Goal: Information Seeking & Learning: Learn about a topic

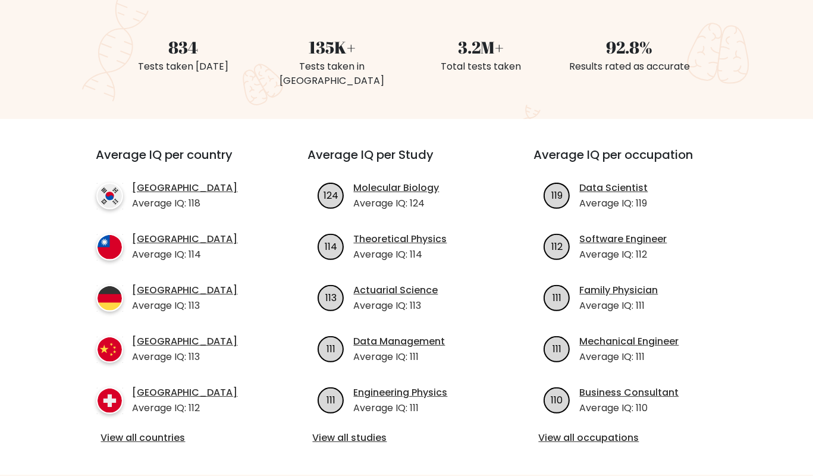
scroll to position [62, 0]
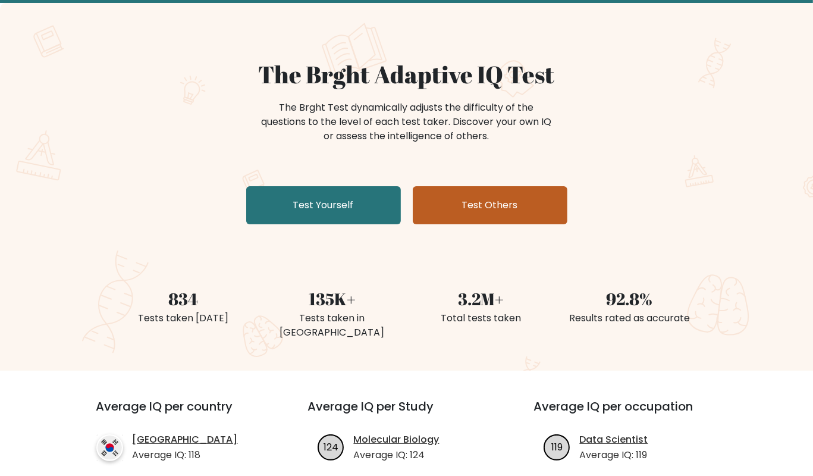
click at [490, 206] on link "Test Others" at bounding box center [490, 205] width 155 height 38
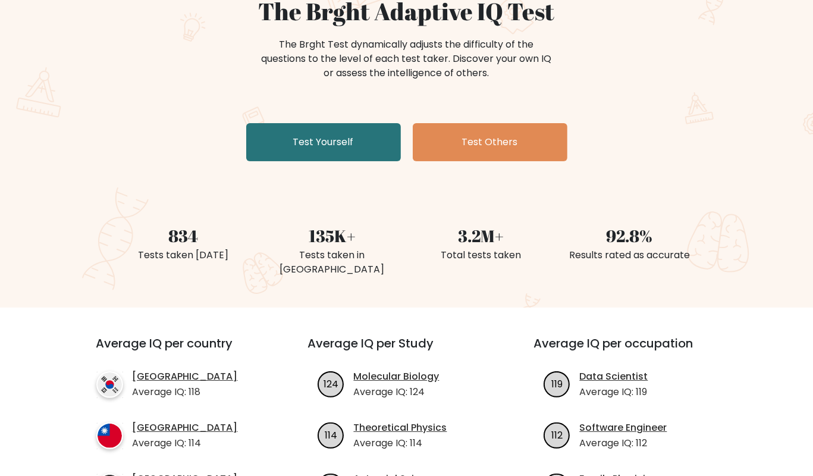
scroll to position [0, 0]
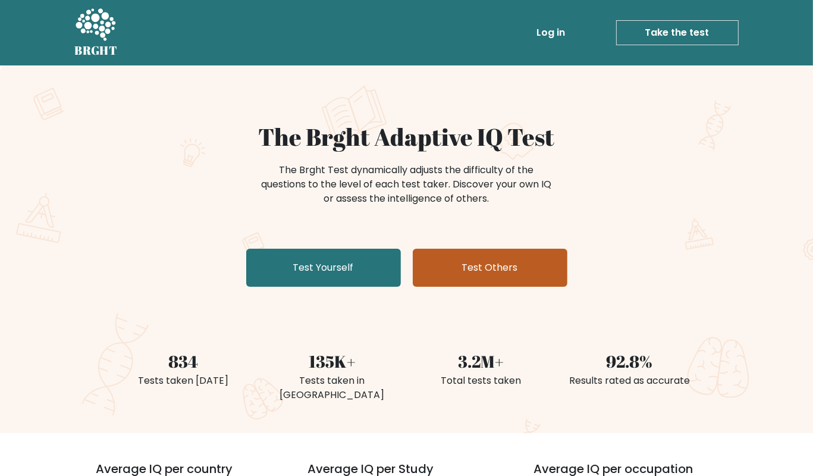
click at [470, 259] on link "Test Others" at bounding box center [490, 268] width 155 height 38
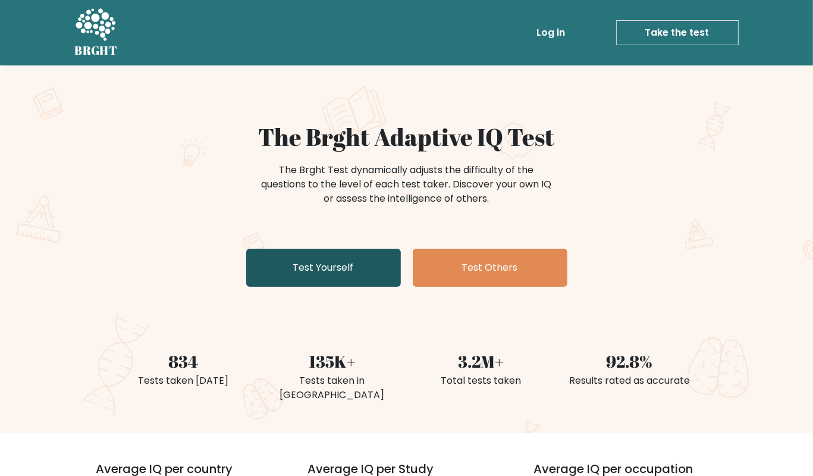
scroll to position [126, 0]
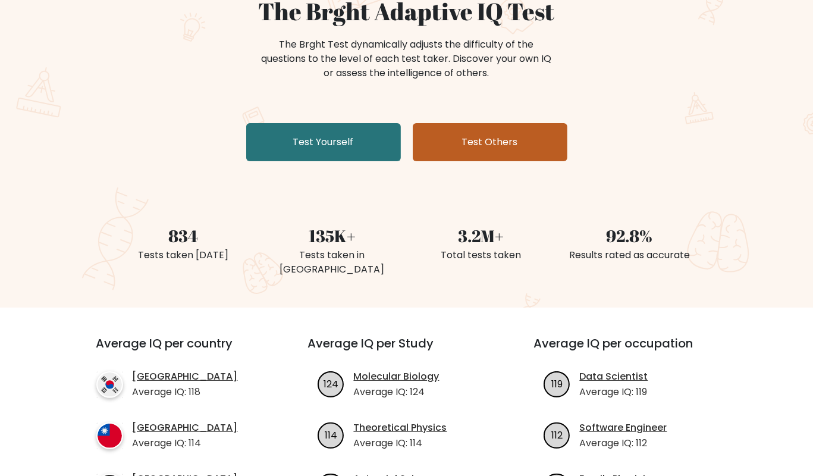
click at [486, 147] on link "Test Others" at bounding box center [490, 142] width 155 height 38
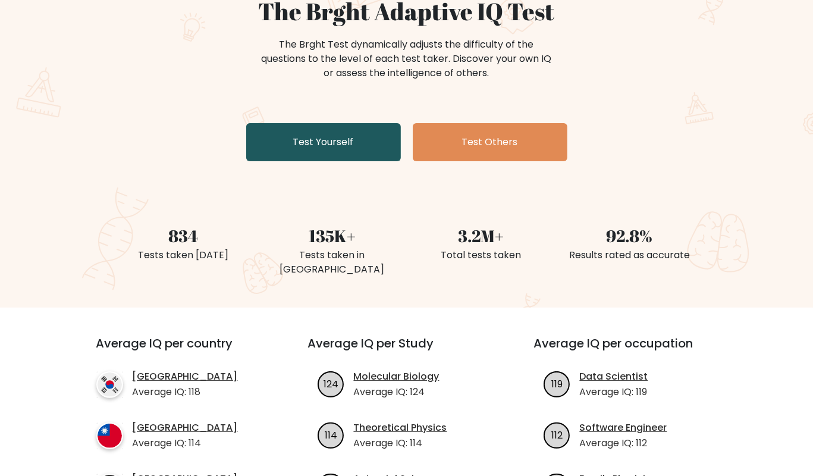
click at [367, 132] on link "Test Yourself" at bounding box center [323, 142] width 155 height 38
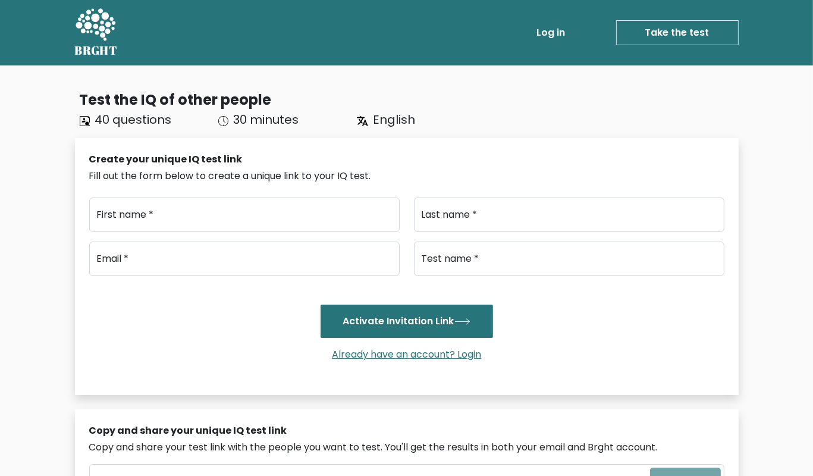
scroll to position [188, 0]
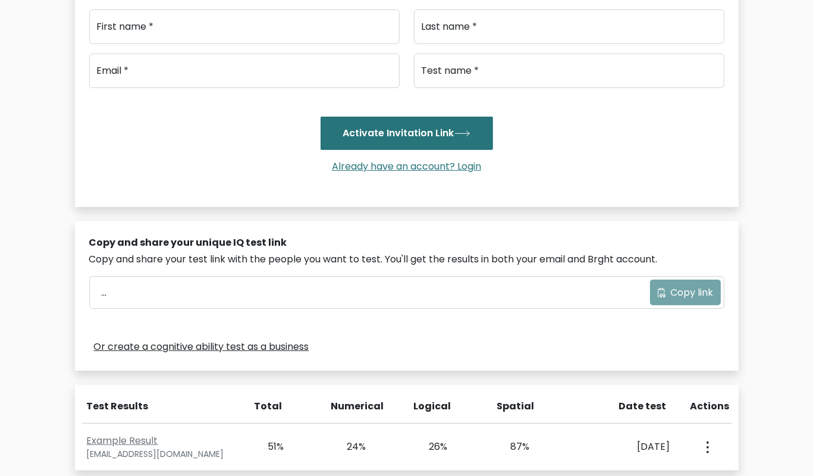
click at [678, 293] on div "... Copy link" at bounding box center [407, 293] width 634 height 32
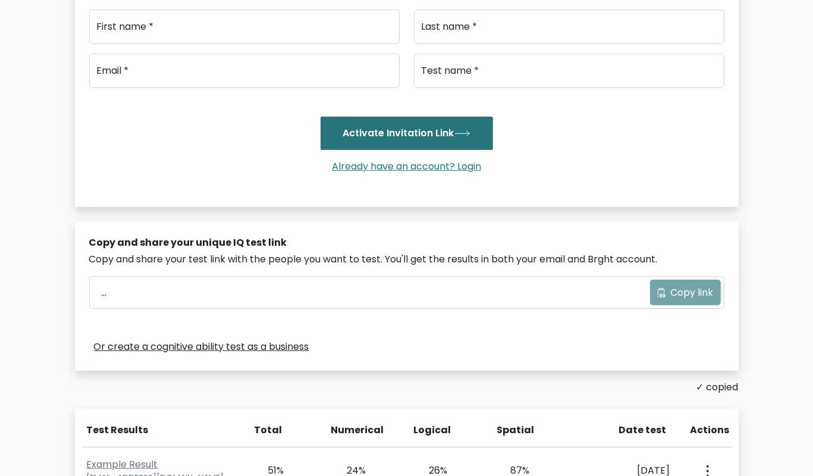
click at [677, 293] on div "... Copy link" at bounding box center [407, 293] width 634 height 32
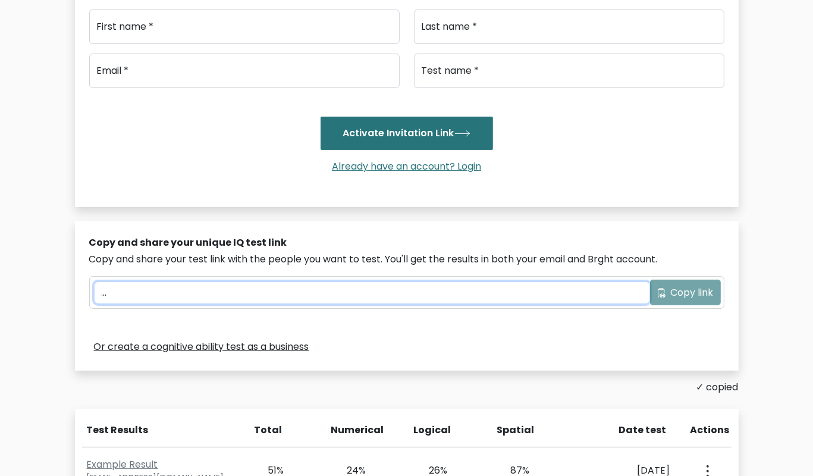
click at [421, 287] on input "..." at bounding box center [372, 292] width 555 height 21
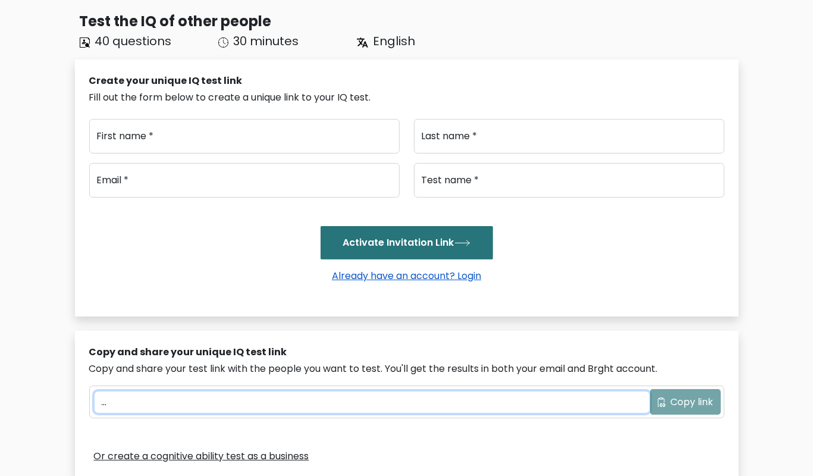
scroll to position [0, 0]
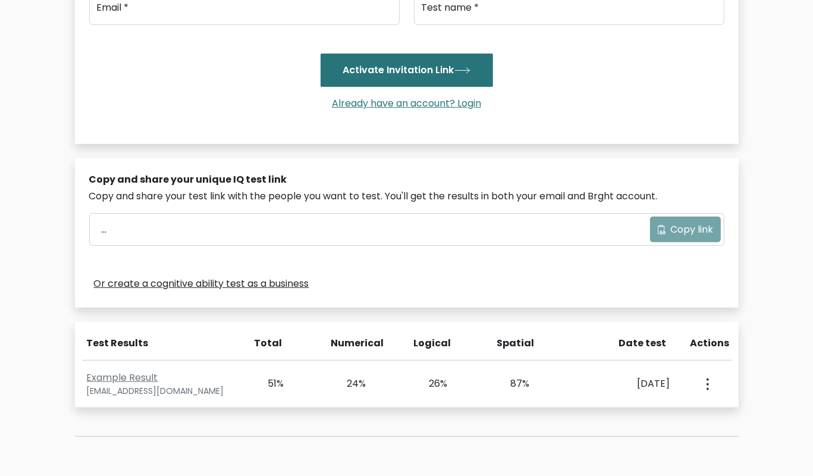
scroll to position [62, 0]
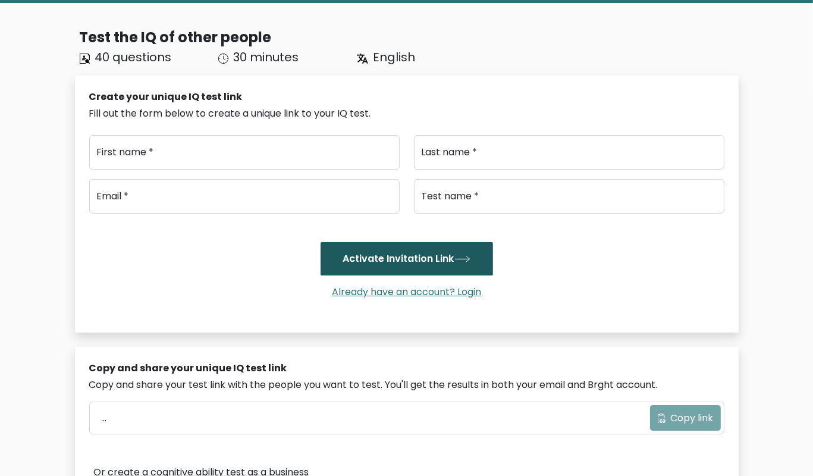
click at [393, 270] on button "Activate Invitation Link" at bounding box center [407, 258] width 173 height 33
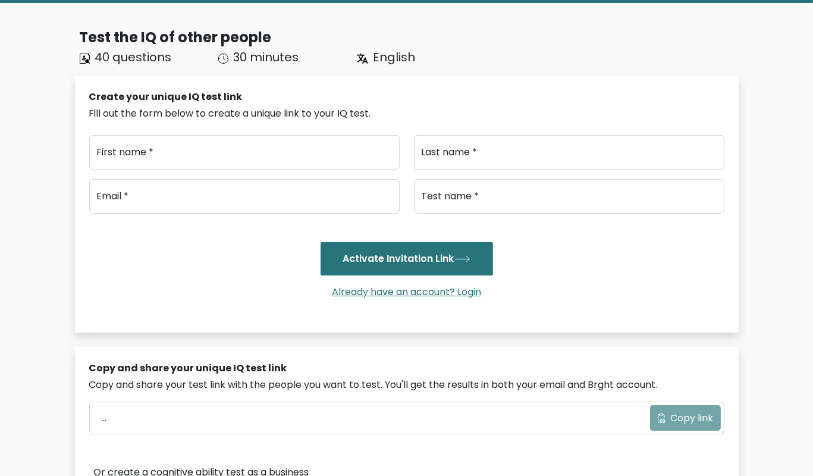
click at [255, 175] on div "First name * Last name * Email * Test name * Activate Invitation Link" at bounding box center [407, 221] width 636 height 183
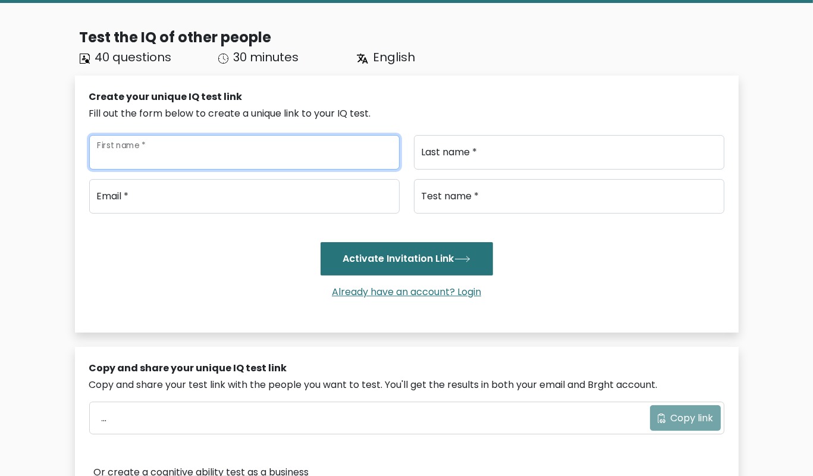
click at [255, 165] on input "First name *" at bounding box center [244, 152] width 311 height 35
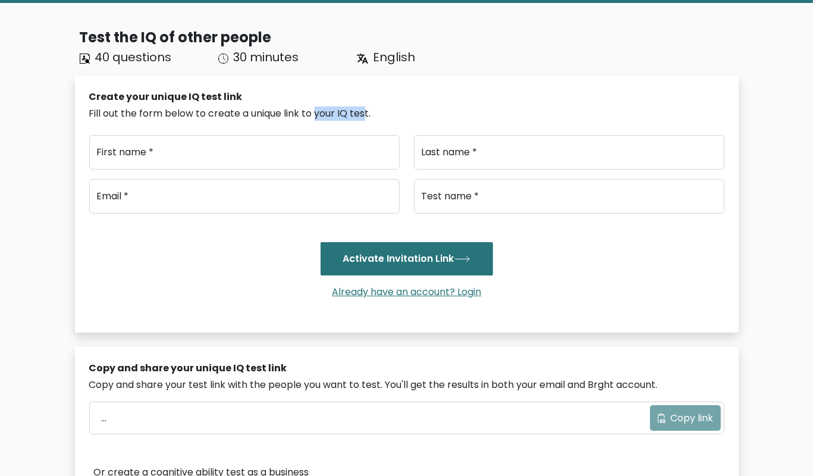
drag, startPoint x: 316, startPoint y: 113, endPoint x: 363, endPoint y: 122, distance: 47.8
click at [363, 122] on div "Create your unique IQ test link Fill out the form below to create a unique link…" at bounding box center [407, 202] width 636 height 224
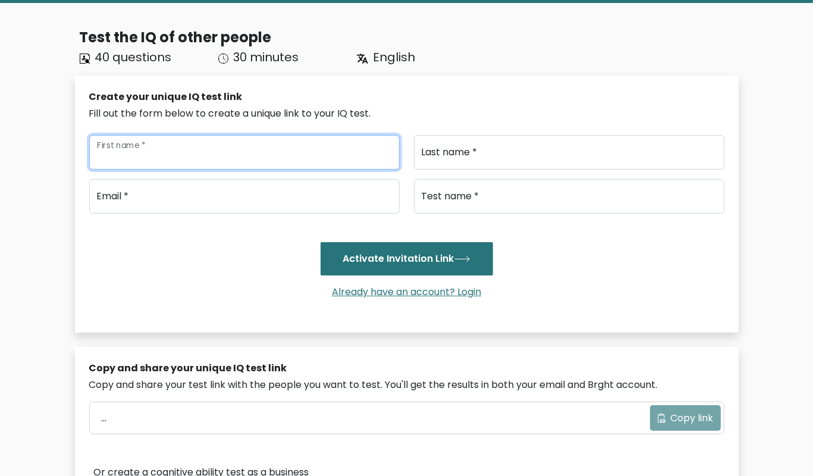
click at [303, 158] on input "First name *" at bounding box center [244, 152] width 311 height 35
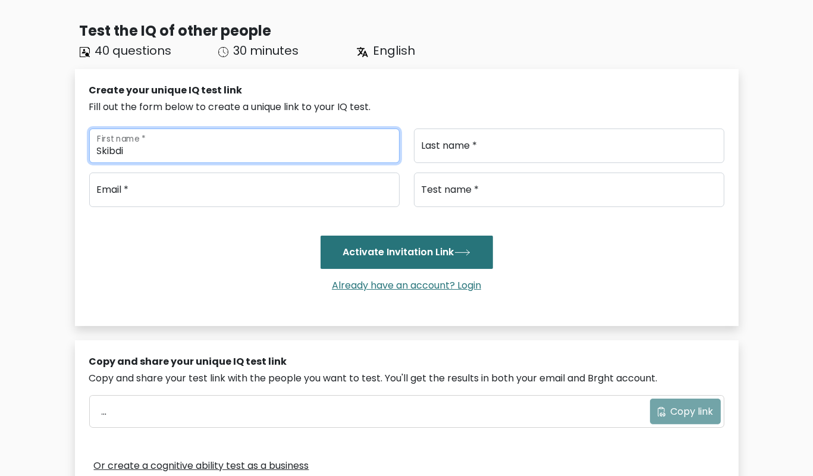
type input "Skibdi"
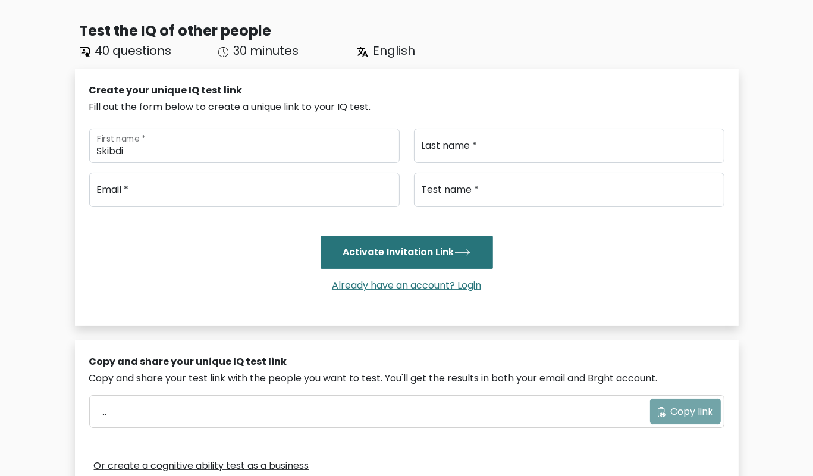
click at [559, 165] on div "Skibdi First name * Last name * Email * Test name * Activate Invitation Link" at bounding box center [407, 215] width 636 height 183
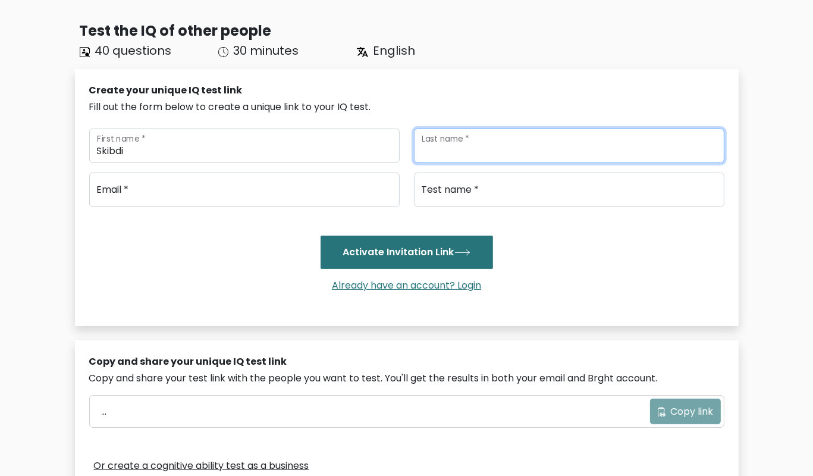
click at [561, 156] on input "Last name *" at bounding box center [569, 146] width 311 height 35
type input "Toliet"
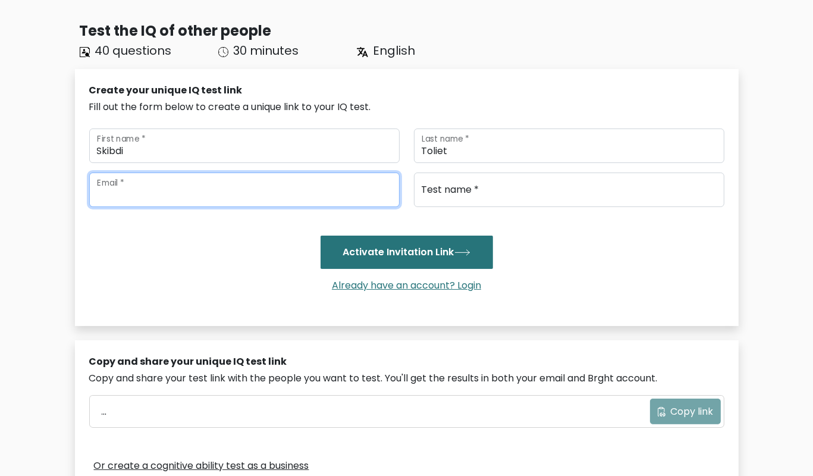
click at [234, 181] on input "email" at bounding box center [244, 190] width 311 height 35
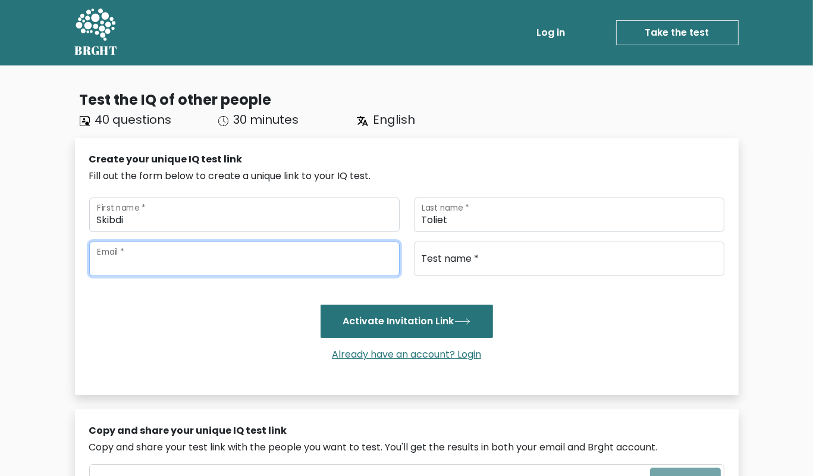
paste input "nothingnewnerd@gmail.com Profile image nothingnewnerd@gmail.com"
type input "nothingnewnerd@gmail.com Profile image nothingnewnerd@gmail.com"
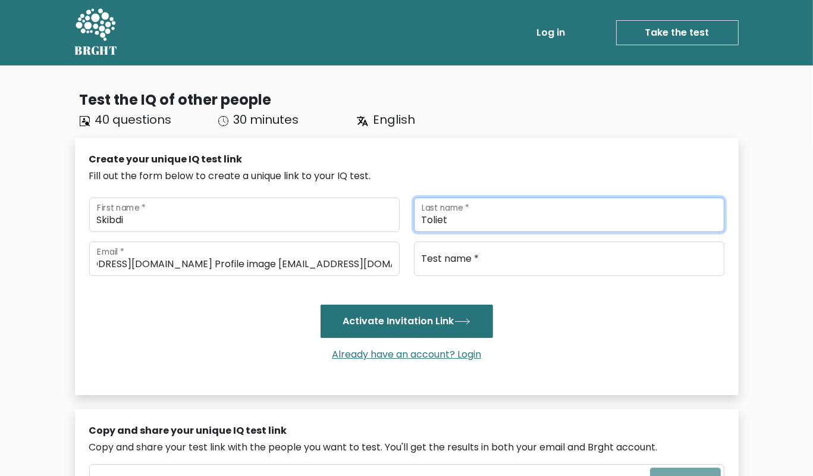
click at [472, 220] on input "Toliet" at bounding box center [569, 215] width 311 height 35
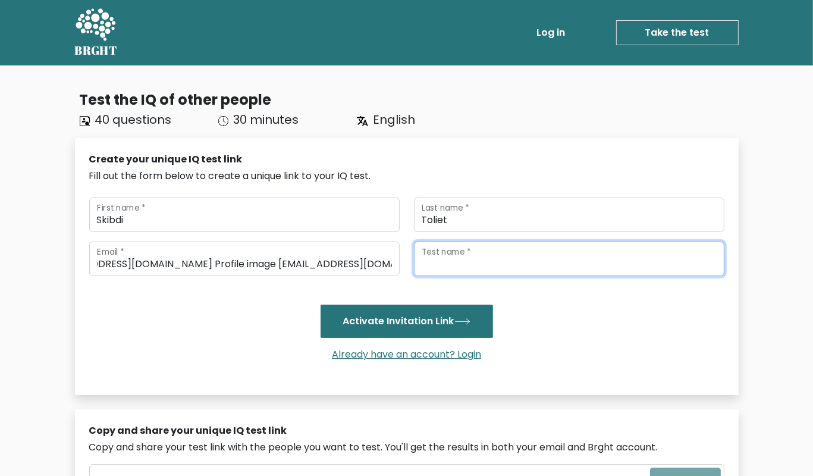
click at [488, 270] on input "Test name *" at bounding box center [569, 259] width 311 height 35
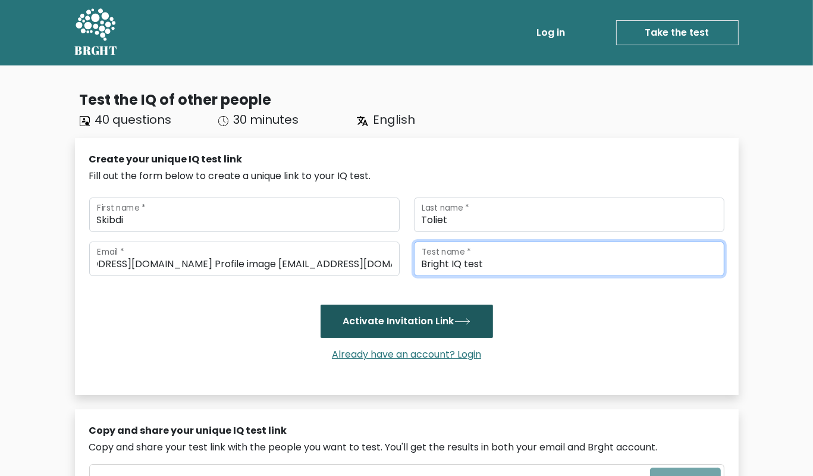
type input "Bright IQ test"
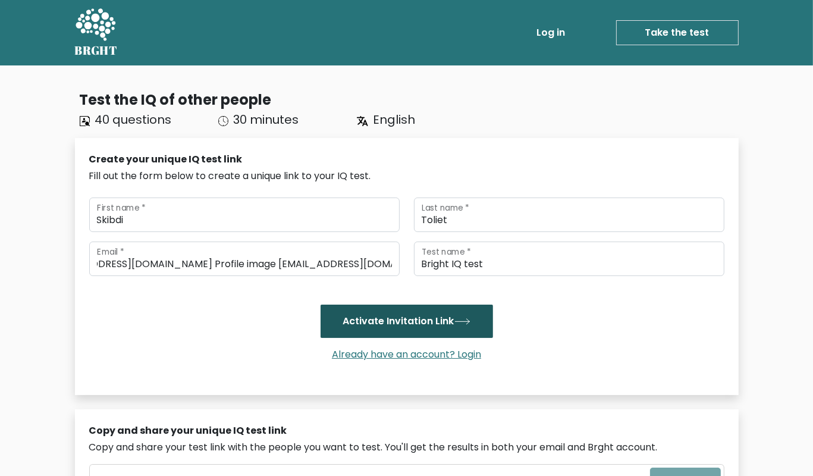
click at [415, 322] on button "Activate Invitation Link" at bounding box center [407, 321] width 173 height 33
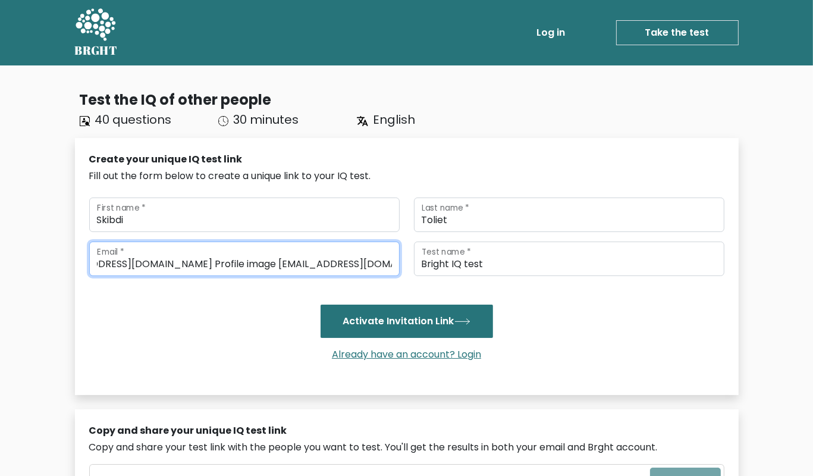
click at [234, 265] on input "nothingnewnerd@gmail.com Profile image nothingnewnerd@gmail.com" at bounding box center [244, 259] width 311 height 35
click at [223, 265] on input "nothingnewnerd@gmail.com Profile image nothingnewnerd@gmail.com" at bounding box center [244, 259] width 311 height 35
click at [221, 266] on input "nothingnewnerd@gmail.com Profile image nothingnewnerd@gmail.com" at bounding box center [244, 259] width 311 height 35
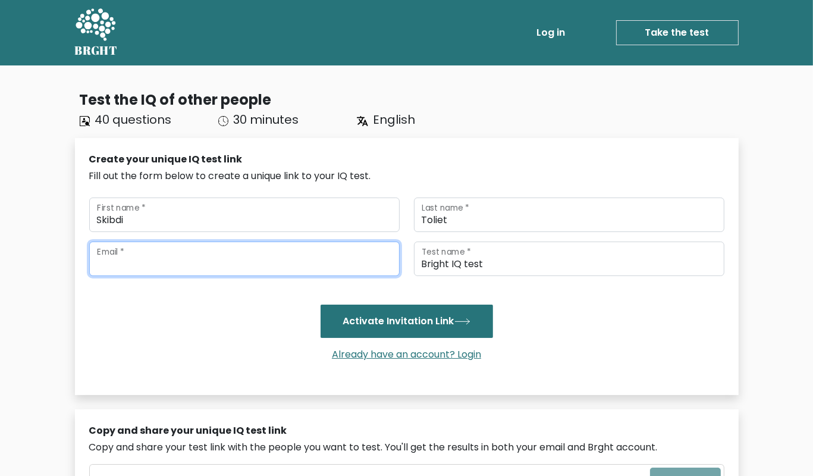
scroll to position [0, 0]
paste input "nothingnewnerd@gmail.com"
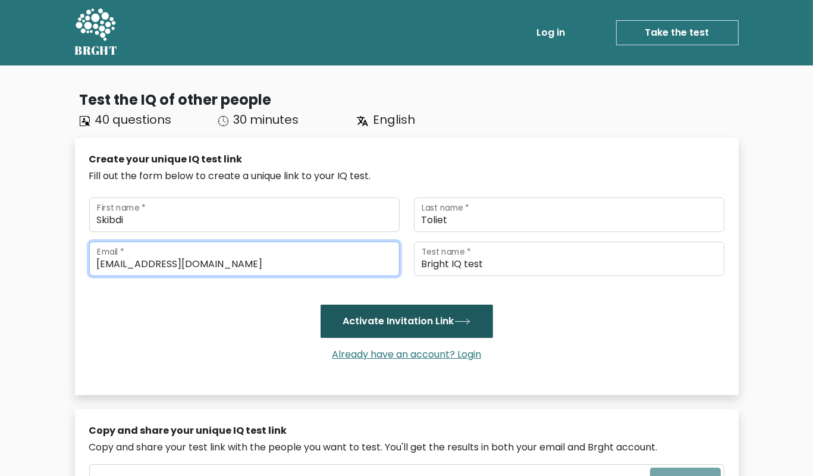
type input "nothingnewnerd@gmail.com"
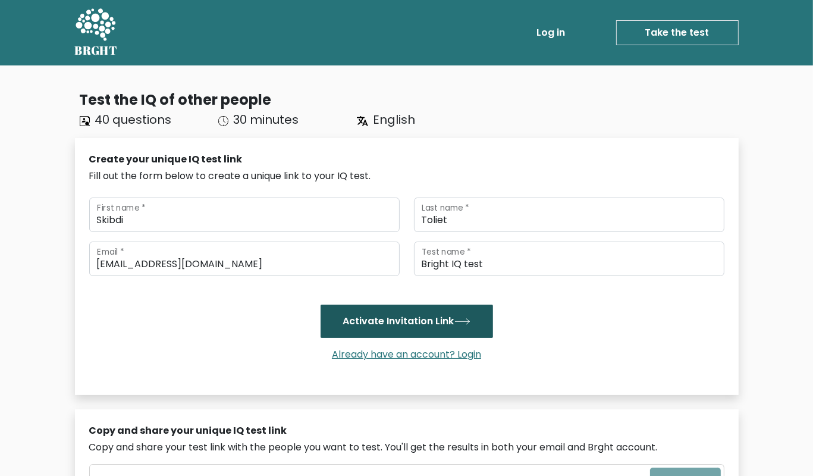
click at [349, 328] on button "Activate Invitation Link" at bounding box center [407, 321] width 173 height 33
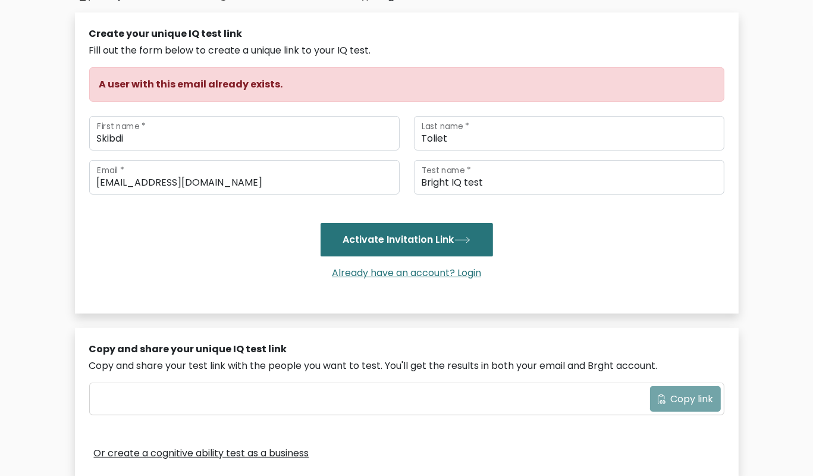
scroll to position [377, 0]
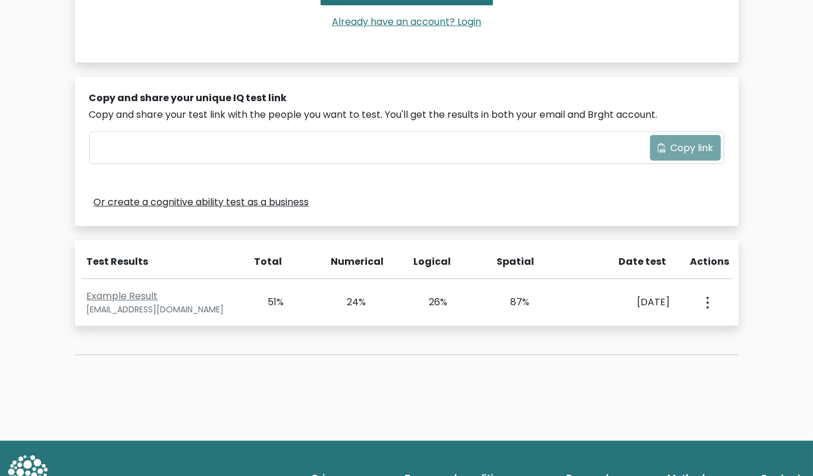
click at [299, 132] on div "Copy link" at bounding box center [407, 148] width 634 height 32
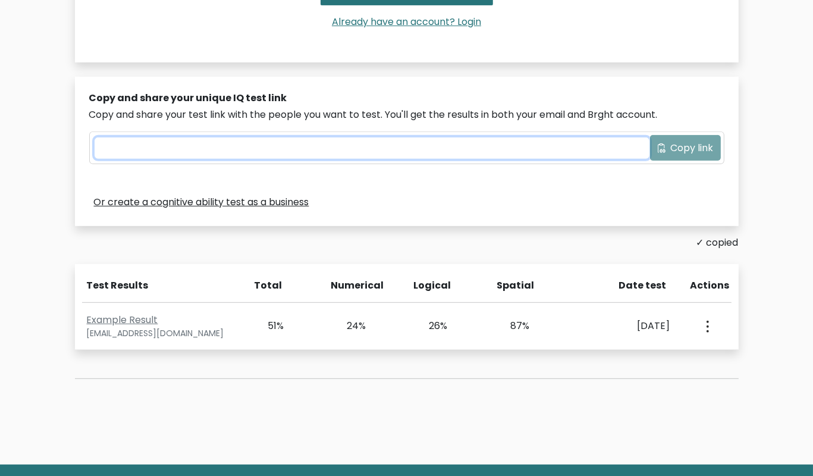
click at [302, 148] on input "text" at bounding box center [372, 147] width 555 height 21
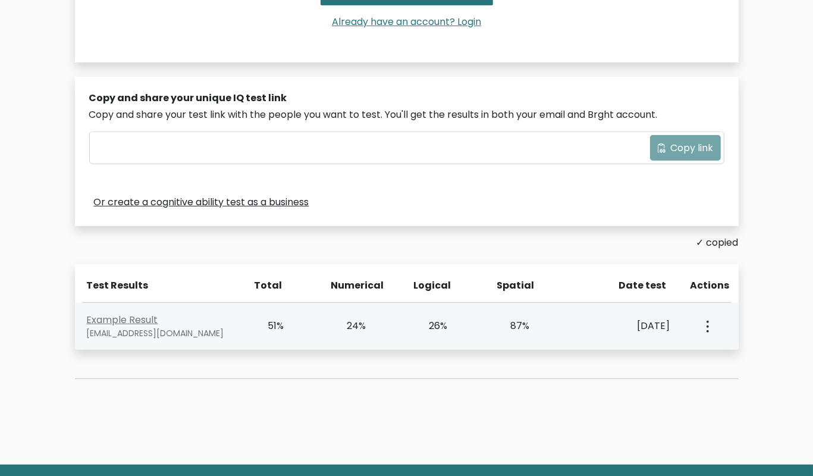
click at [702, 328] on div "View Profile" at bounding box center [707, 326] width 40 height 37
click at [712, 324] on div "View Profile" at bounding box center [707, 326] width 40 height 37
click at [707, 324] on icon "button" at bounding box center [708, 327] width 2 height 12
click at [730, 358] on link "View Profile" at bounding box center [749, 360] width 94 height 19
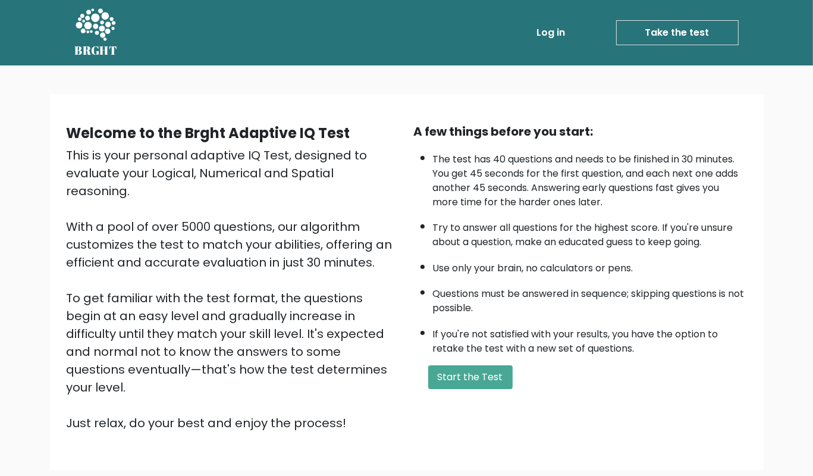
scroll to position [80, 0]
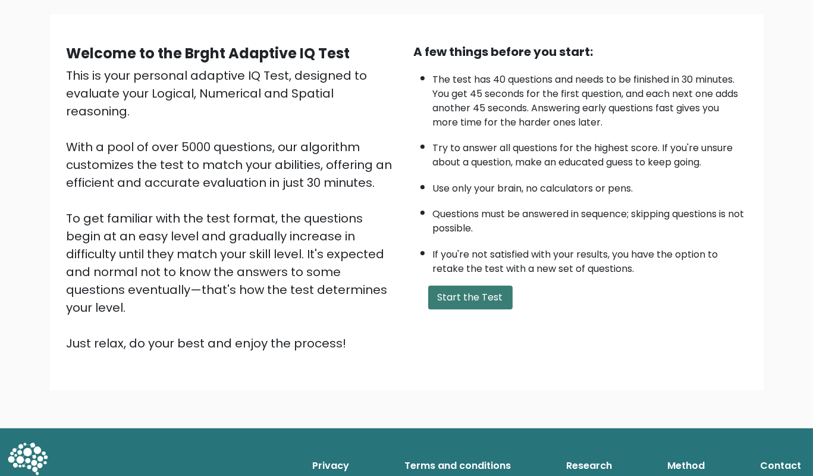
click at [485, 309] on button "Start the Test" at bounding box center [470, 298] width 84 height 24
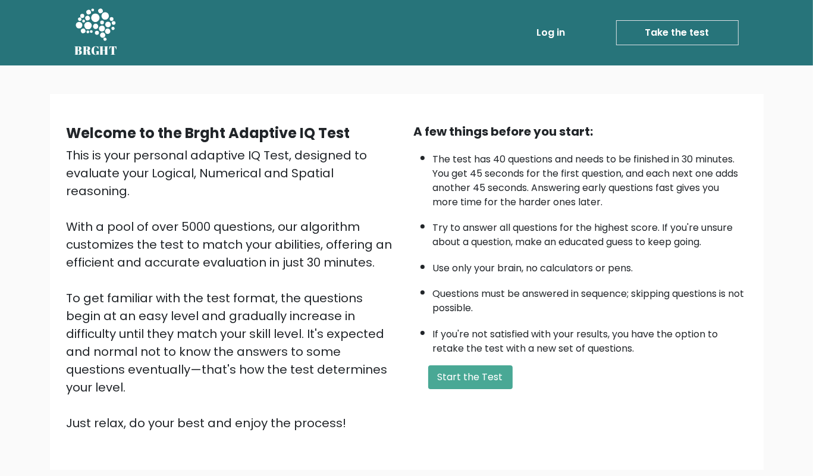
click at [387, 246] on div "This is your personal adaptive IQ Test, designed to evaluate your Logical, Nume…" at bounding box center [233, 289] width 333 height 286
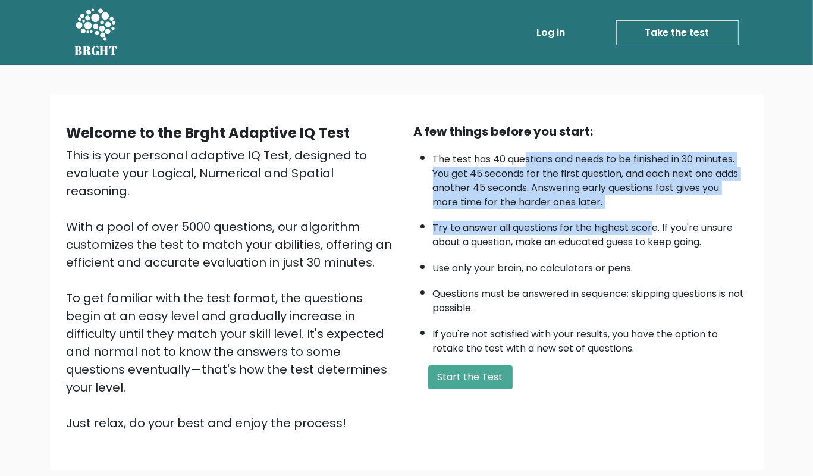
drag, startPoint x: 528, startPoint y: 169, endPoint x: 682, endPoint y: 242, distance: 170.4
click at [669, 234] on ul "The test has 40 questions and needs to be finished in 30 minutes. You get 45 se…" at bounding box center [580, 250] width 333 height 209
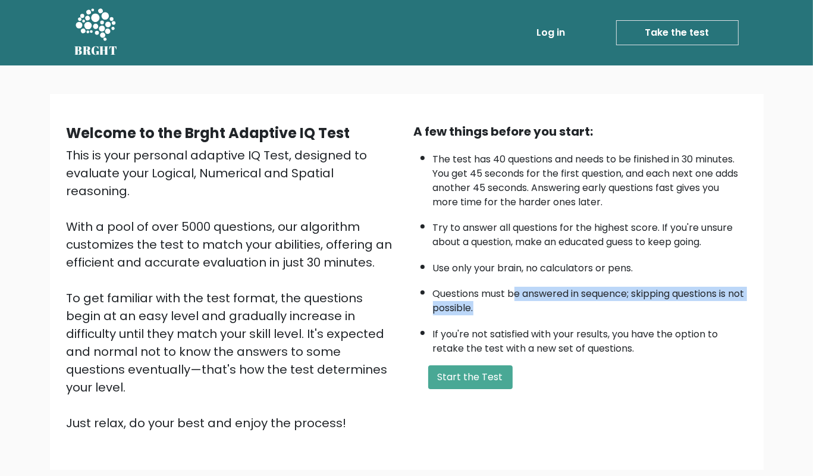
drag, startPoint x: 549, startPoint y: 317, endPoint x: 621, endPoint y: 328, distance: 73.5
click at [621, 315] on li "Questions must be answered in sequence; skipping questions is not possible." at bounding box center [590, 298] width 314 height 35
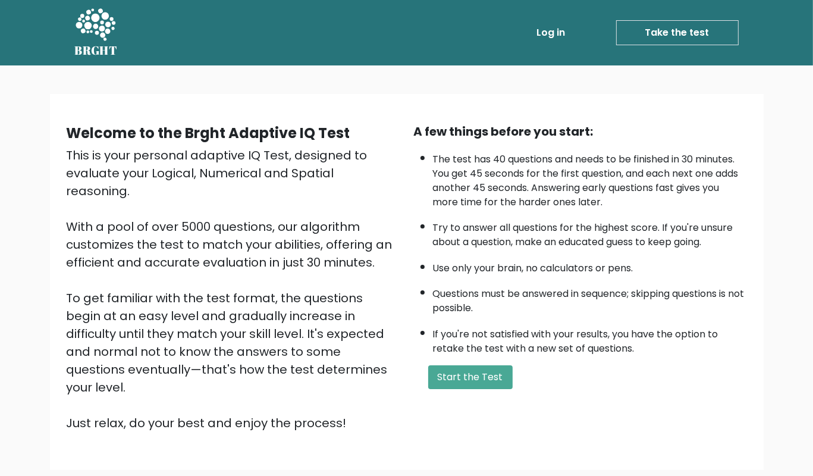
click at [528, 315] on li "Questions must be answered in sequence; skipping questions is not possible." at bounding box center [590, 298] width 314 height 35
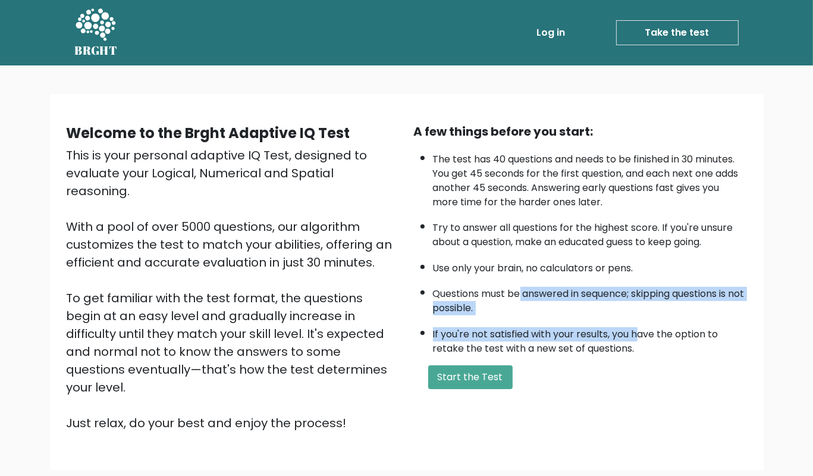
drag, startPoint x: 525, startPoint y: 292, endPoint x: 647, endPoint y: 339, distance: 130.7
click at [646, 339] on ul "The test has 40 questions and needs to be finished in 30 minutes. You get 45 se…" at bounding box center [580, 250] width 333 height 209
click at [582, 333] on ul "The test has 40 questions and needs to be finished in 30 minutes. You get 45 se…" at bounding box center [580, 250] width 333 height 209
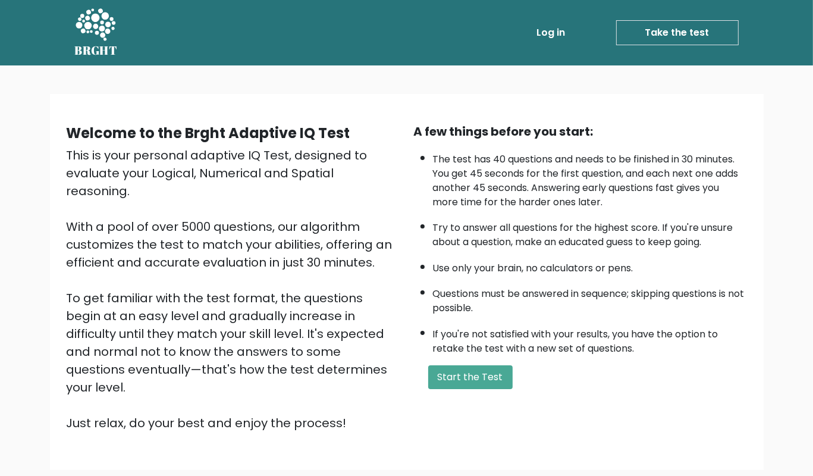
click at [104, 13] on icon at bounding box center [96, 24] width 40 height 32
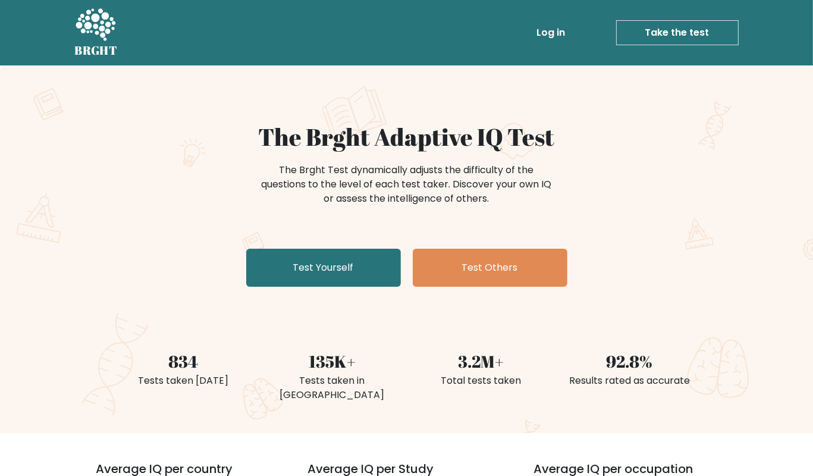
scroll to position [377, 0]
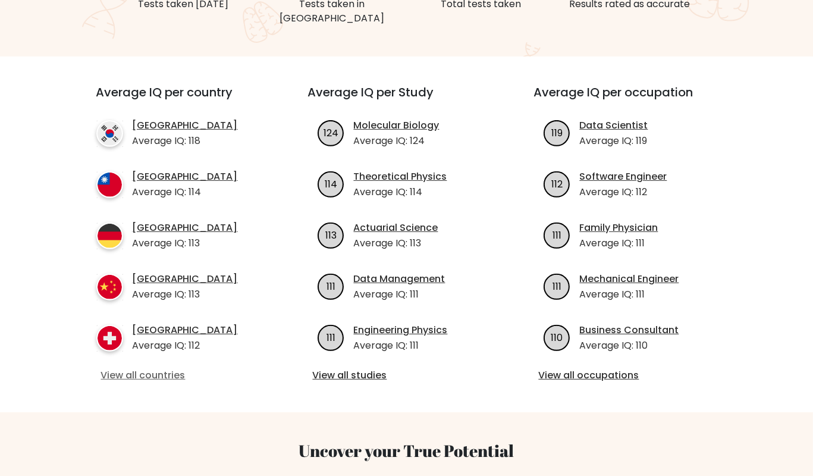
click at [155, 368] on link "View all countries" at bounding box center [180, 375] width 159 height 14
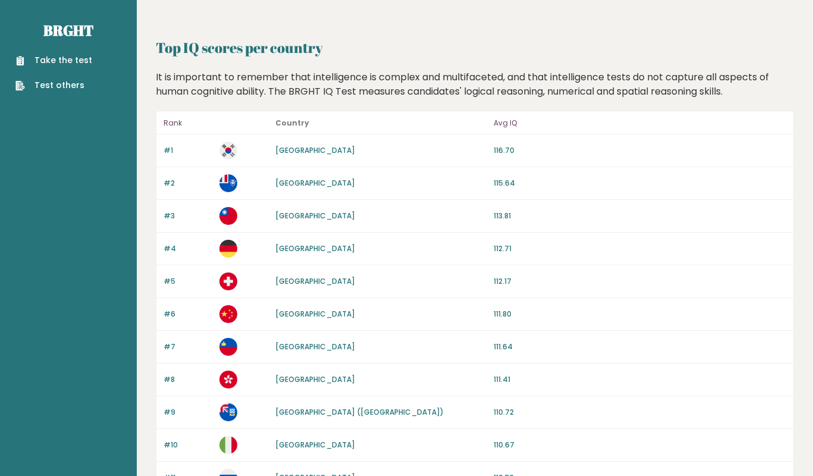
click at [495, 124] on p "Avg IQ" at bounding box center [640, 123] width 293 height 14
click at [71, 87] on link "Test others" at bounding box center [53, 85] width 77 height 12
click at [289, 315] on link "[GEOGRAPHIC_DATA]" at bounding box center [316, 314] width 80 height 10
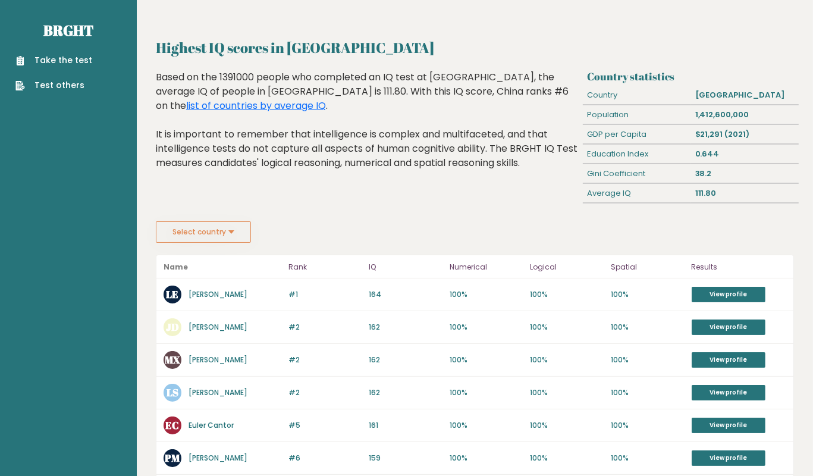
click at [213, 246] on div "Highest IQ scores in [GEOGRAPHIC_DATA] Country statistics Country [GEOGRAPHIC_D…" at bounding box center [475, 485] width 638 height 896
click at [209, 233] on button "Select country" at bounding box center [203, 231] width 95 height 21
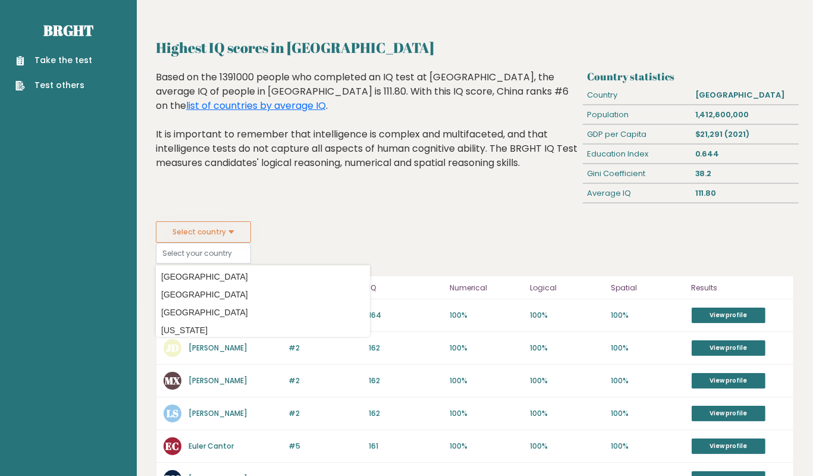
click at [381, 232] on div "Select country Country Afghanistan Albania Algeria American Samoa Andorra Angol…" at bounding box center [475, 242] width 638 height 42
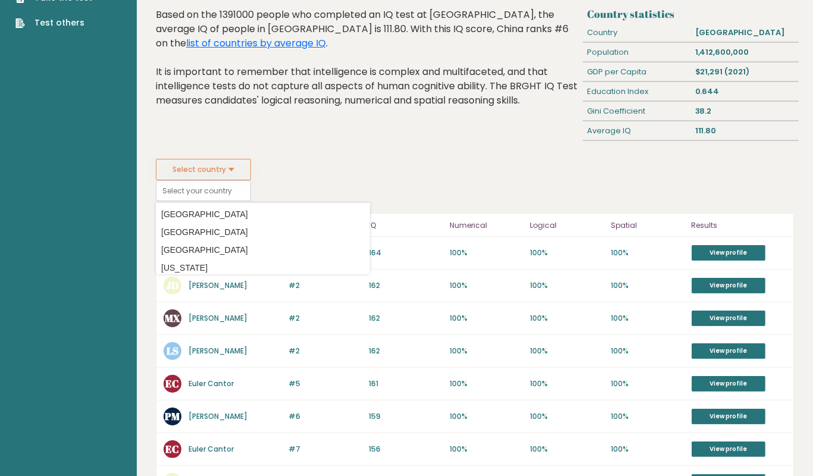
click at [487, 177] on div "Select country Country Afghanistan Albania Algeria American Samoa Andorra Angol…" at bounding box center [475, 180] width 638 height 42
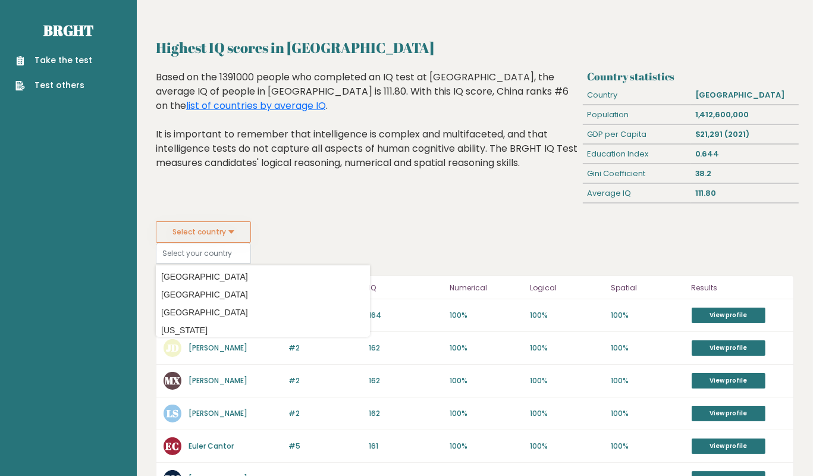
drag, startPoint x: 691, startPoint y: 196, endPoint x: 718, endPoint y: 198, distance: 26.8
click at [718, 198] on div "111.80" at bounding box center [745, 193] width 108 height 19
drag, startPoint x: 703, startPoint y: 202, endPoint x: 665, endPoint y: 199, distance: 38.8
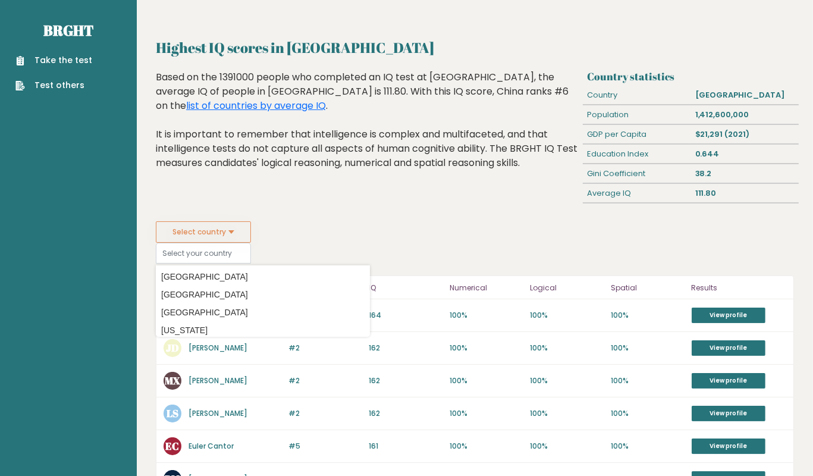
click at [702, 202] on div "Country statistics Country China Population 1,412,600,000 GDP per Capita $21,29…" at bounding box center [691, 145] width 216 height 151
click at [734, 196] on div "Average IQ 111.80" at bounding box center [691, 194] width 216 height 20
drag, startPoint x: 702, startPoint y: 206, endPoint x: 671, endPoint y: 199, distance: 32.2
click at [700, 206] on div "Country statistics Country China Population 1,412,600,000 GDP per Capita $21,29…" at bounding box center [691, 145] width 216 height 151
click at [406, 143] on div "Based on the 1391000 people who completed an IQ test at BRGHT, the average IQ o…" at bounding box center [367, 129] width 422 height 118
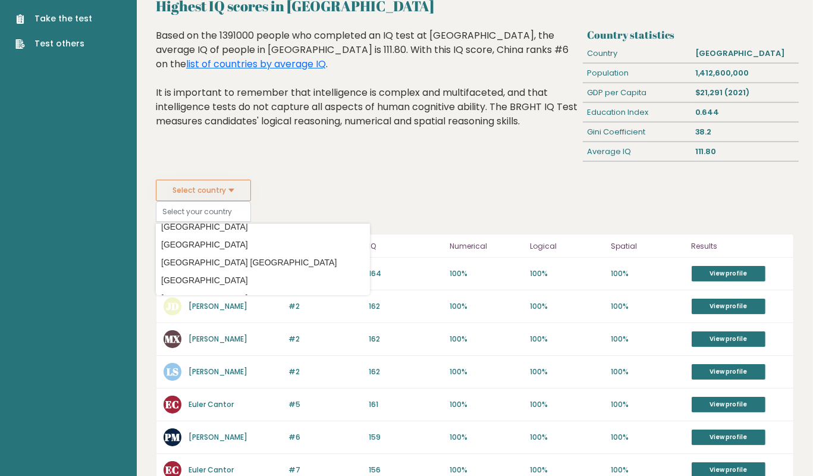
scroll to position [4145, 0]
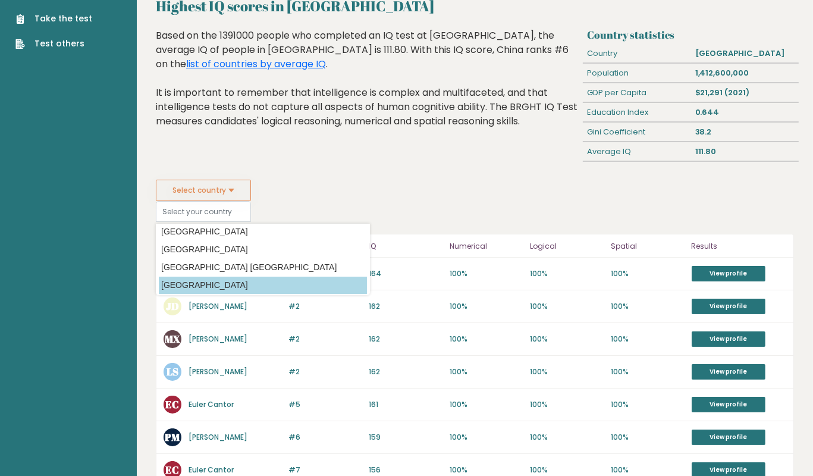
click at [280, 284] on option "[GEOGRAPHIC_DATA]" at bounding box center [263, 285] width 208 height 17
type input "[GEOGRAPHIC_DATA]"
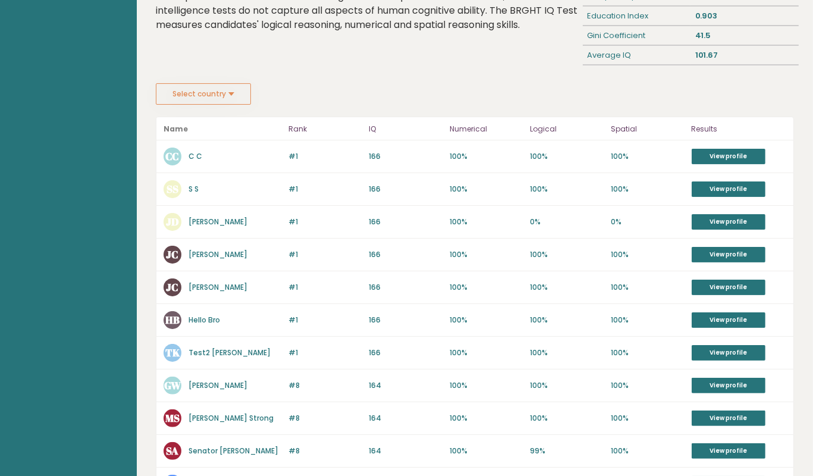
scroll to position [139, 0]
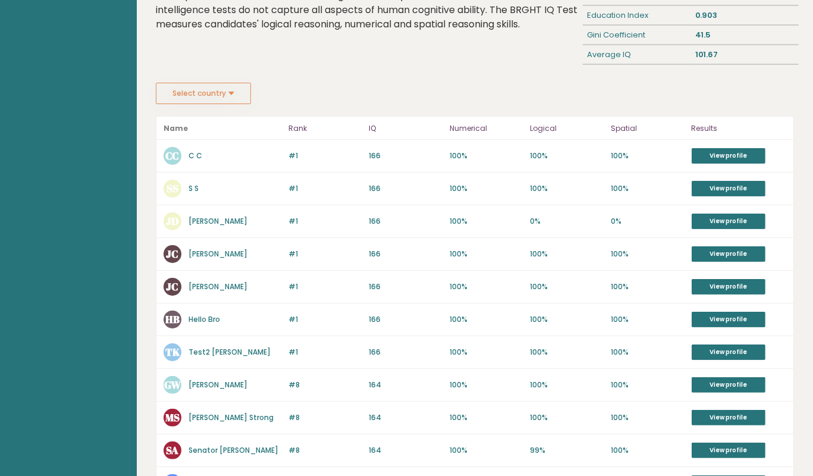
click at [214, 352] on link "Test2 [PERSON_NAME]" at bounding box center [230, 352] width 82 height 10
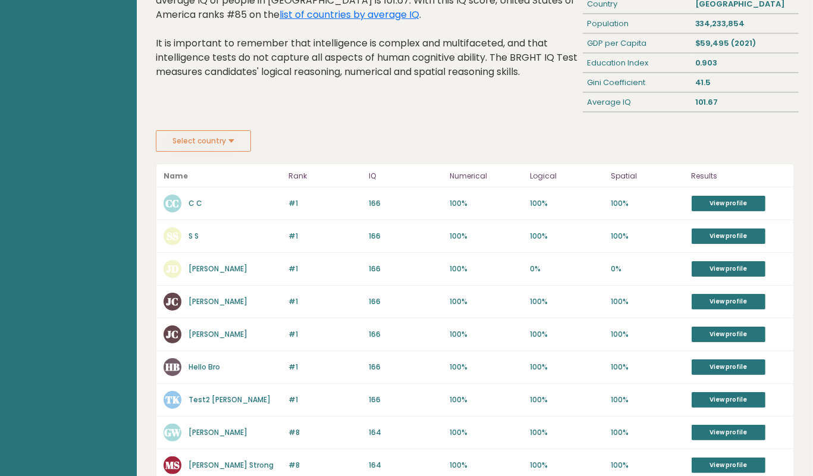
scroll to position [88, 0]
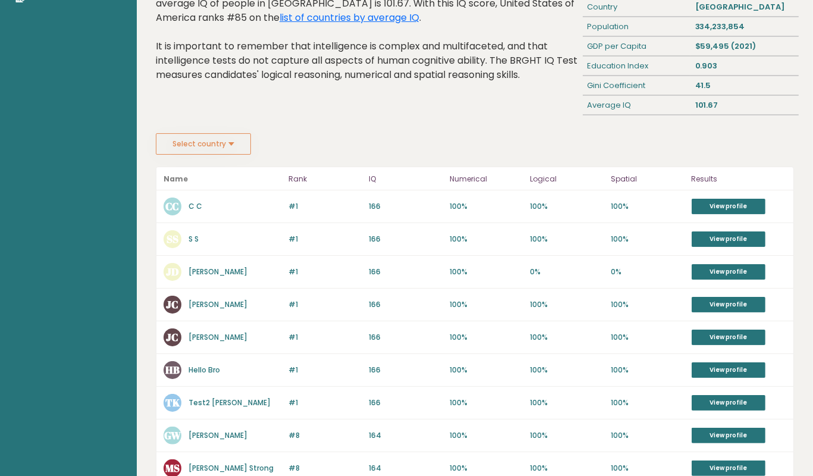
click at [201, 271] on link "John Deere" at bounding box center [218, 272] width 59 height 10
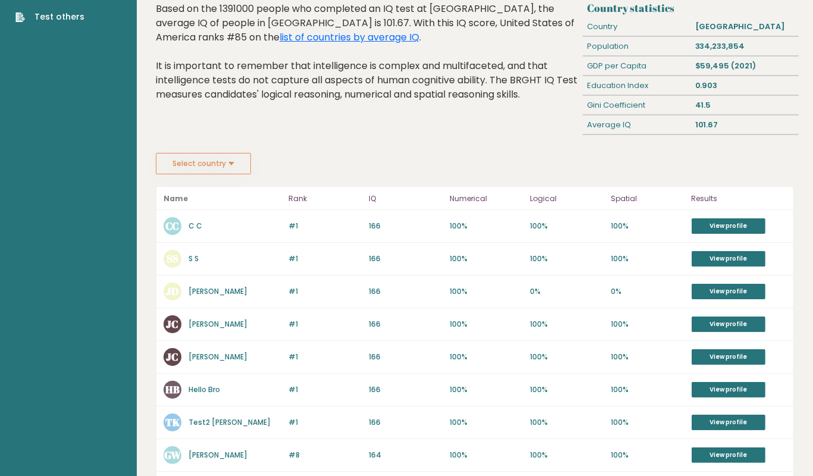
scroll to position [0, 0]
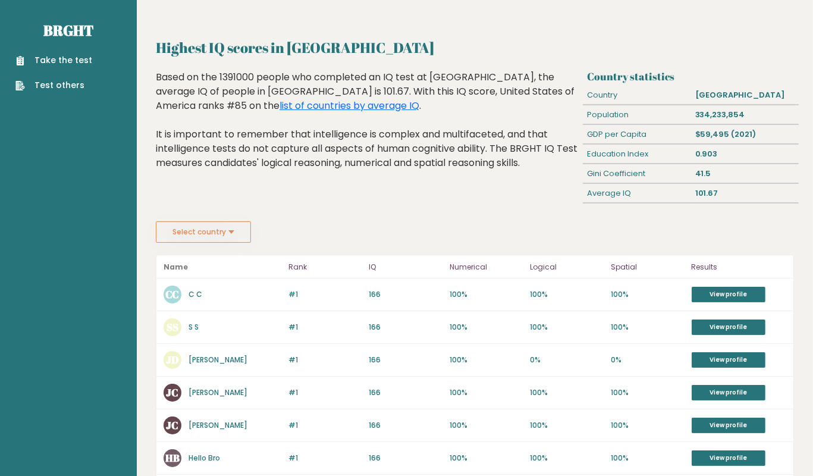
click at [214, 229] on button "Select country" at bounding box center [203, 231] width 95 height 21
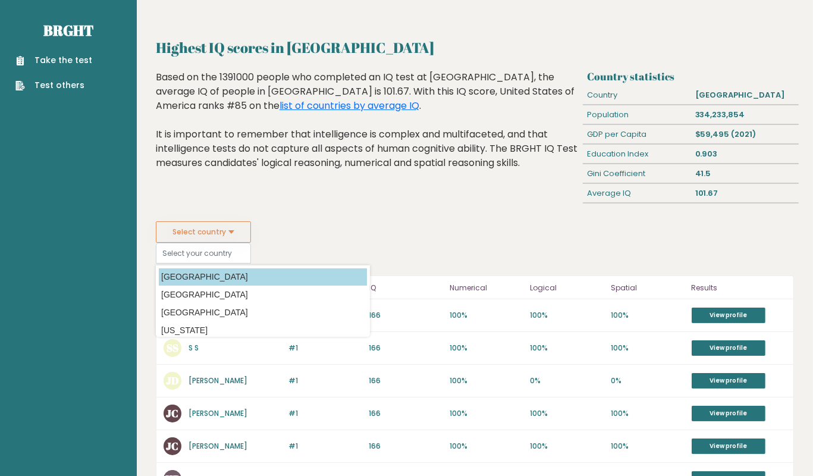
click at [200, 275] on option "Afghanistan" at bounding box center [263, 276] width 208 height 17
type input "Afghanistan"
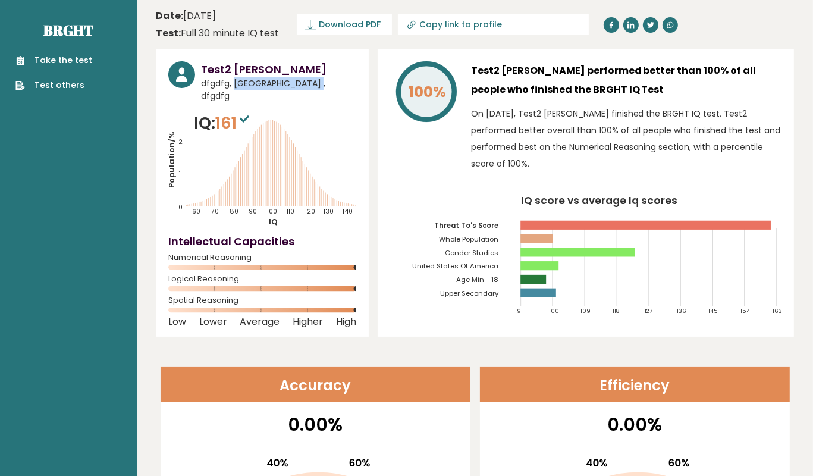
drag, startPoint x: 235, startPoint y: 85, endPoint x: 334, endPoint y: 89, distance: 98.9
click at [334, 89] on span "dfgdfg, United States of America , dfgdfg" at bounding box center [278, 89] width 155 height 25
drag, startPoint x: 220, startPoint y: 81, endPoint x: 242, endPoint y: 83, distance: 22.1
click at [242, 83] on span "dfgdfg, United States of America , dfgdfg" at bounding box center [278, 89] width 155 height 25
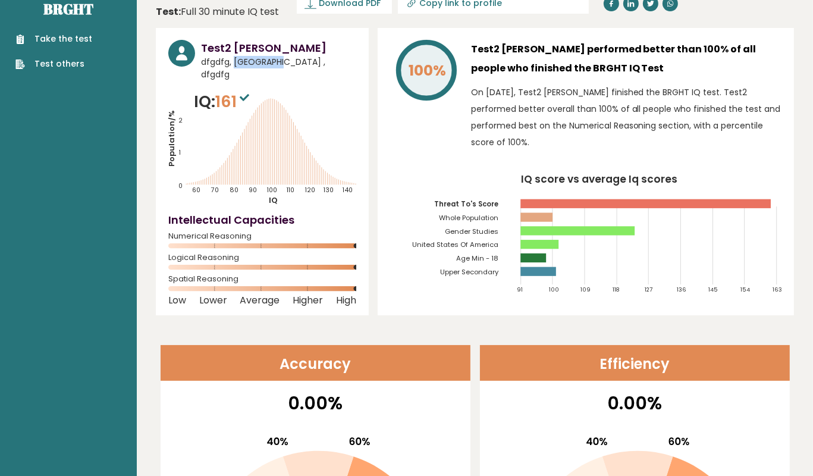
scroll to position [24, 0]
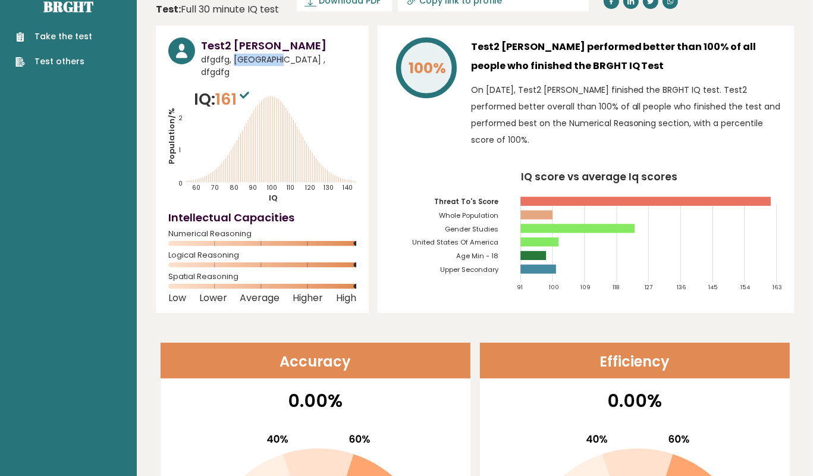
drag, startPoint x: 202, startPoint y: 63, endPoint x: 270, endPoint y: 86, distance: 71.5
click at [270, 86] on div "Test2 Khan dfgdfg, United States of America , dfgdfg IQ: 161 Population/% IQ 0 …" at bounding box center [262, 169] width 213 height 287
click at [475, 87] on p "On October 25, 2024, Test2 Khan finished the BRGHT IQ test. Test2 performed bet…" at bounding box center [626, 115] width 311 height 67
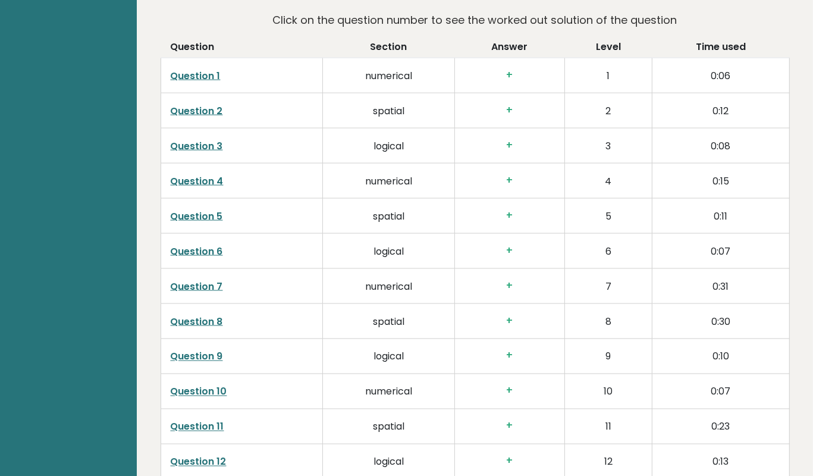
scroll to position [1733, 0]
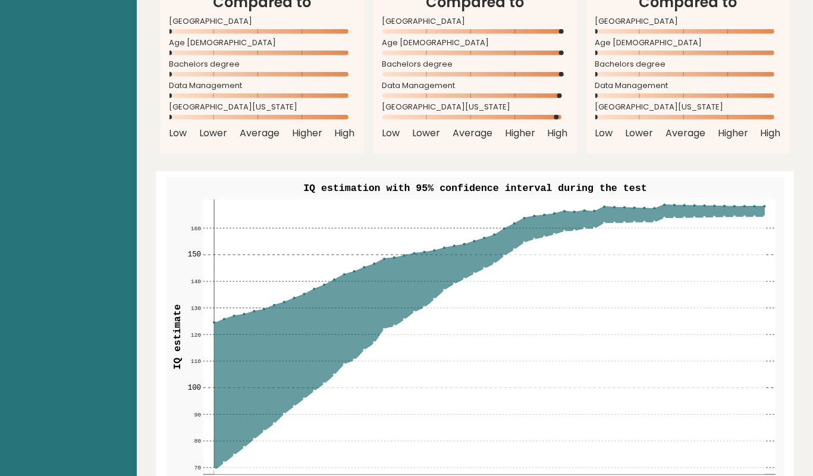
scroll to position [1148, 0]
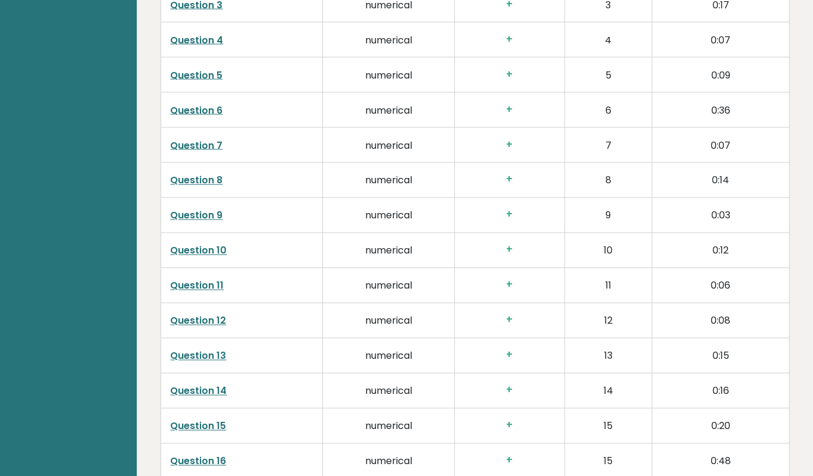
click at [199, 204] on td "Question 9" at bounding box center [242, 215] width 162 height 35
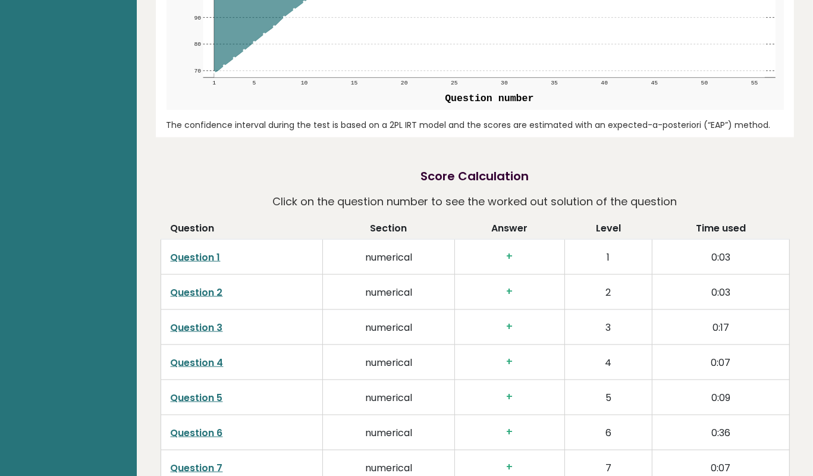
scroll to position [1519, 0]
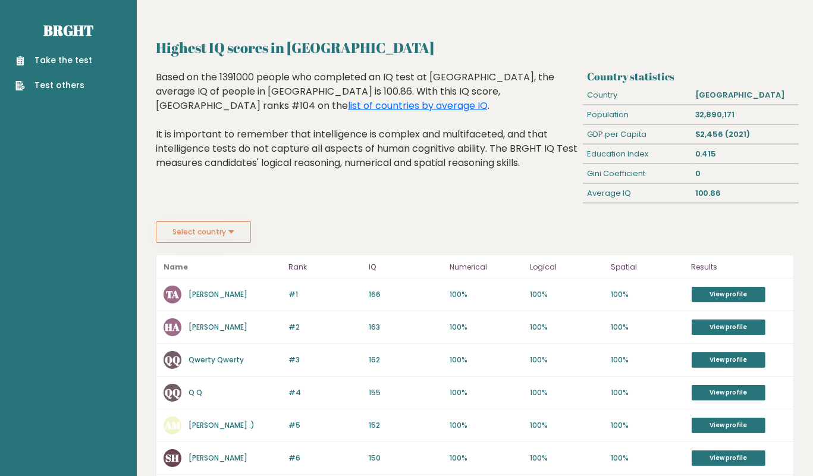
click at [217, 223] on button "Select country" at bounding box center [203, 231] width 95 height 21
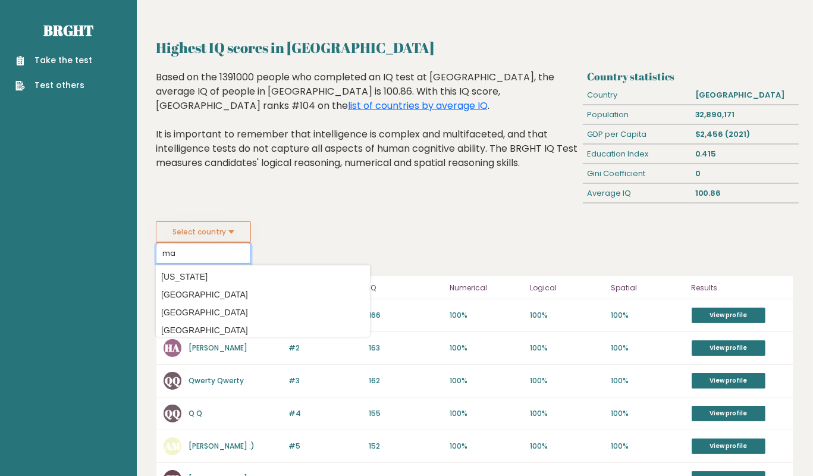
type input "m"
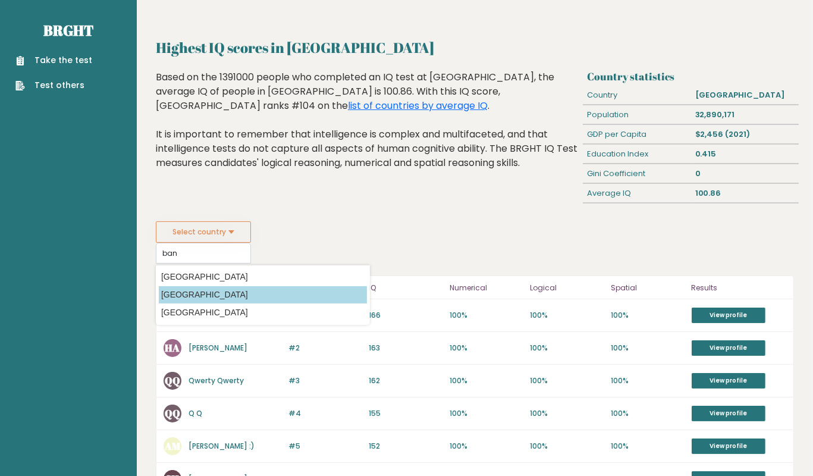
click at [224, 292] on option "[GEOGRAPHIC_DATA]" at bounding box center [263, 294] width 208 height 17
type input "[GEOGRAPHIC_DATA]"
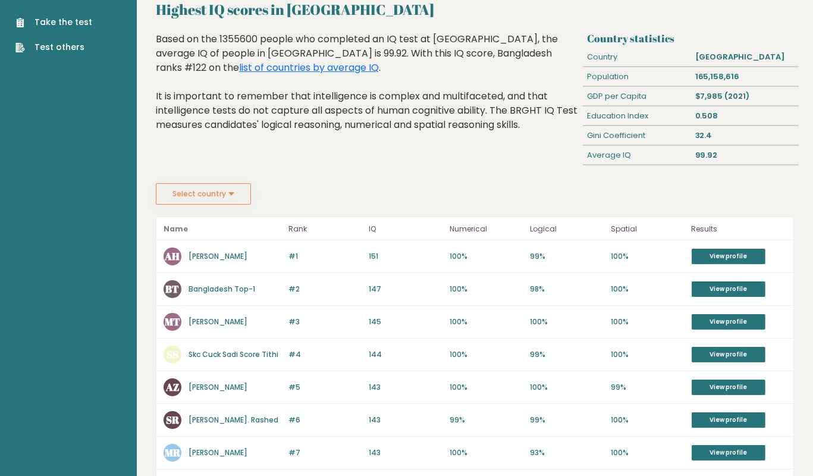
scroll to position [40, 0]
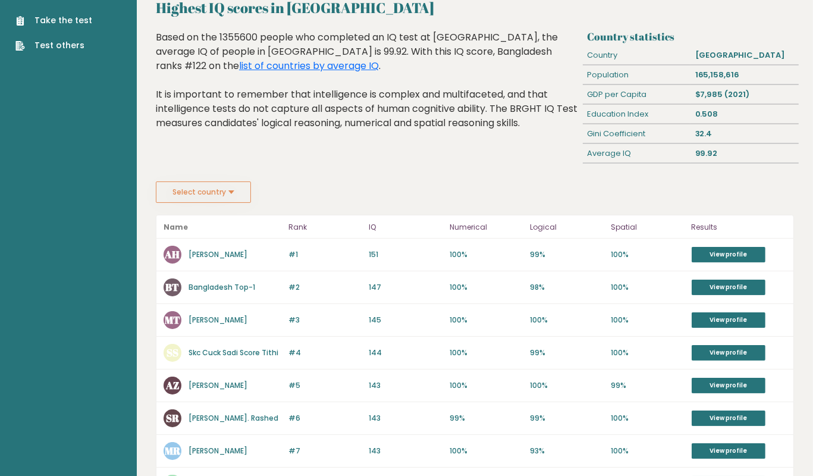
click at [205, 191] on button "Select country" at bounding box center [203, 191] width 95 height 21
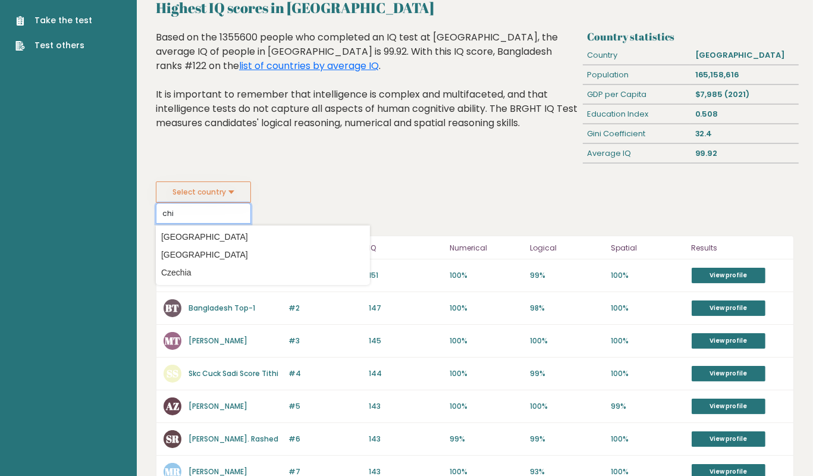
scroll to position [0, 0]
click at [215, 234] on option "[GEOGRAPHIC_DATA]" at bounding box center [263, 236] width 208 height 17
type input "[GEOGRAPHIC_DATA]"
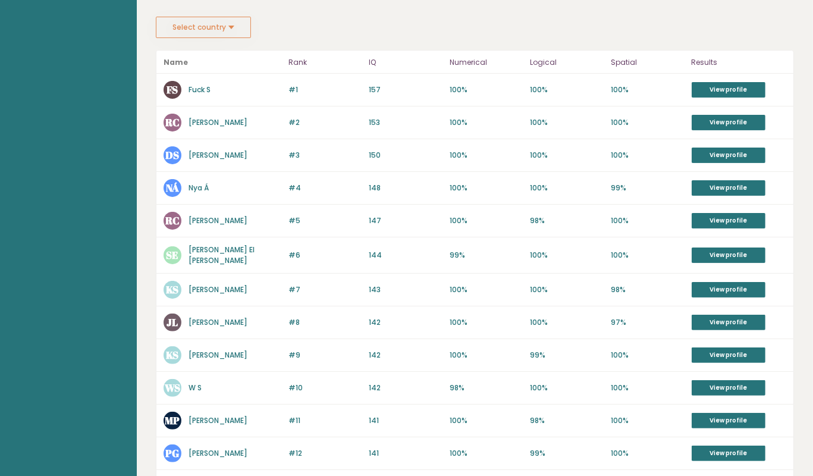
scroll to position [206, 0]
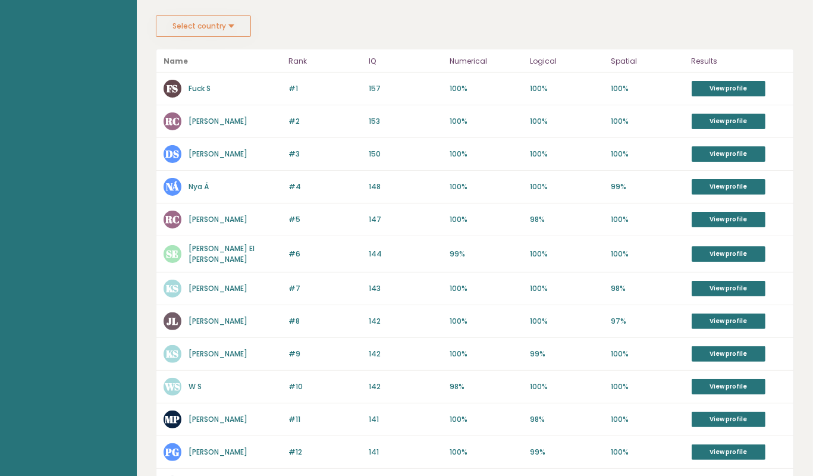
click at [226, 30] on button "Select country" at bounding box center [203, 25] width 95 height 21
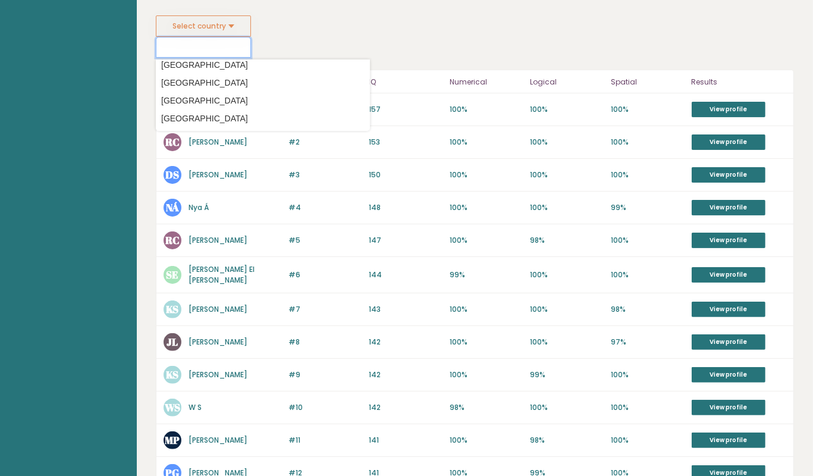
scroll to position [3506, 0]
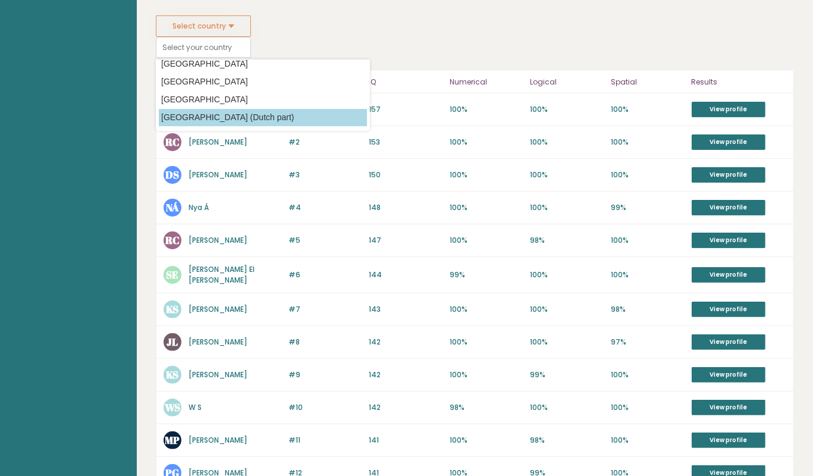
click at [253, 111] on option "[GEOGRAPHIC_DATA] (Dutch part)" at bounding box center [263, 117] width 208 height 17
type input "[GEOGRAPHIC_DATA] (Dutch part)"
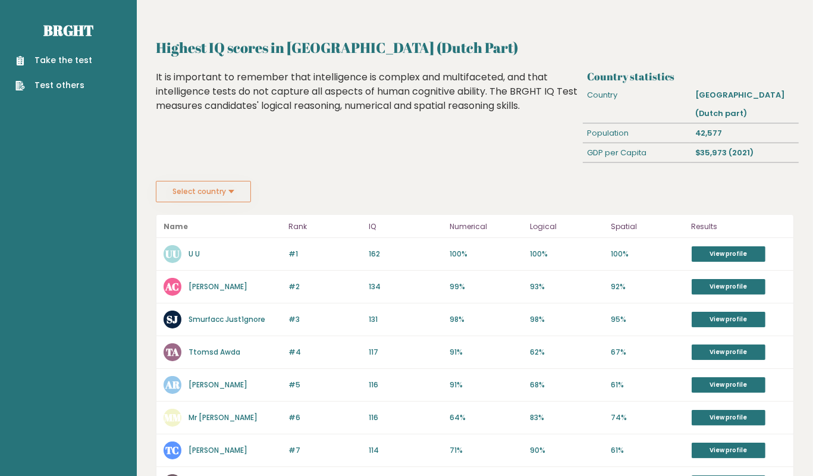
click at [212, 190] on button "Select country" at bounding box center [203, 191] width 95 height 21
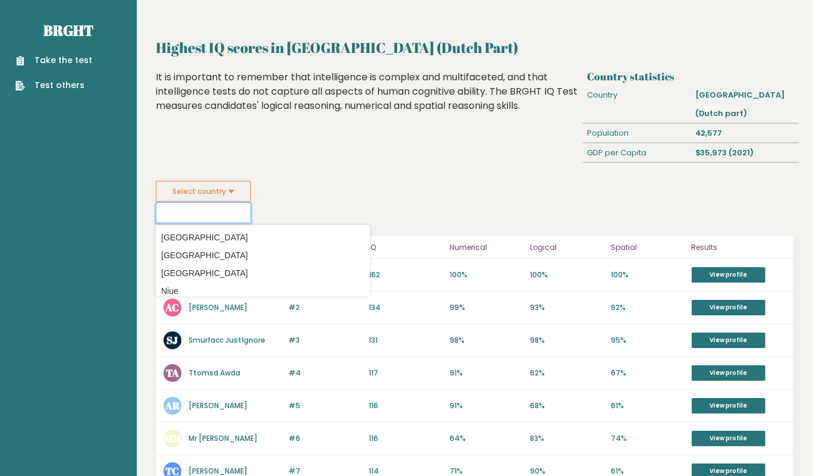
scroll to position [2785, 0]
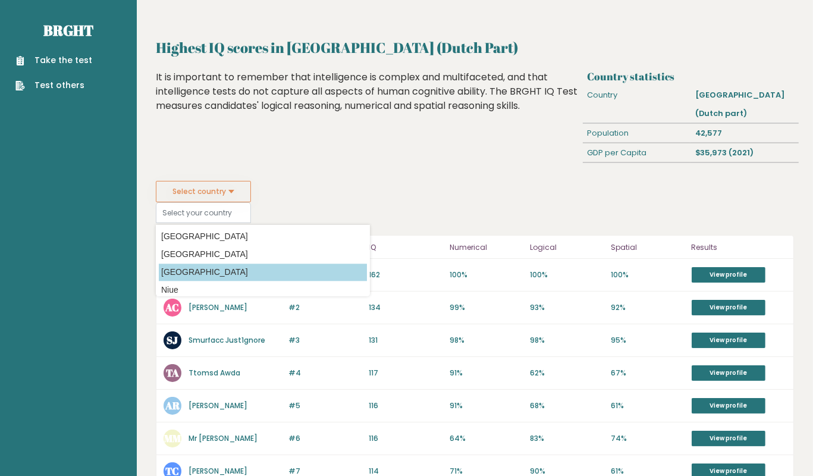
click at [212, 270] on option "[GEOGRAPHIC_DATA]" at bounding box center [263, 272] width 208 height 17
type input "[GEOGRAPHIC_DATA]"
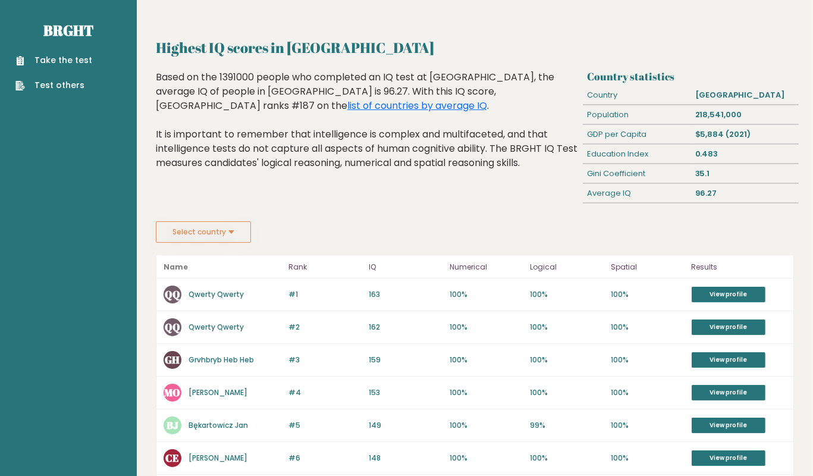
drag, startPoint x: 222, startPoint y: 237, endPoint x: 228, endPoint y: 204, distance: 33.8
click at [209, 232] on button "Select country" at bounding box center [203, 231] width 95 height 21
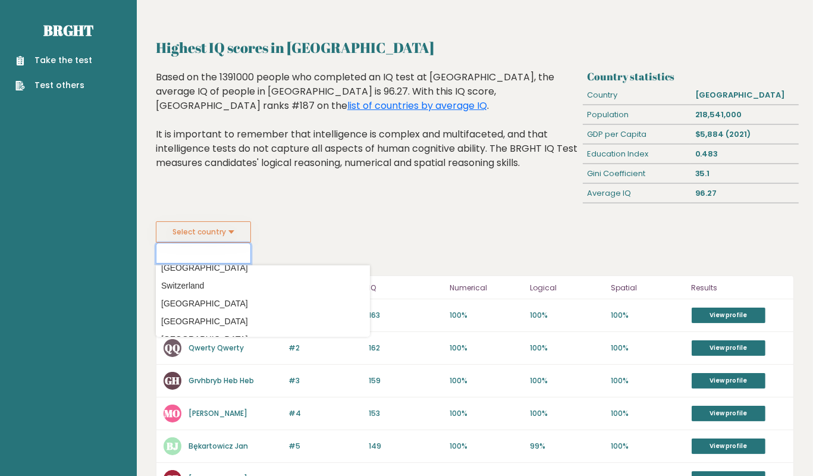
scroll to position [3992, 0]
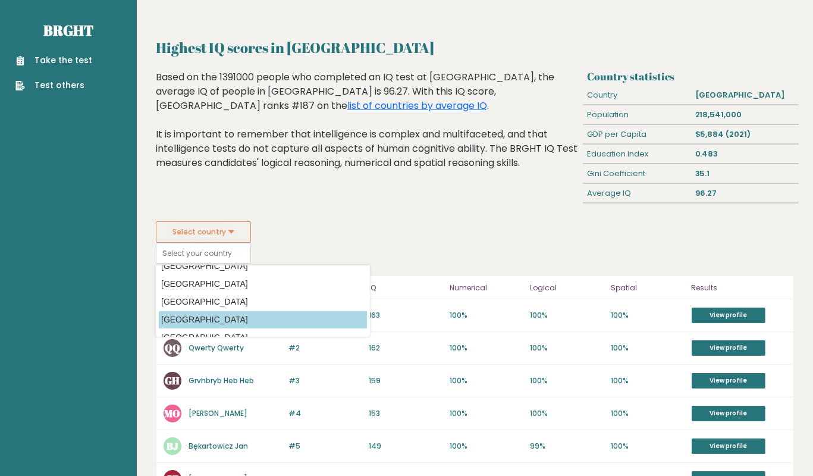
click at [209, 315] on option "[GEOGRAPHIC_DATA]" at bounding box center [263, 319] width 208 height 17
type input "[GEOGRAPHIC_DATA]"
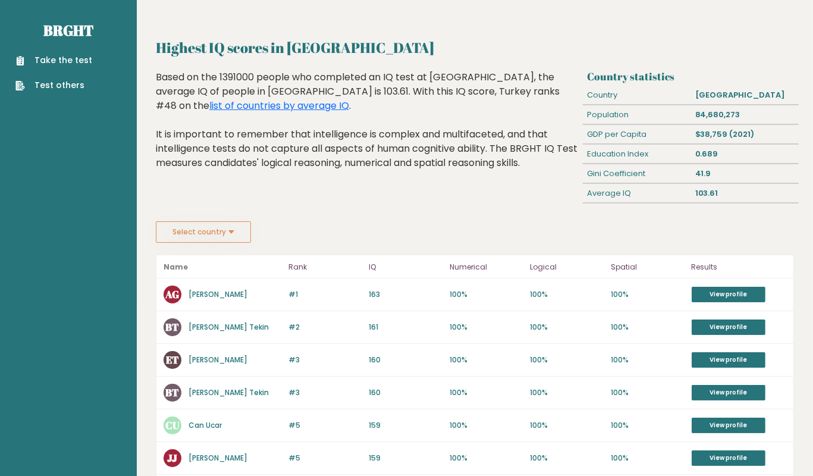
click at [205, 228] on button "Select country" at bounding box center [203, 231] width 95 height 21
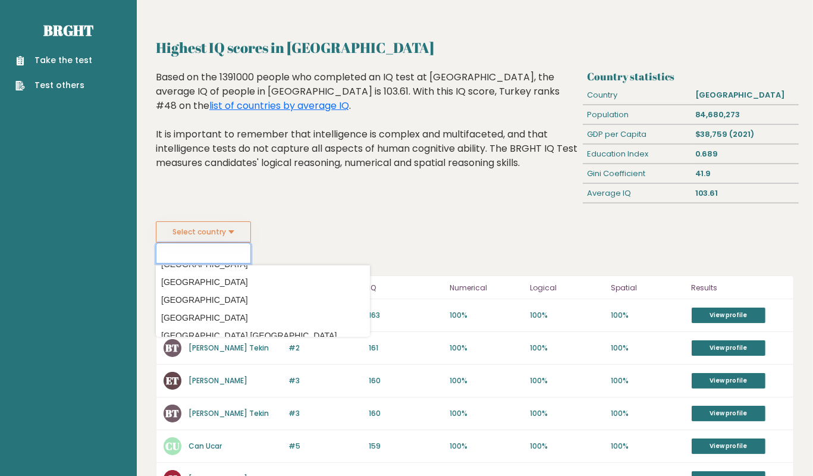
scroll to position [4362, 0]
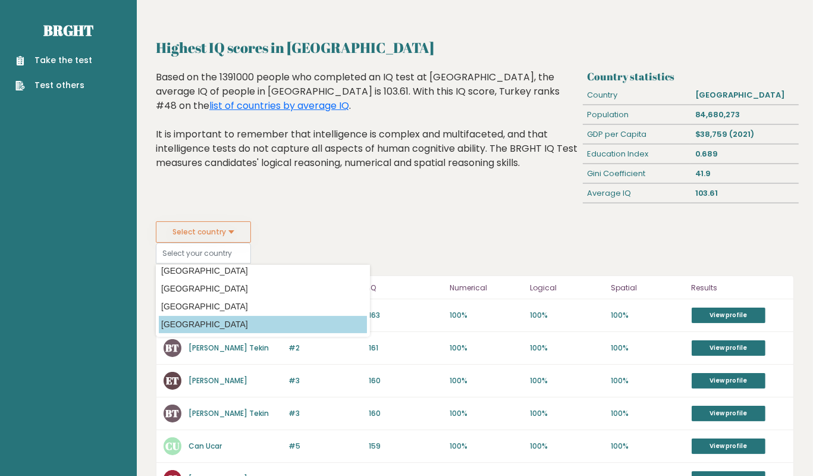
click at [194, 325] on option "[GEOGRAPHIC_DATA]" at bounding box center [263, 324] width 208 height 17
type input "[GEOGRAPHIC_DATA]"
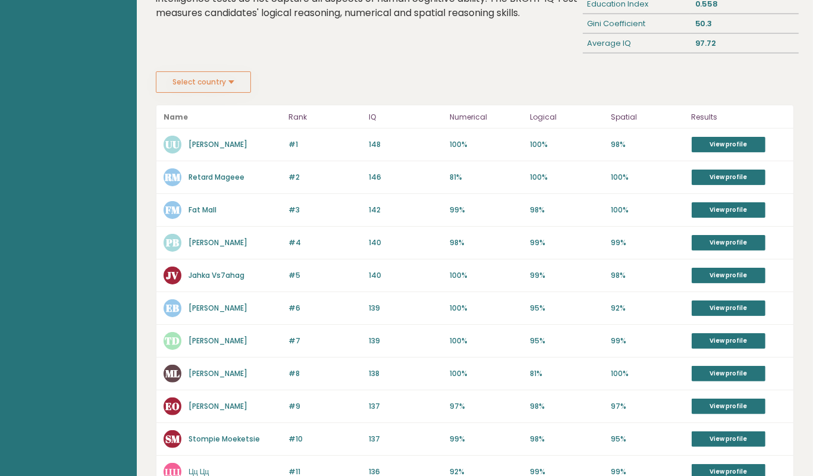
scroll to position [151, 0]
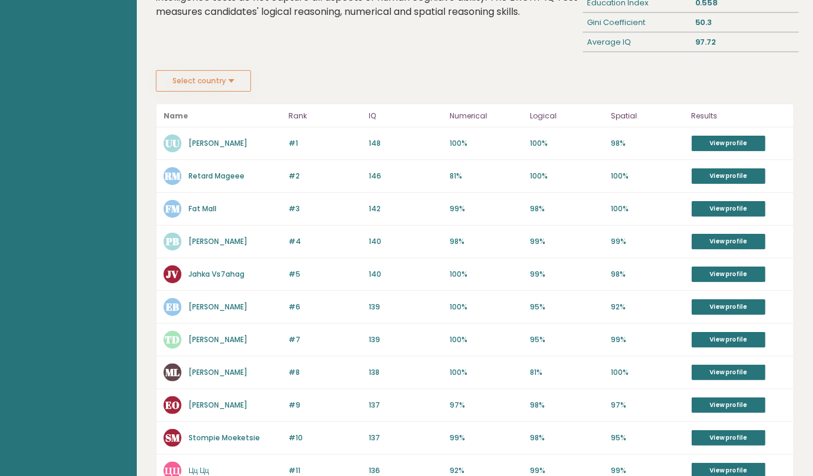
click at [205, 86] on button "Select country" at bounding box center [203, 80] width 95 height 21
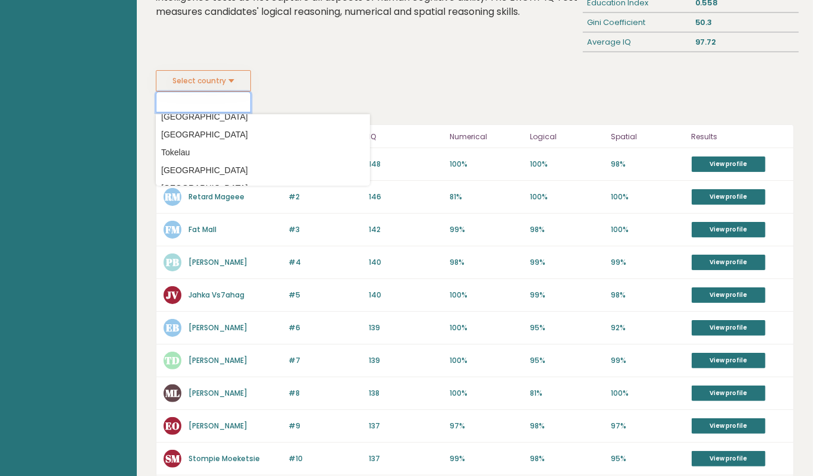
scroll to position [4362, 0]
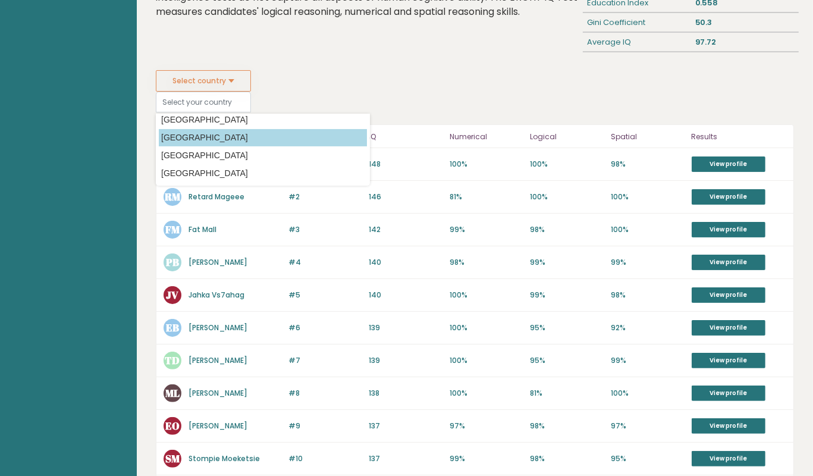
click at [245, 129] on option "[GEOGRAPHIC_DATA]" at bounding box center [263, 137] width 208 height 17
type input "[GEOGRAPHIC_DATA]"
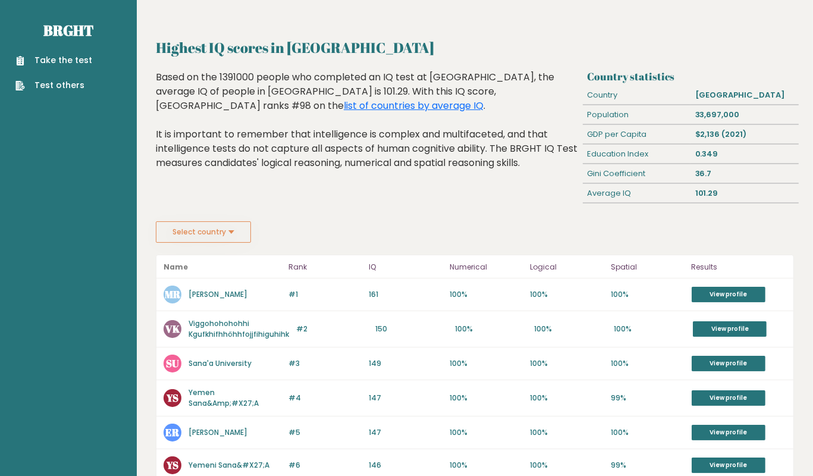
click at [223, 230] on button "Select country" at bounding box center [203, 231] width 95 height 21
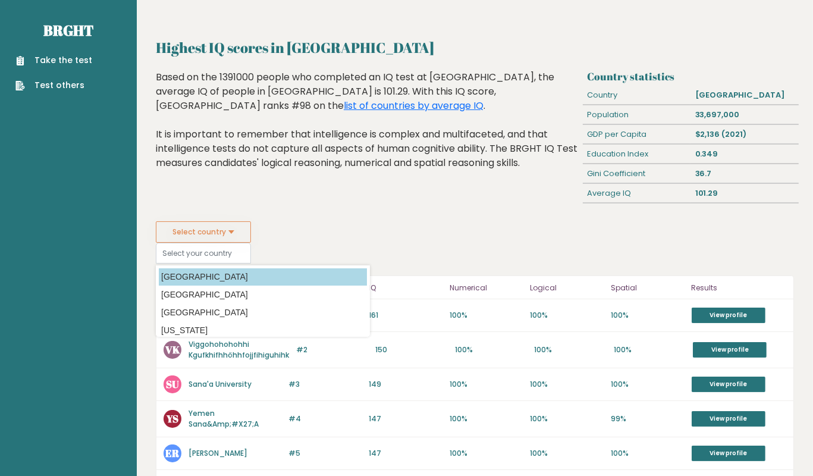
click at [222, 275] on option "[GEOGRAPHIC_DATA]" at bounding box center [263, 276] width 208 height 17
type input "[GEOGRAPHIC_DATA]"
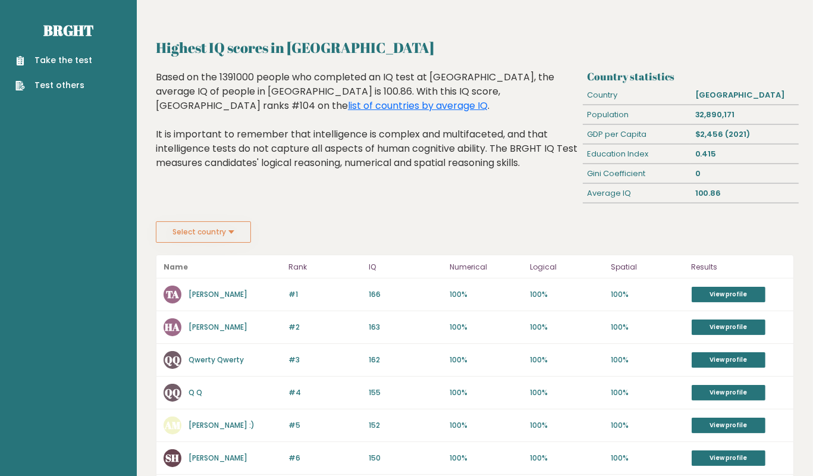
click at [216, 224] on button "Select country" at bounding box center [203, 231] width 95 height 21
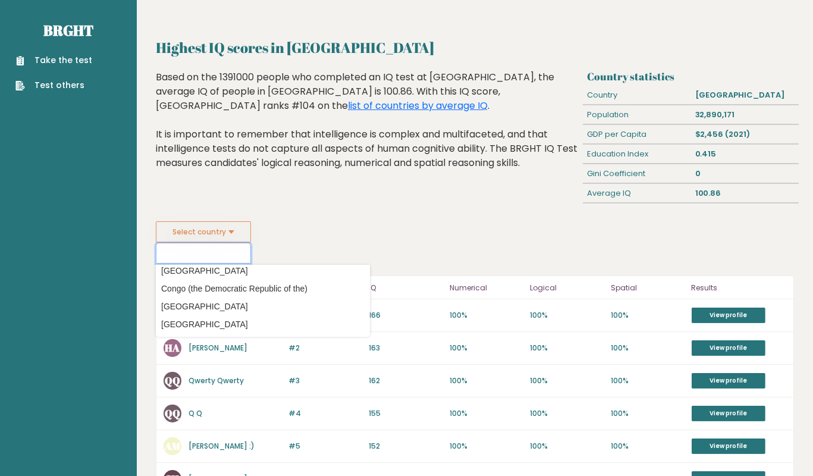
scroll to position [896, 0]
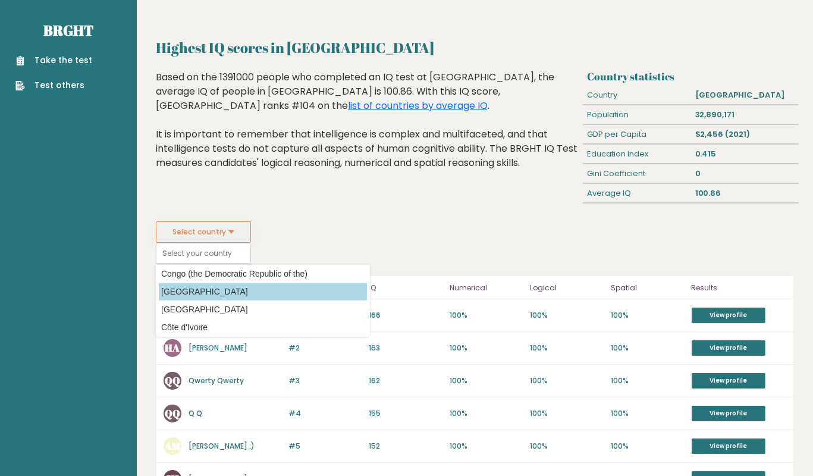
click at [202, 295] on option "[GEOGRAPHIC_DATA]" at bounding box center [263, 291] width 208 height 17
type input "[GEOGRAPHIC_DATA]"
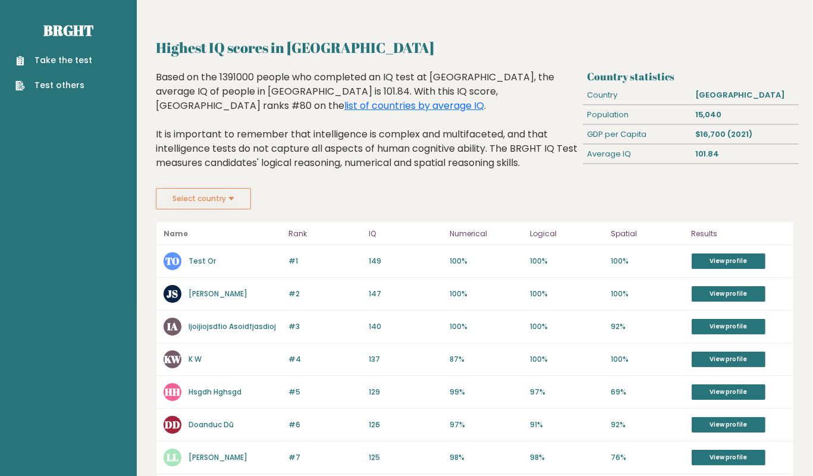
click at [226, 198] on button "Select country" at bounding box center [203, 198] width 95 height 21
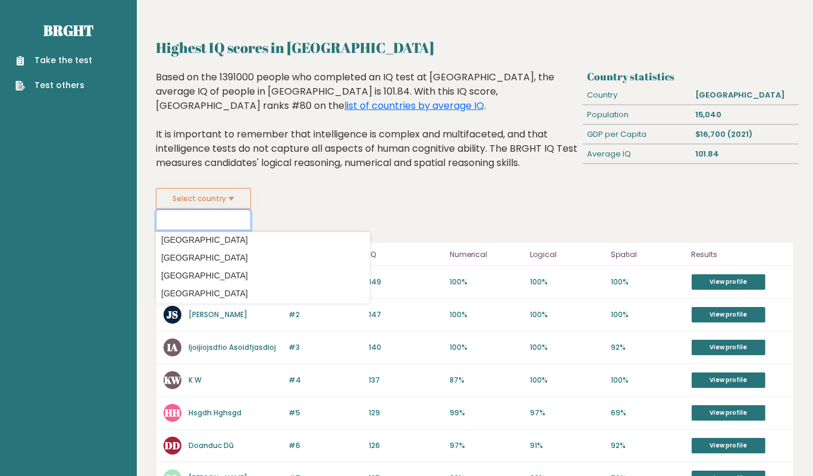
scroll to position [2652, 0]
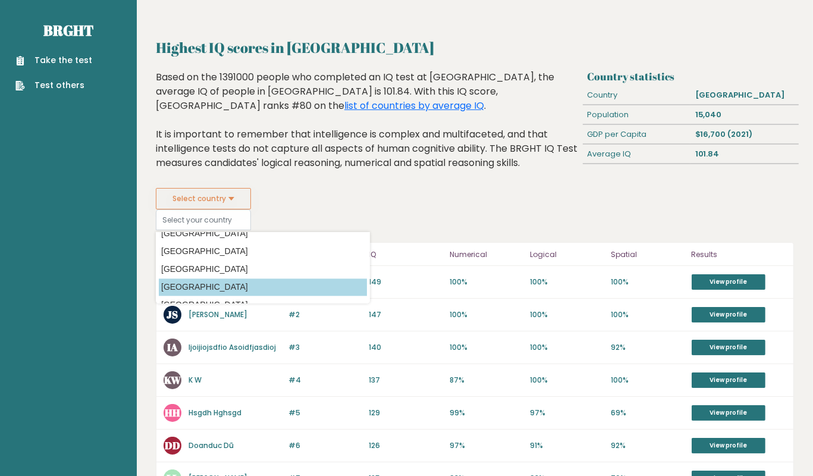
click at [223, 287] on option "[GEOGRAPHIC_DATA]" at bounding box center [263, 286] width 208 height 17
type input "[GEOGRAPHIC_DATA]"
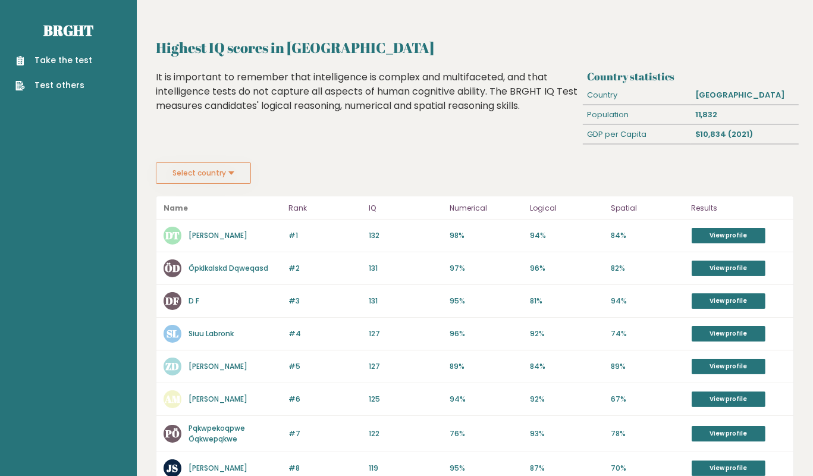
click at [237, 179] on button "Select country" at bounding box center [203, 172] width 95 height 21
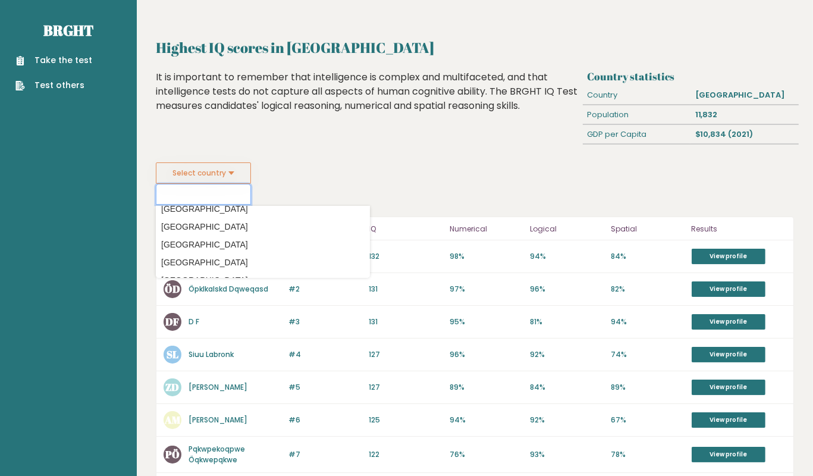
scroll to position [1837, 0]
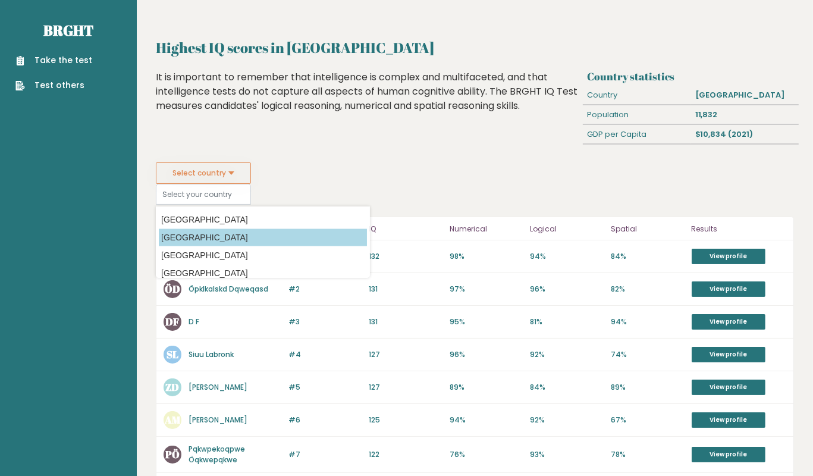
click at [226, 235] on option "Iran" at bounding box center [263, 237] width 208 height 17
type input "Iran"
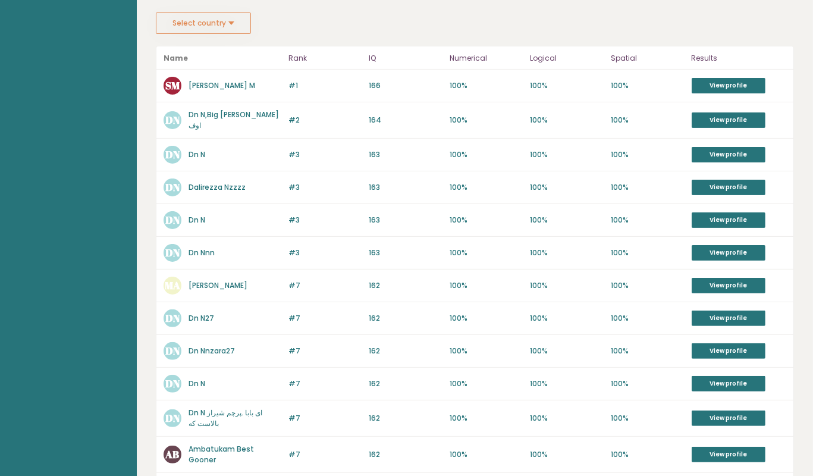
scroll to position [248, 0]
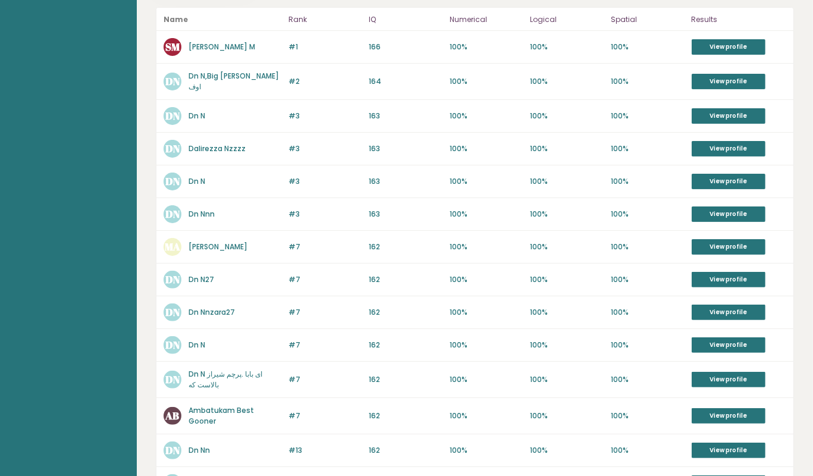
click at [252, 406] on link "Ambatukam Best Gooner" at bounding box center [221, 415] width 65 height 21
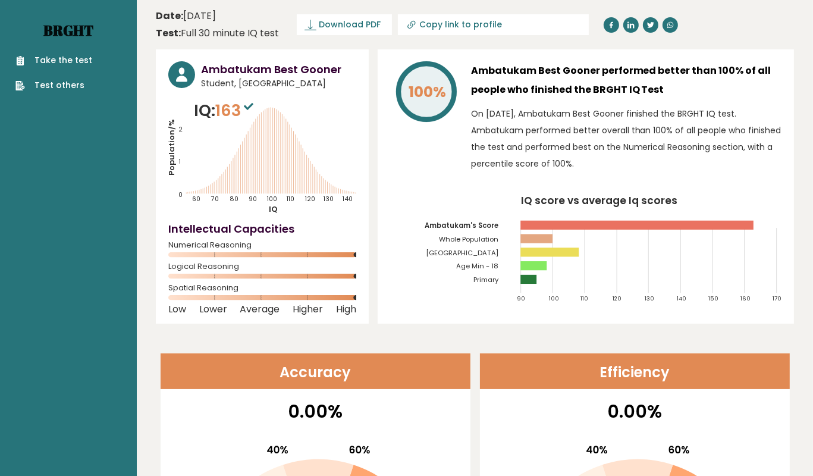
click at [75, 30] on link "Brght" at bounding box center [68, 30] width 50 height 19
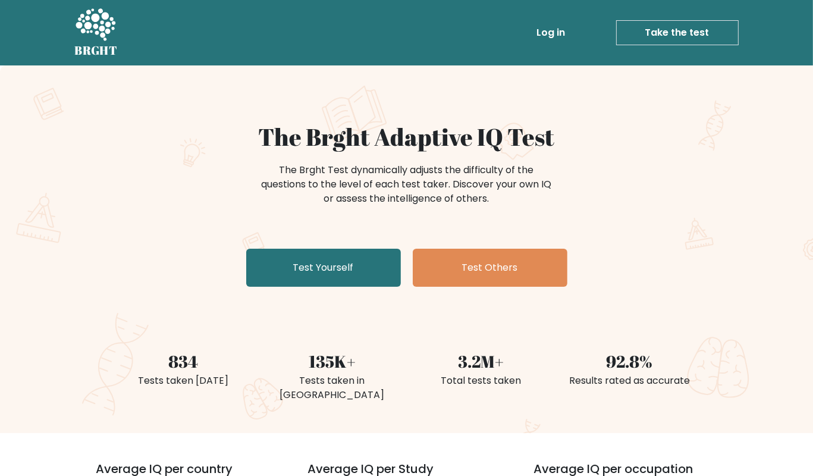
scroll to position [395, 0]
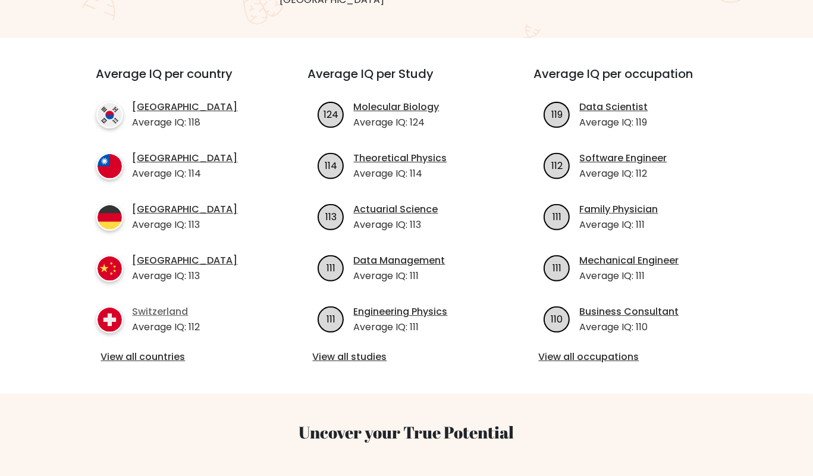
click at [162, 305] on link "Switzerland" at bounding box center [167, 312] width 68 height 14
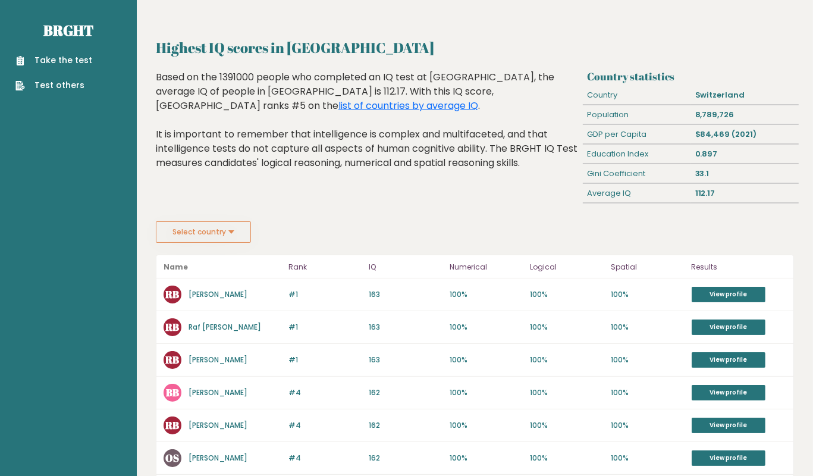
click at [193, 231] on button "Select country" at bounding box center [203, 231] width 95 height 21
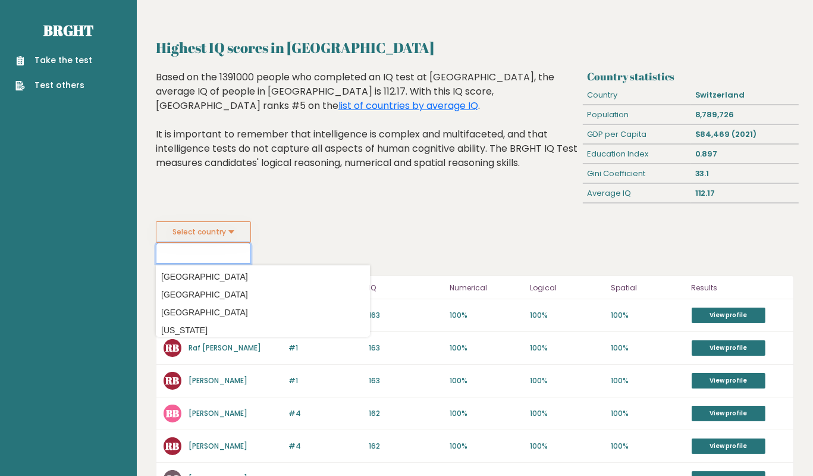
type input "h"
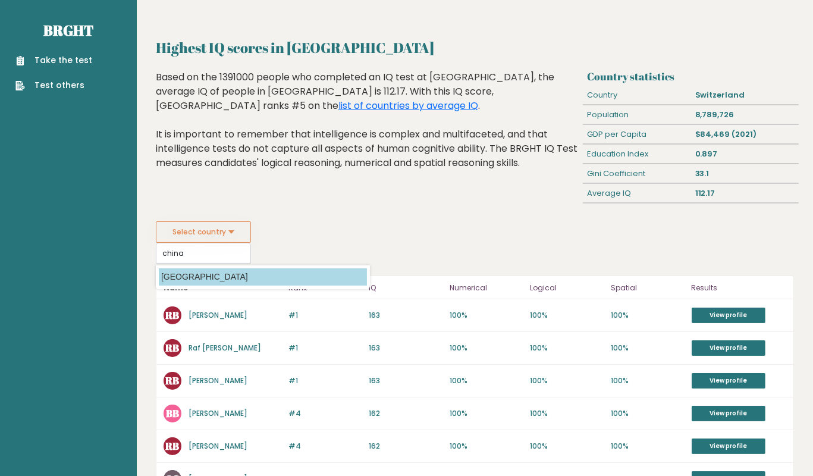
click at [196, 274] on option "China" at bounding box center [263, 276] width 208 height 17
type input "[GEOGRAPHIC_DATA]"
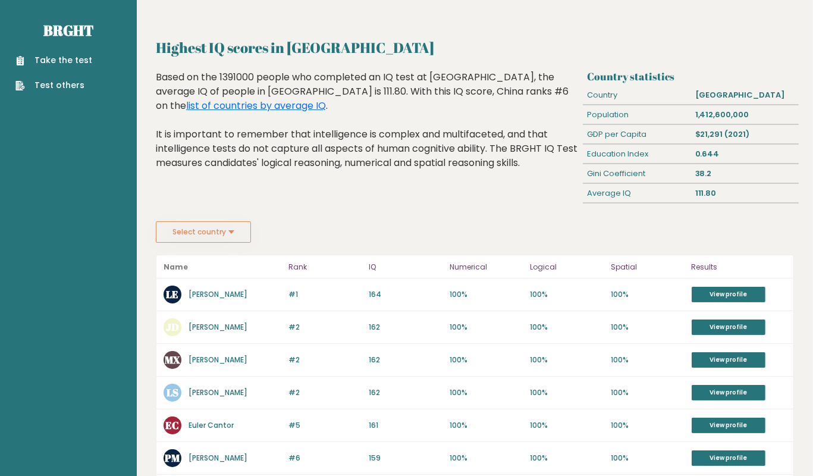
click at [61, 41] on div "Take the test Test others" at bounding box center [69, 66] width 118 height 52
click at [71, 80] on link "Test others" at bounding box center [53, 85] width 77 height 12
click at [83, 55] on link "Take the test" at bounding box center [53, 60] width 77 height 12
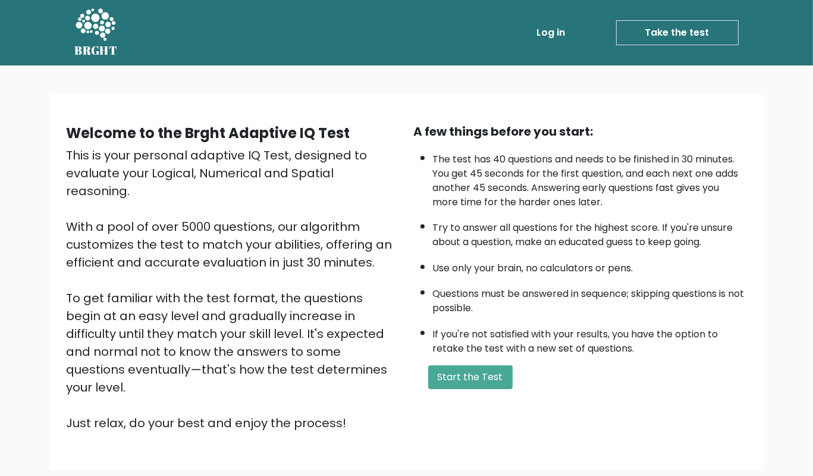
click at [456, 381] on div "A few things before you start: The test has 40 questions and needs to be finish…" at bounding box center [581, 277] width 348 height 309
click at [456, 389] on button "Start the Test" at bounding box center [470, 377] width 84 height 24
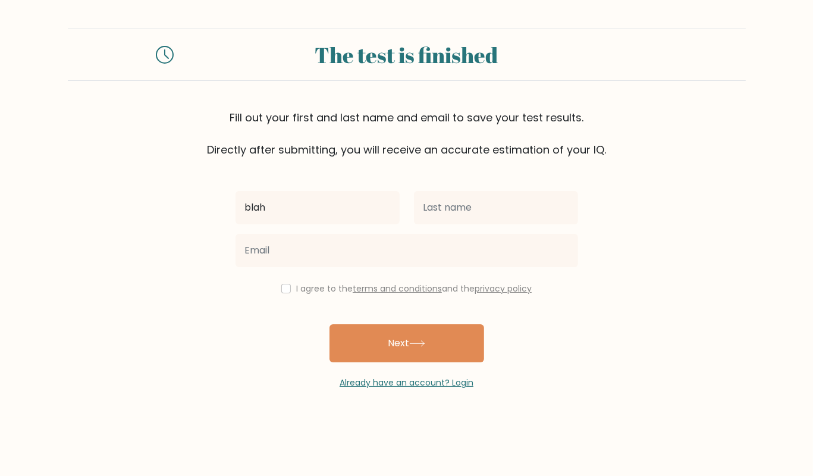
type input "blah"
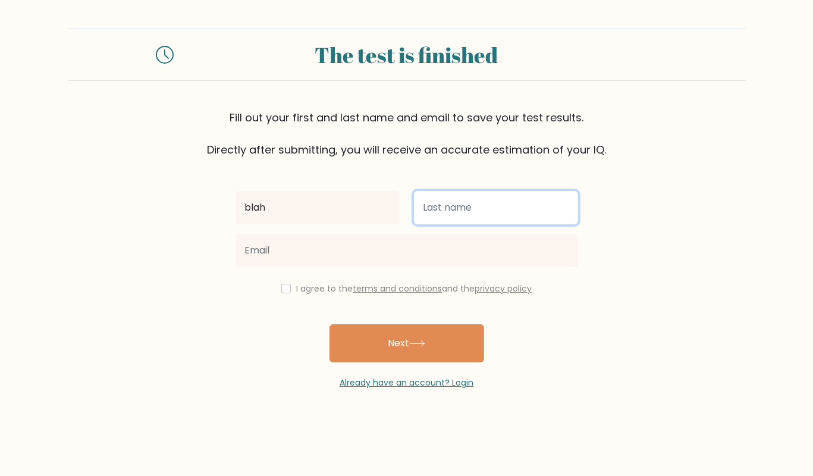
click at [501, 202] on input "text" at bounding box center [496, 207] width 164 height 33
type input "idiot"
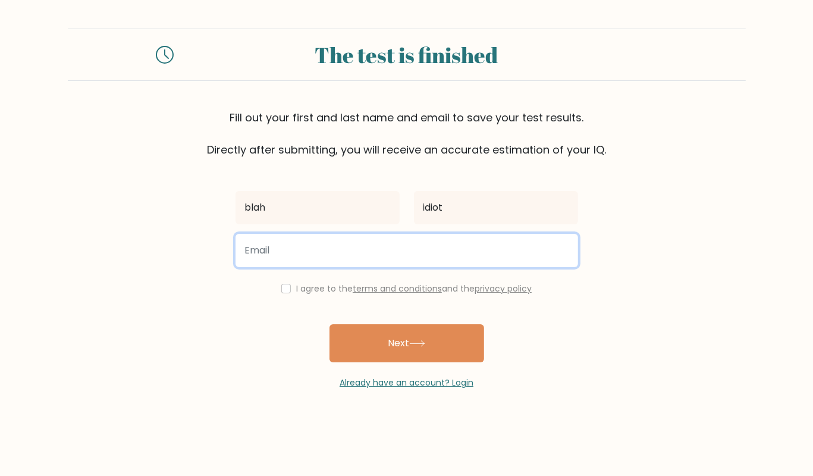
click at [456, 264] on input "email" at bounding box center [407, 250] width 343 height 33
type input "2"
paste input "[EMAIL_ADDRESS][DOMAIN_NAME]"
type input "[EMAIL_ADDRESS][DOMAIN_NAME]"
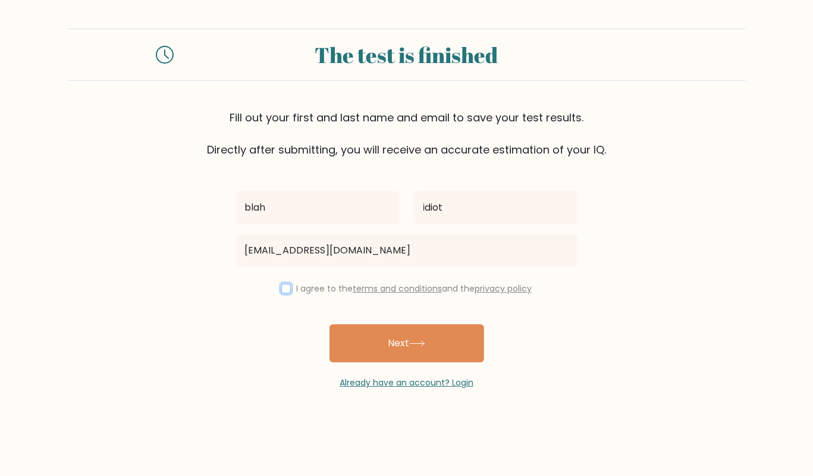
click at [283, 289] on input "checkbox" at bounding box center [286, 289] width 10 height 10
checkbox input "true"
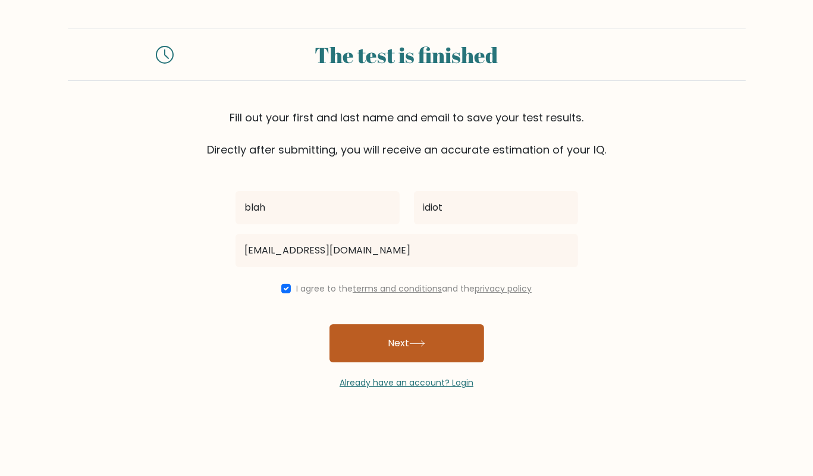
click at [424, 355] on button "Next" at bounding box center [407, 343] width 155 height 38
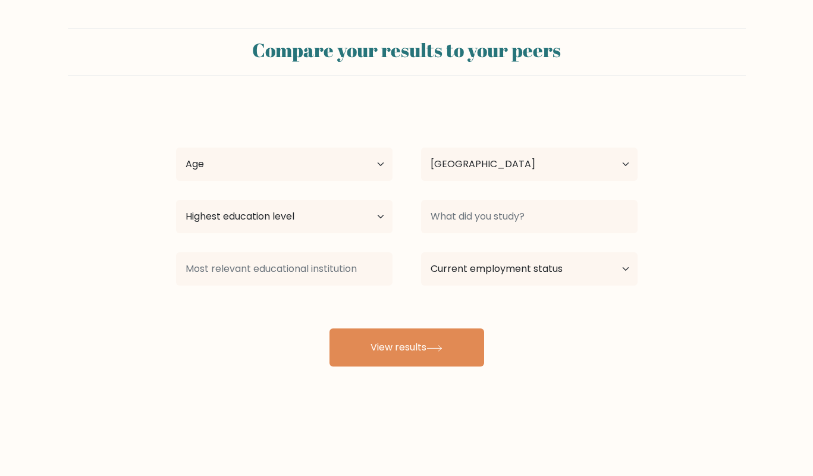
select select "US"
select select "65_plus"
click option "65 years old and above" at bounding box center [0, 0] width 0 height 0
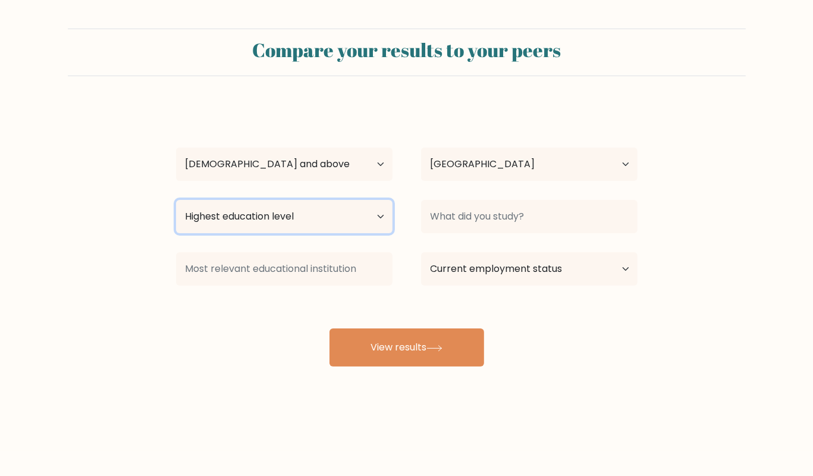
click at [328, 220] on select "Highest education level No schooling Primary Lower Secondary Upper Secondary Oc…" at bounding box center [284, 216] width 217 height 33
select select "no_schooling"
click option "No schooling" at bounding box center [0, 0] width 0 height 0
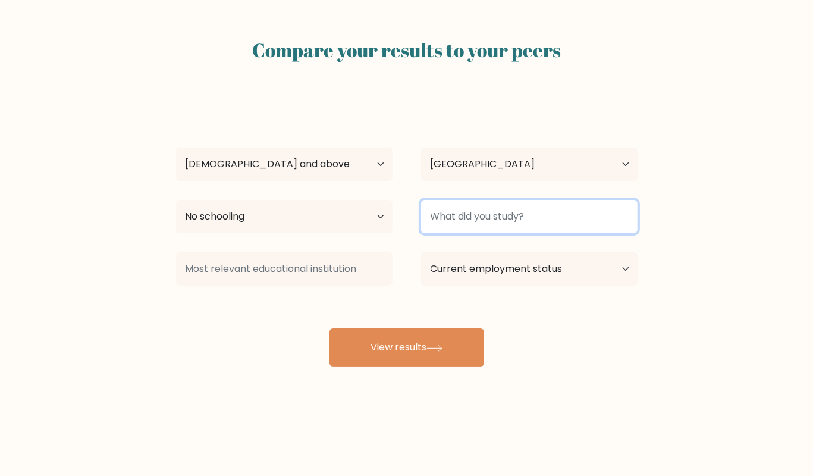
click at [480, 218] on input at bounding box center [529, 216] width 217 height 33
type input "i dumb retard"
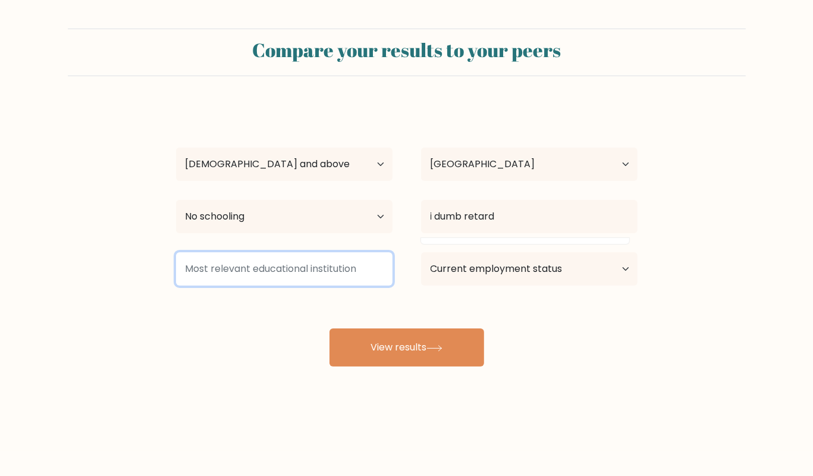
click at [316, 262] on input at bounding box center [284, 268] width 217 height 33
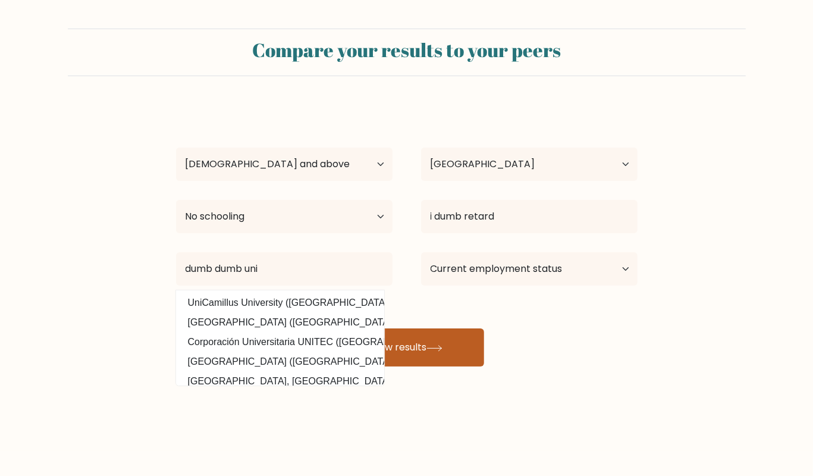
click at [442, 348] on icon at bounding box center [434, 347] width 14 height 5
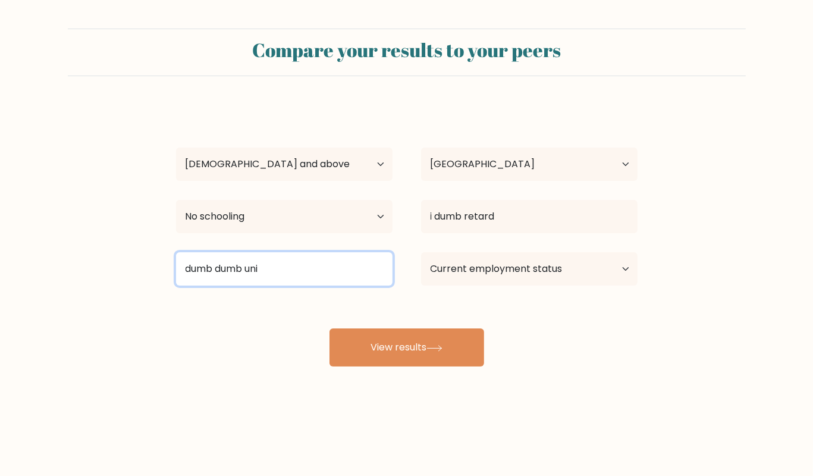
click at [272, 268] on input "dumb dumb uni" at bounding box center [284, 268] width 217 height 33
type input "d"
type input "u"
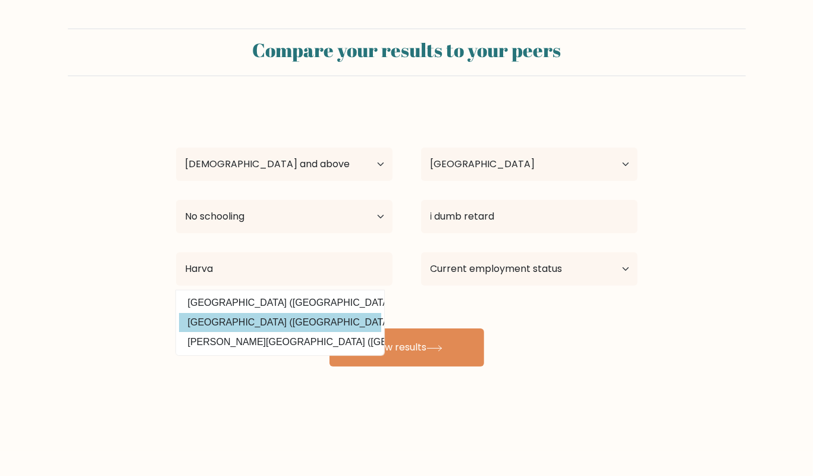
click at [323, 320] on option "Harvard University (United States)" at bounding box center [280, 322] width 202 height 19
type input "Harvard University"
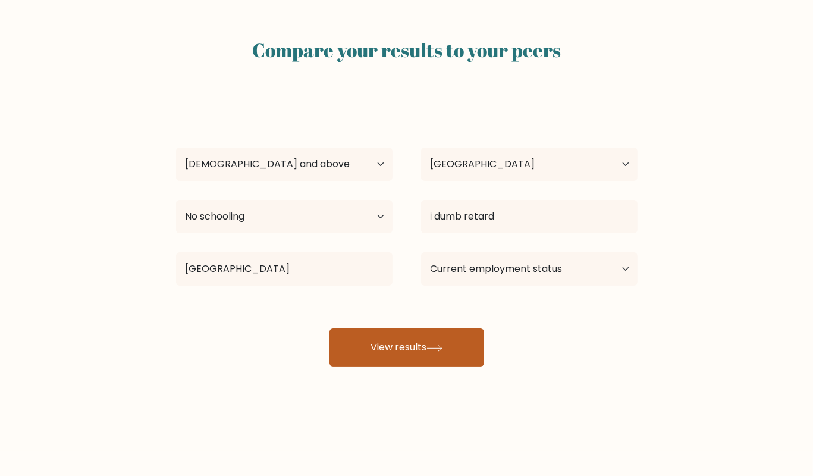
click at [365, 342] on button "View results" at bounding box center [407, 347] width 155 height 38
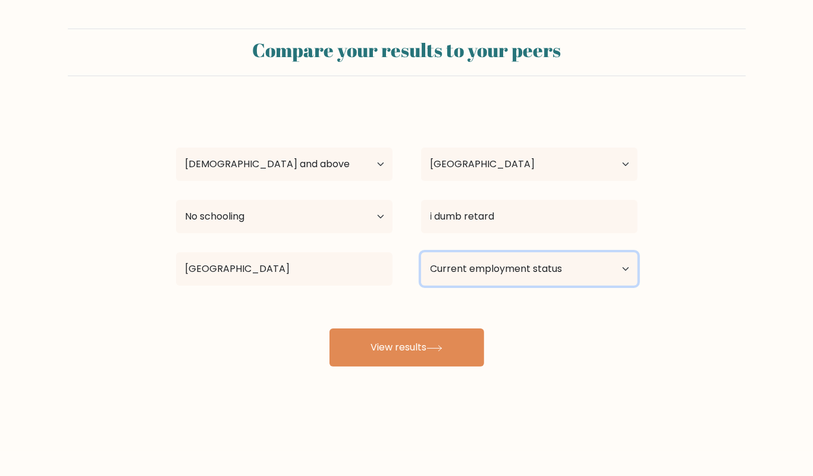
click at [421, 252] on select "Current employment status Employed Student Retired Other / prefer not to answer" at bounding box center [529, 268] width 217 height 33
select select "retired"
click option "Retired" at bounding box center [0, 0] width 0 height 0
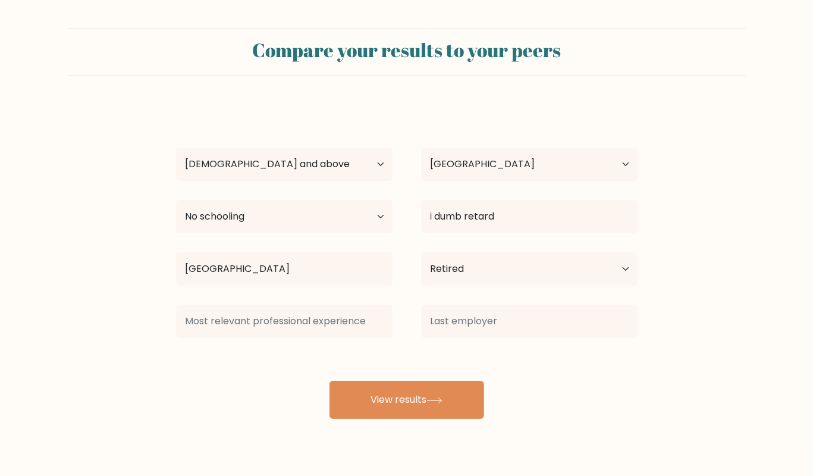
click at [441, 344] on div "blah idiot Age Under 18 years old 18-24 years old 25-34 years old 35-44 years o…" at bounding box center [407, 262] width 476 height 314
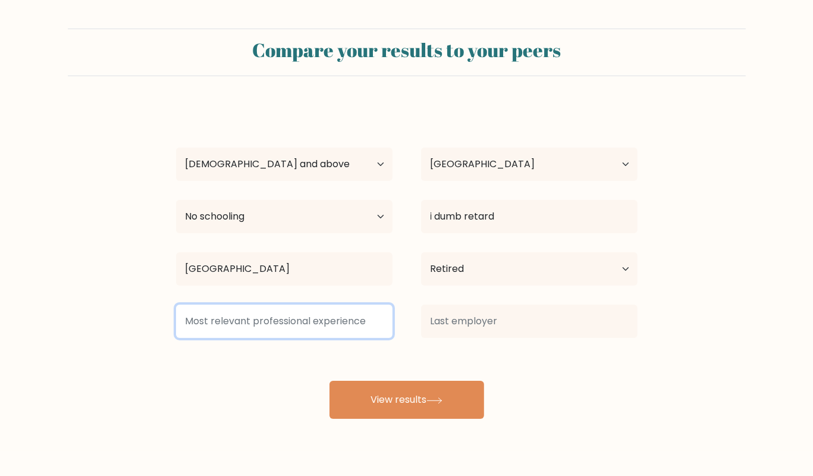
click at [365, 325] on input at bounding box center [284, 321] width 217 height 33
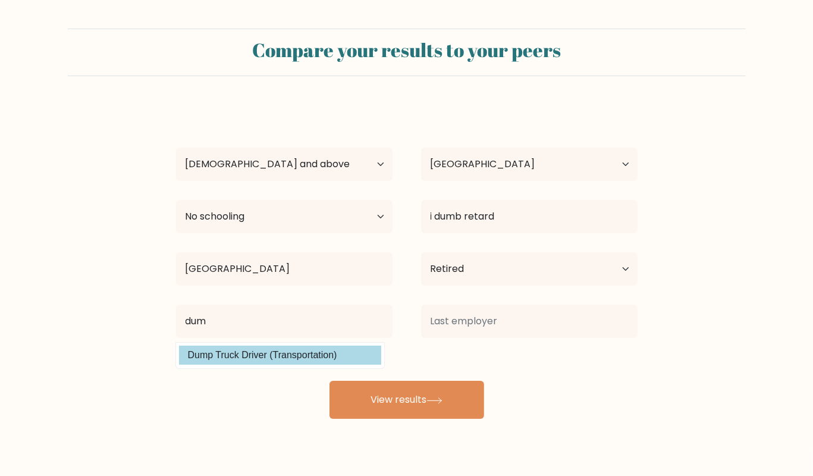
click at [325, 357] on option "Dump Truck Driver (Transportation)" at bounding box center [280, 355] width 202 height 19
type input "Dump Truck Driver"
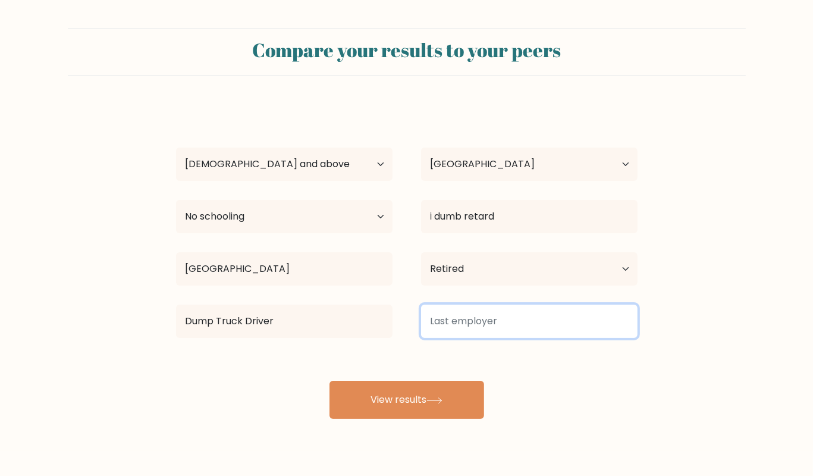
click at [474, 321] on input at bounding box center [529, 321] width 217 height 33
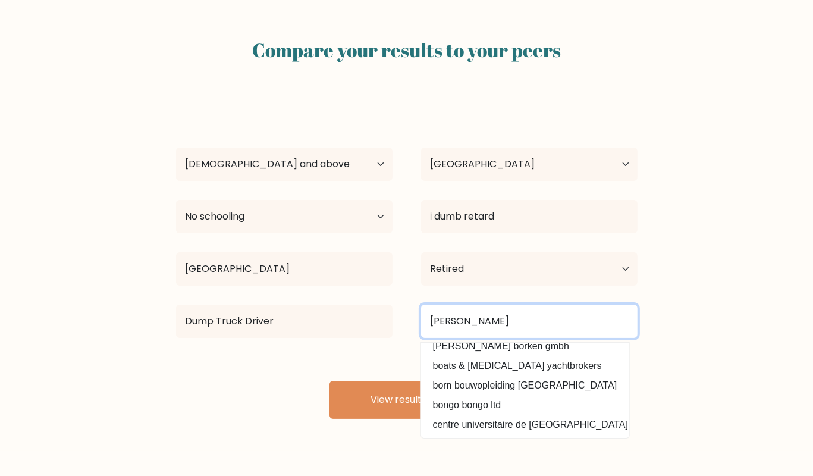
scroll to position [96, 0]
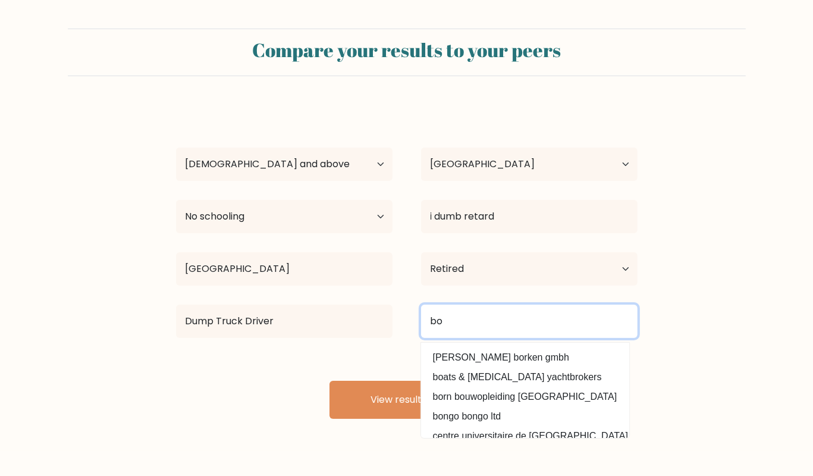
type input "b"
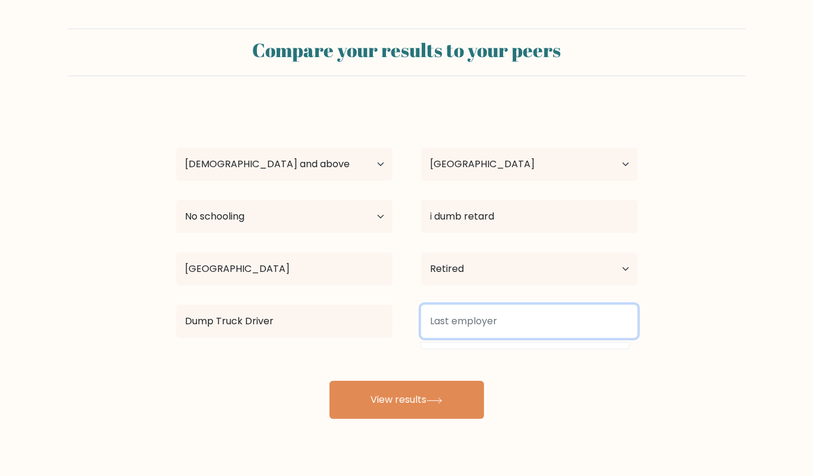
type input "s"
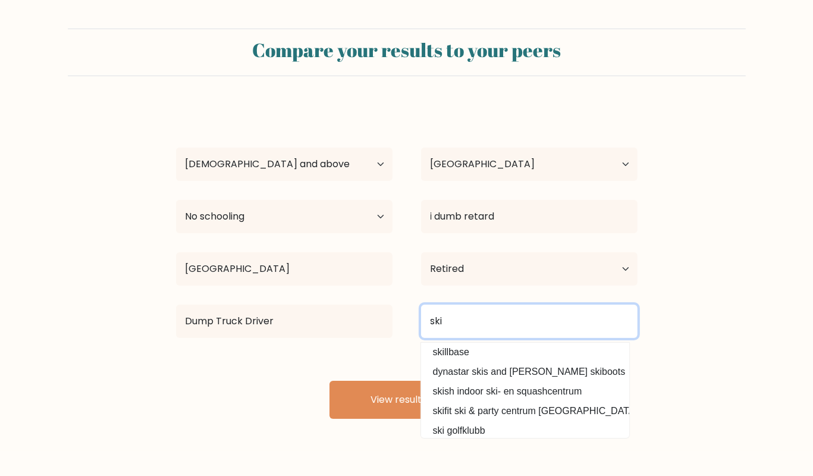
scroll to position [60, 0]
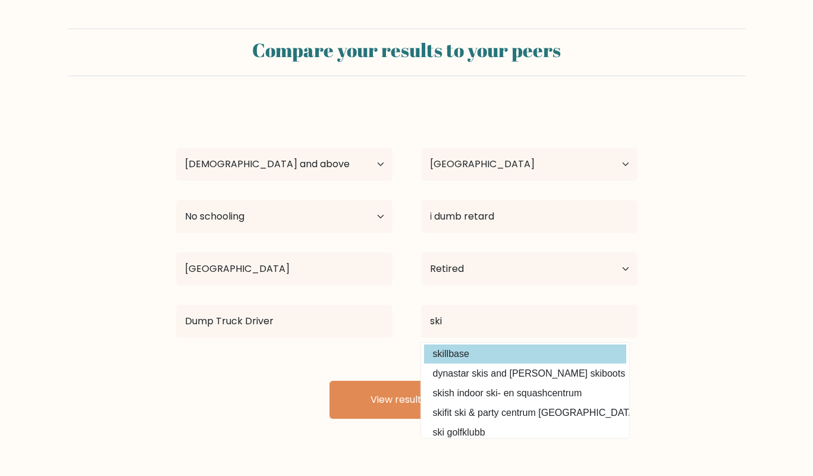
click at [485, 352] on option "skillbase" at bounding box center [525, 354] width 202 height 19
type input "skillbase"
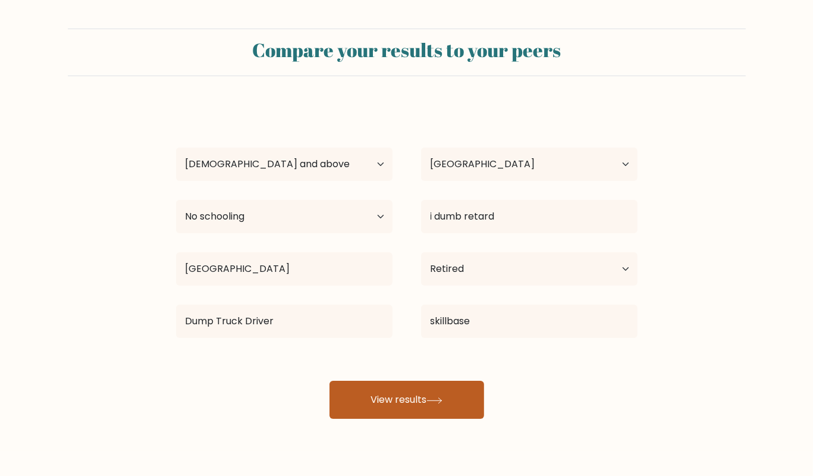
click at [409, 407] on button "View results" at bounding box center [407, 400] width 155 height 38
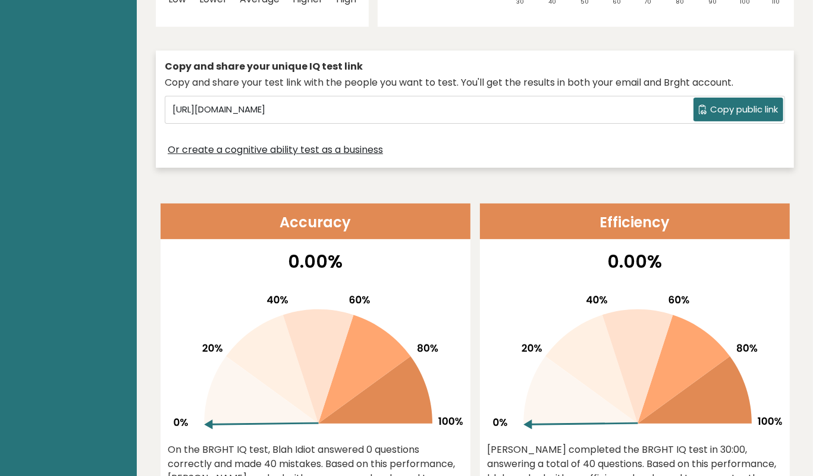
scroll to position [8, 0]
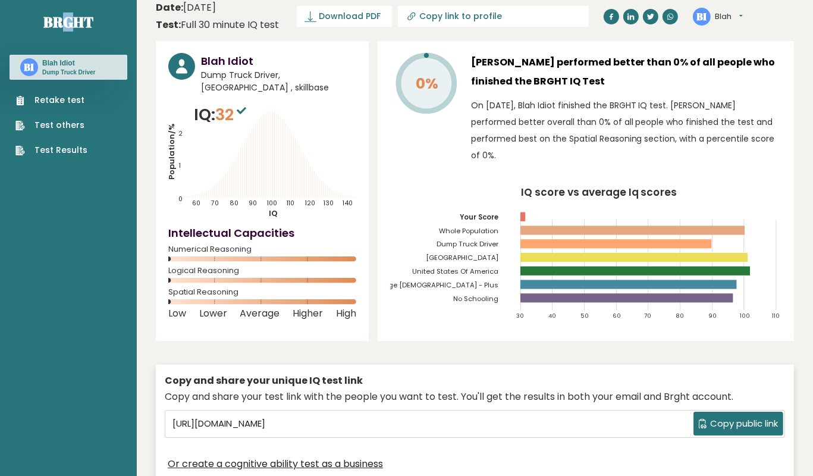
click at [71, 8] on nav "Brght BI Blah Idiot Dump Truck Driver Retake test Test others Test Results" at bounding box center [69, 76] width 118 height 168
click at [70, 23] on link "Brght" at bounding box center [68, 21] width 50 height 19
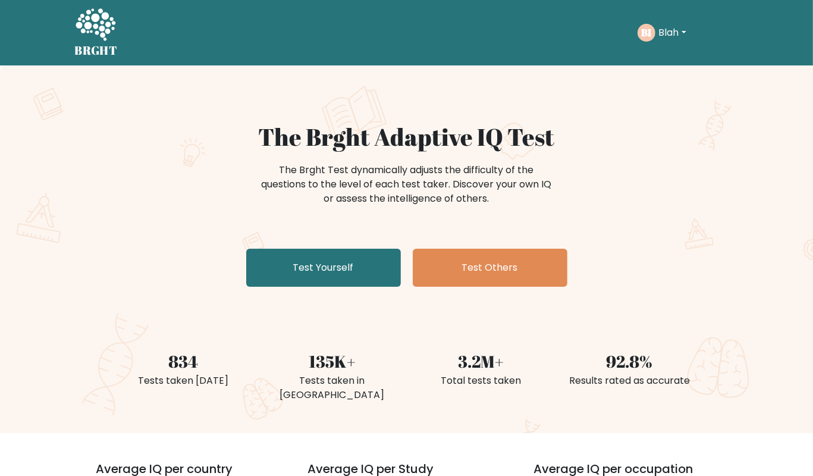
scroll to position [62, 0]
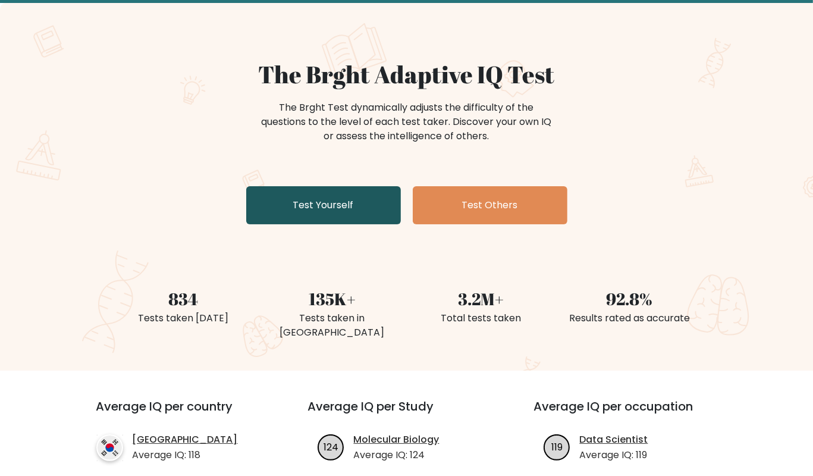
click at [350, 198] on link "Test Yourself" at bounding box center [323, 205] width 155 height 38
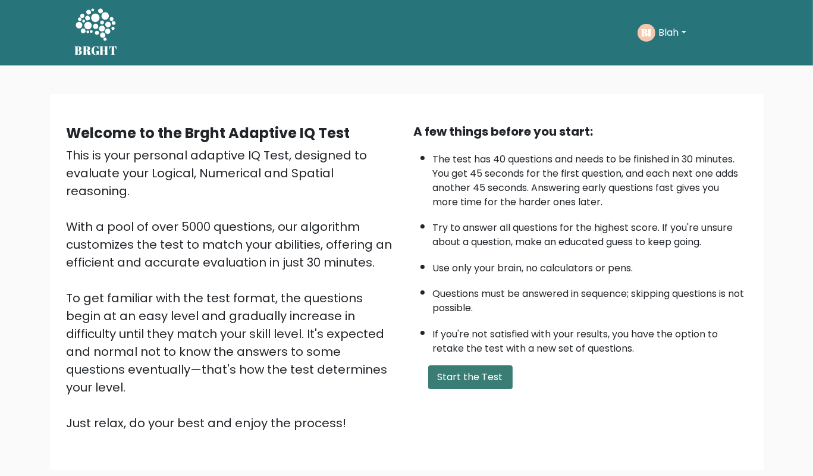
click at [477, 389] on button "Start the Test" at bounding box center [470, 377] width 84 height 24
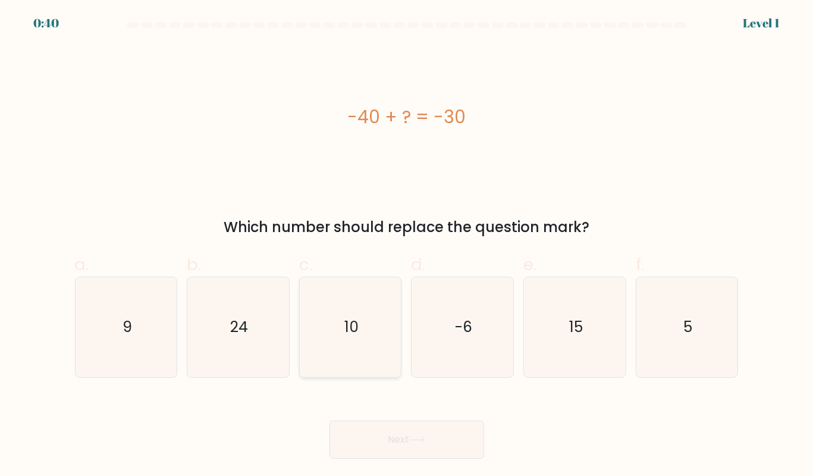
click at [364, 328] on icon "10" at bounding box center [350, 327] width 100 height 100
click at [400, 424] on button "Next" at bounding box center [407, 440] width 155 height 38
click at [368, 344] on icon "10" at bounding box center [350, 327] width 100 height 100
click at [407, 246] on input "c. 10" at bounding box center [407, 242] width 1 height 8
radio input "true"
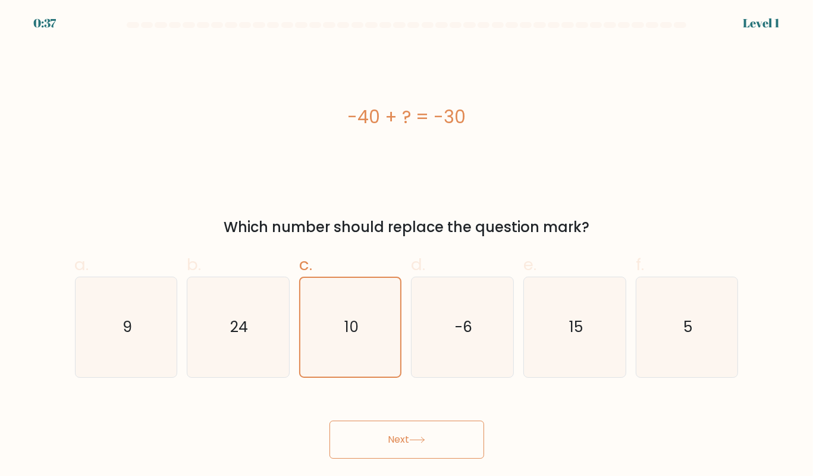
click at [386, 429] on button "Next" at bounding box center [407, 440] width 155 height 38
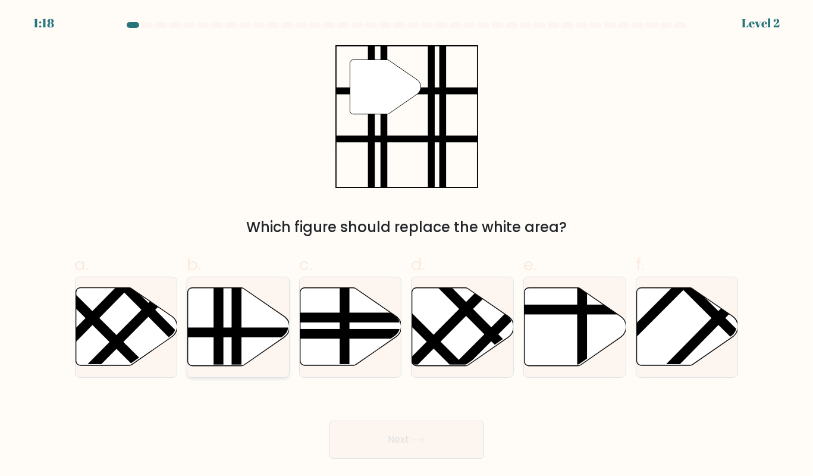
click at [218, 348] on line at bounding box center [218, 369] width 0 height 205
click at [407, 246] on input "b." at bounding box center [407, 242] width 1 height 8
radio input "true"
click at [418, 440] on icon at bounding box center [417, 440] width 16 height 7
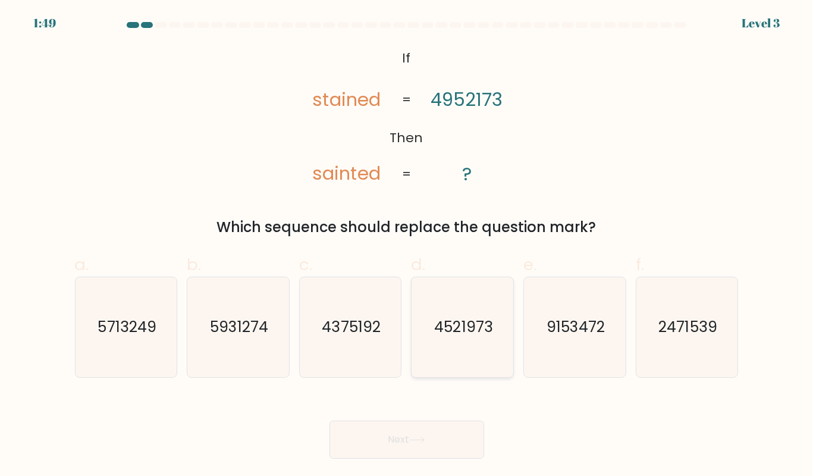
click at [477, 325] on text "4521973" at bounding box center [463, 327] width 58 height 21
click at [408, 246] on input "d. 4521973" at bounding box center [407, 242] width 1 height 8
radio input "true"
drag, startPoint x: 443, startPoint y: 434, endPoint x: 434, endPoint y: 427, distance: 11.9
click at [442, 434] on button "Next" at bounding box center [407, 440] width 155 height 38
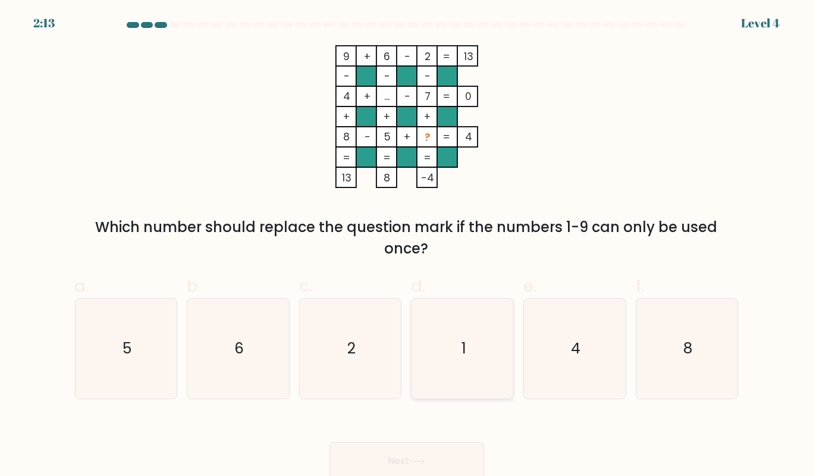
click at [456, 345] on icon "1" at bounding box center [463, 349] width 100 height 100
click at [413, 461] on button "Next" at bounding box center [407, 461] width 155 height 38
click at [472, 358] on icon "1" at bounding box center [463, 349] width 100 height 100
click at [408, 246] on input "d. 1" at bounding box center [407, 242] width 1 height 8
radio input "true"
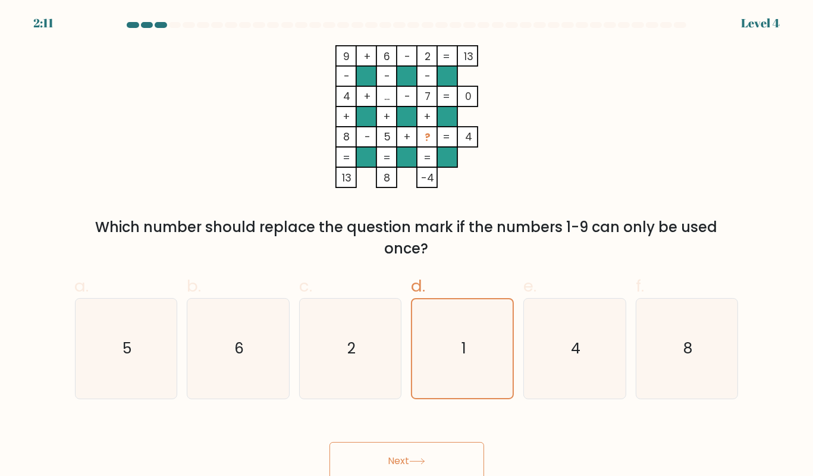
scroll to position [4, 0]
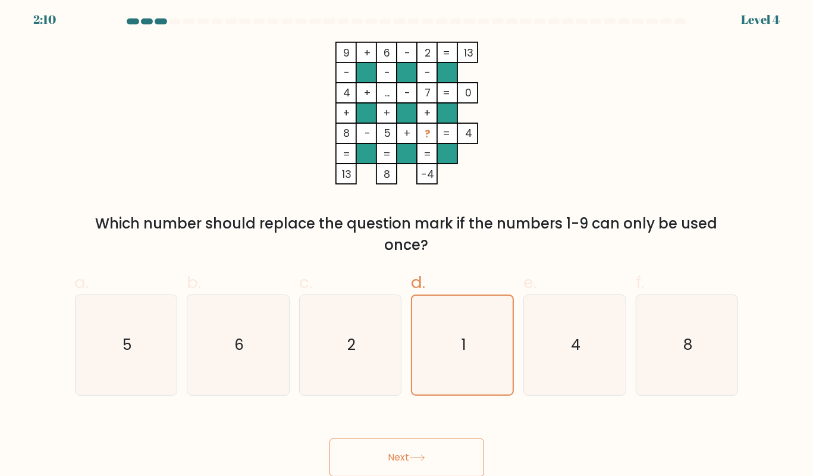
click at [431, 453] on button "Next" at bounding box center [407, 458] width 155 height 38
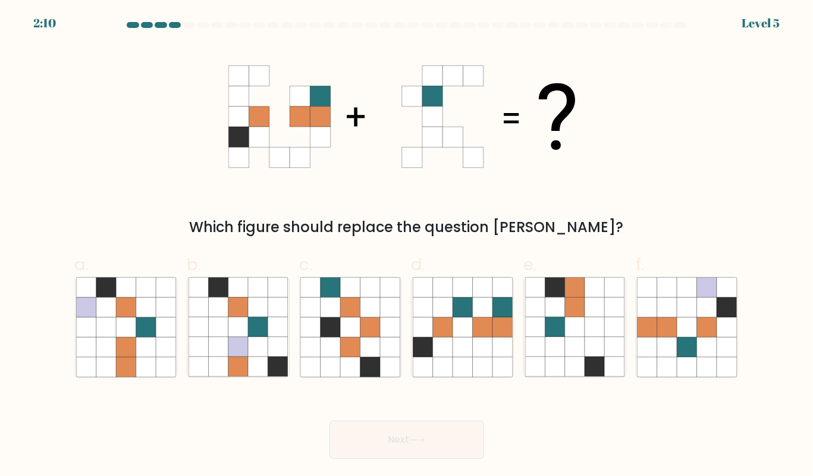
scroll to position [0, 0]
click at [474, 333] on icon at bounding box center [482, 327] width 20 height 20
click at [408, 246] on input "d." at bounding box center [407, 242] width 1 height 8
radio input "true"
click at [414, 454] on button "Next" at bounding box center [407, 440] width 155 height 38
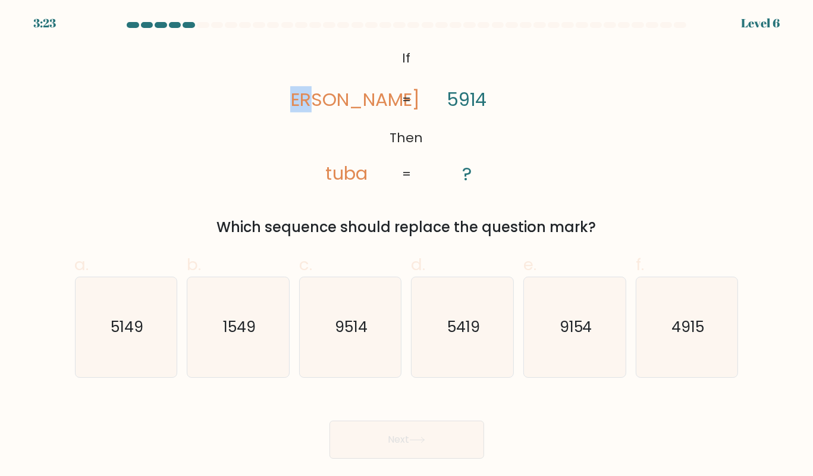
drag, startPoint x: 331, startPoint y: 91, endPoint x: 461, endPoint y: 173, distance: 153.2
click at [461, 173] on icon "@import url('https://fonts.googleapis.com/css?family=Abril+Fatface:400,100,100i…" at bounding box center [407, 116] width 232 height 143
click at [463, 174] on tspan "?" at bounding box center [467, 174] width 10 height 26
click at [473, 311] on icon "5419" at bounding box center [463, 327] width 100 height 100
click at [408, 246] on input "d. 5419" at bounding box center [407, 242] width 1 height 8
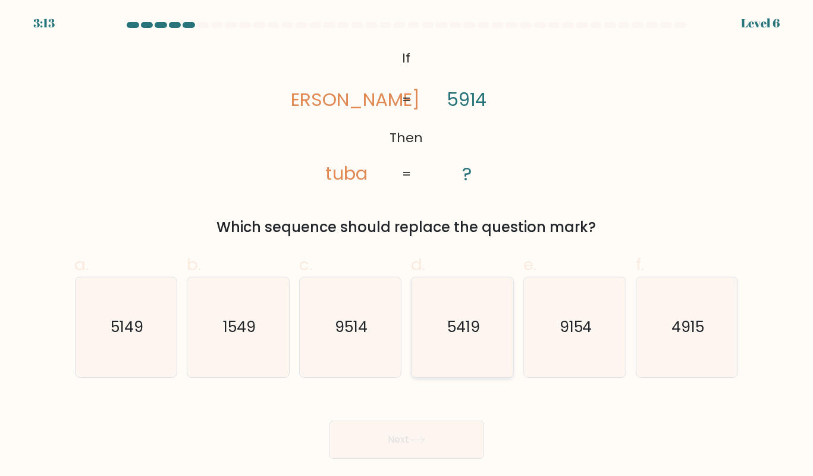
radio input "true"
click at [414, 437] on icon at bounding box center [417, 440] width 16 height 7
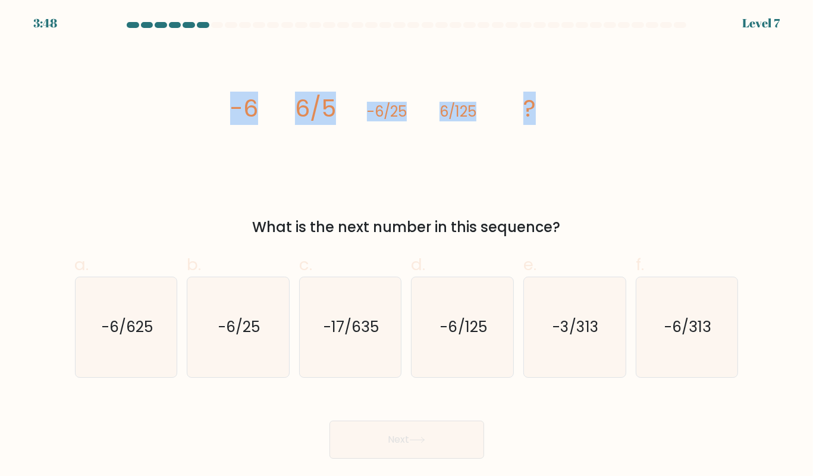
drag, startPoint x: 530, startPoint y: 115, endPoint x: 277, endPoint y: 137, distance: 254.4
click at [277, 137] on icon "image/svg+xml -6 6/5 -6/25 6/125 ?" at bounding box center [406, 116] width 357 height 143
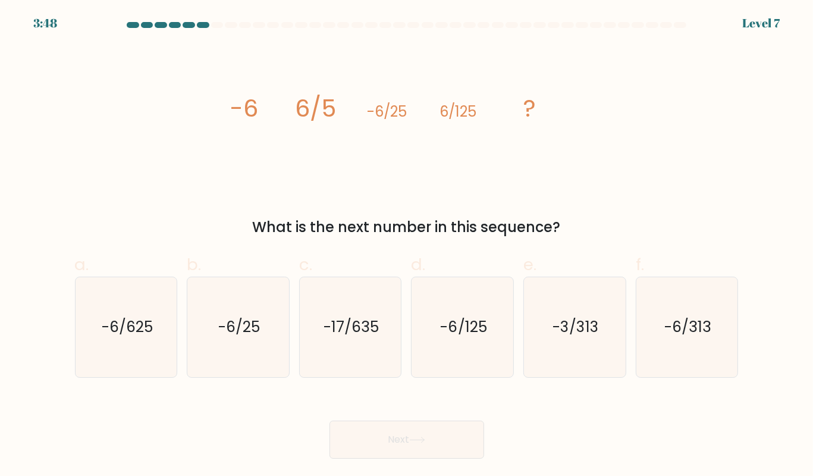
click at [276, 137] on icon "image/svg+xml -6 6/5 -6/25 6/125 ?" at bounding box center [406, 116] width 357 height 143
drag, startPoint x: 252, startPoint y: 107, endPoint x: 355, endPoint y: 120, distance: 103.7
click at [355, 120] on icon "image/svg+xml -6 6/5 -6/25 6/125 ?" at bounding box center [406, 116] width 357 height 143
drag, startPoint x: 318, startPoint y: 118, endPoint x: 424, endPoint y: 122, distance: 106.0
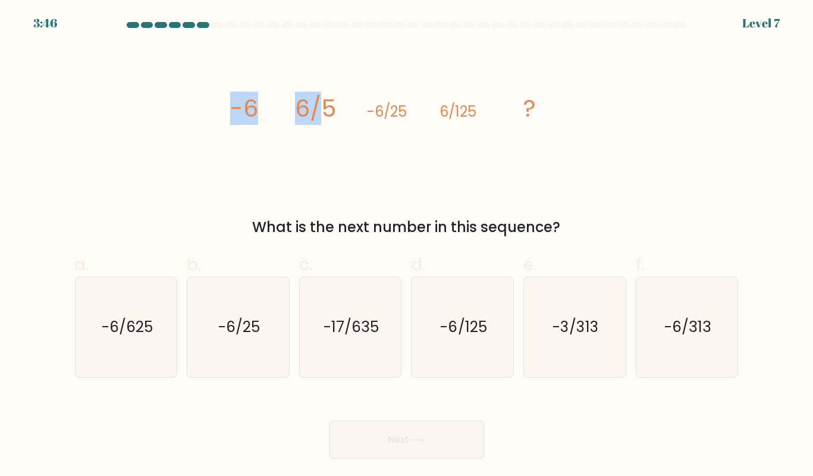
click at [424, 122] on icon "image/svg+xml -6 6/5 -6/25 6/125 ?" at bounding box center [406, 116] width 357 height 143
click at [411, 109] on icon "image/svg+xml -6 6/5 -6/25 6/125 ?" at bounding box center [406, 116] width 357 height 143
drag, startPoint x: 471, startPoint y: 112, endPoint x: 506, endPoint y: 120, distance: 35.5
click at [506, 120] on icon "image/svg+xml -6 6/5 -6/25 6/125 ?" at bounding box center [406, 116] width 357 height 143
drag, startPoint x: 506, startPoint y: 120, endPoint x: 503, endPoint y: 146, distance: 26.3
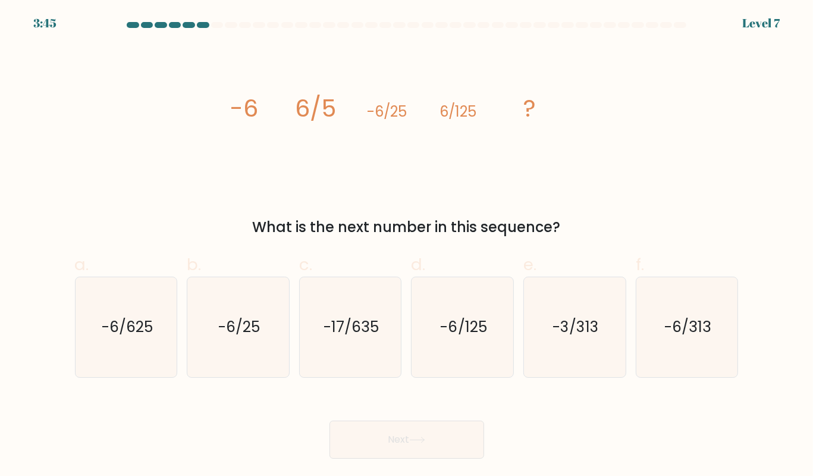
click at [506, 120] on icon "image/svg+xml -6 6/5 -6/25 6/125 ?" at bounding box center [406, 116] width 357 height 143
drag, startPoint x: 292, startPoint y: 102, endPoint x: 374, endPoint y: 105, distance: 82.8
click at [374, 105] on g "-6 6/5 -6/25 6/125 ?" at bounding box center [383, 108] width 306 height 33
click at [337, 106] on icon "image/svg+xml -6 6/5 -6/25 6/125 ?" at bounding box center [406, 116] width 357 height 143
click at [370, 115] on icon "image/svg+xml -6 6/5 -6/25 6/125 ?" at bounding box center [406, 116] width 357 height 143
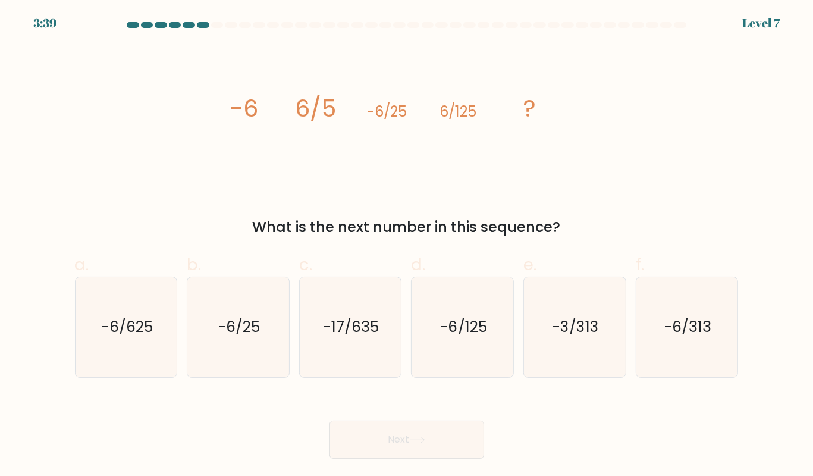
click at [345, 120] on icon "image/svg+xml -6 6/5 -6/25 6/125 ?" at bounding box center [406, 116] width 357 height 143
drag, startPoint x: 386, startPoint y: 114, endPoint x: 421, endPoint y: 112, distance: 34.6
click at [421, 112] on icon "image/svg+xml -6 6/5 -6/25 6/125 ?" at bounding box center [406, 116] width 357 height 143
click at [106, 339] on icon "-6/625" at bounding box center [126, 327] width 100 height 100
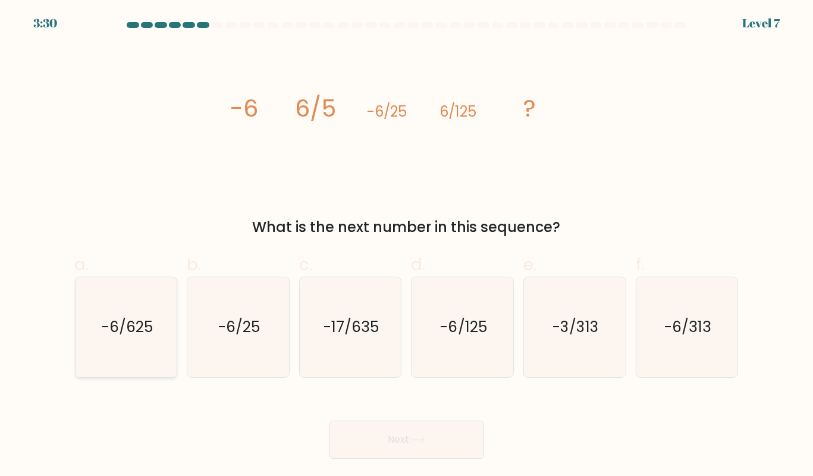
click at [407, 246] on input "a. -6/625" at bounding box center [407, 242] width 1 height 8
radio input "true"
click at [388, 445] on button "Next" at bounding box center [407, 440] width 155 height 38
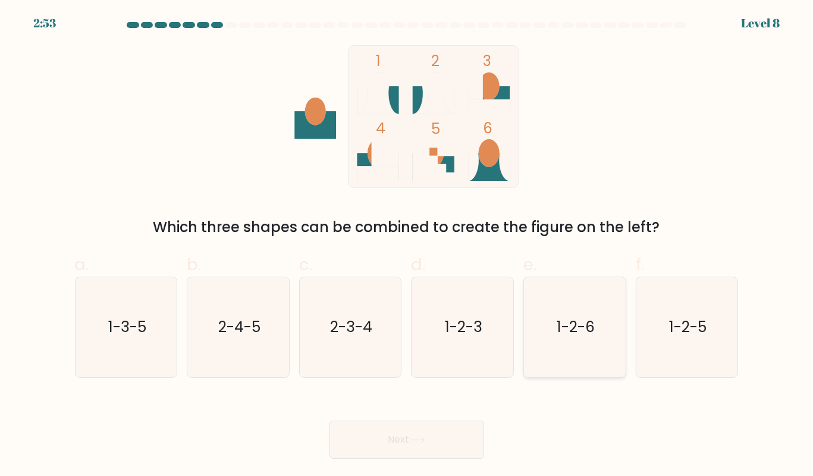
click at [541, 350] on icon "1-2-6" at bounding box center [575, 327] width 100 height 100
click at [408, 246] on input "e. 1-2-6" at bounding box center [407, 242] width 1 height 8
radio input "true"
drag, startPoint x: 399, startPoint y: 454, endPoint x: 393, endPoint y: 444, distance: 11.4
click at [398, 453] on button "Next" at bounding box center [407, 440] width 155 height 38
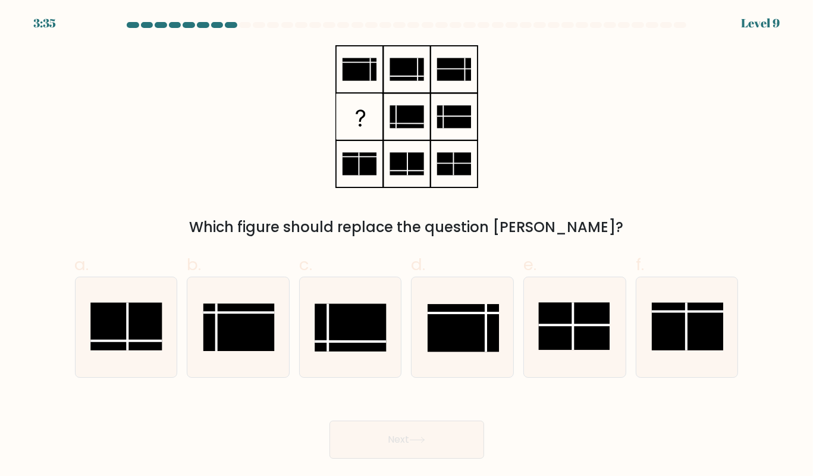
drag, startPoint x: 372, startPoint y: 54, endPoint x: 353, endPoint y: 132, distance: 79.5
click at [373, 73] on icon at bounding box center [407, 116] width 149 height 143
click at [346, 339] on rect at bounding box center [350, 328] width 71 height 48
click at [407, 246] on input "c." at bounding box center [407, 242] width 1 height 8
radio input "true"
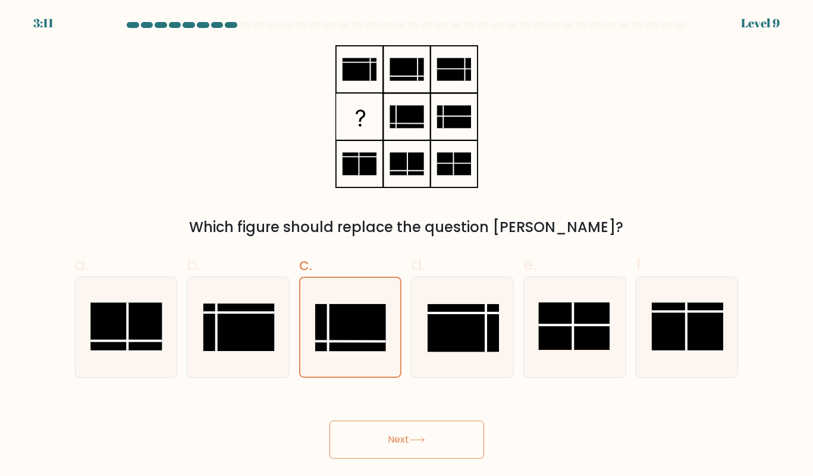
click at [411, 434] on button "Next" at bounding box center [407, 440] width 155 height 38
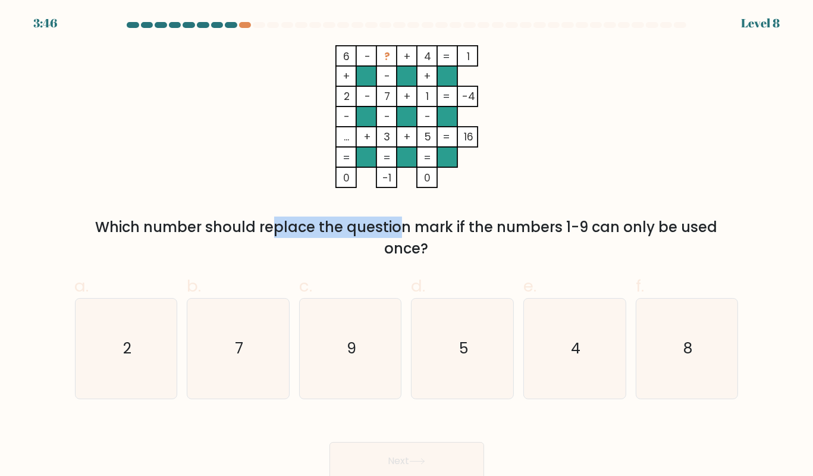
drag, startPoint x: 175, startPoint y: 220, endPoint x: 302, endPoint y: 211, distance: 127.0
click at [302, 211] on div "6 - ? + 4 1 + - + 2 - 7 + 1 -4 - - - ... + 3 + 5 = 16 = = = = 0 -1 0 = Which nu…" at bounding box center [407, 152] width 678 height 214
drag, startPoint x: 239, startPoint y: 225, endPoint x: 374, endPoint y: 230, distance: 135.2
click at [374, 230] on div "Which number should replace the question mark if the numbers 1-9 can only be us…" at bounding box center [407, 238] width 650 height 43
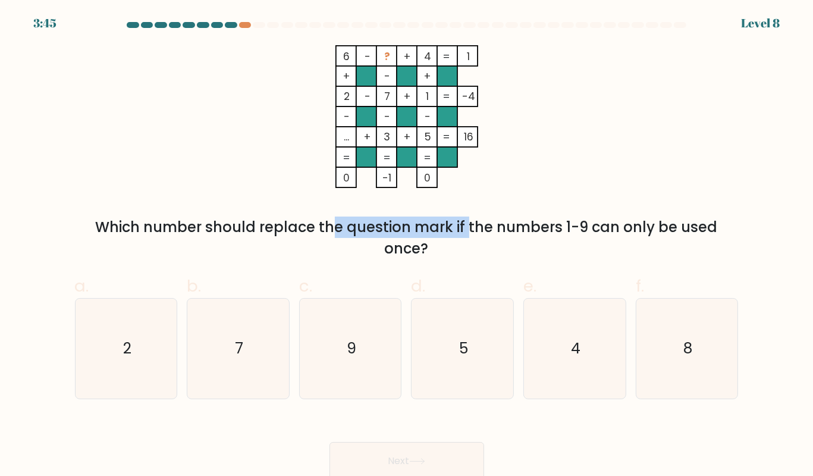
drag, startPoint x: 365, startPoint y: 233, endPoint x: 323, endPoint y: 243, distance: 43.4
click at [365, 233] on div "Which number should replace the question mark if the numbers 1-9 can only be us…" at bounding box center [407, 238] width 650 height 43
click at [375, 366] on icon "9" at bounding box center [350, 349] width 100 height 100
click at [407, 246] on input "c. 9" at bounding box center [407, 242] width 1 height 8
radio input "true"
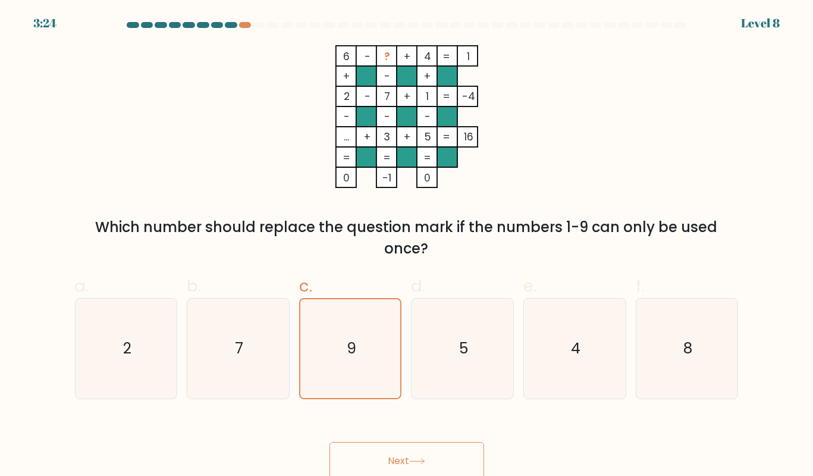
click at [413, 458] on button "Next" at bounding box center [407, 461] width 155 height 38
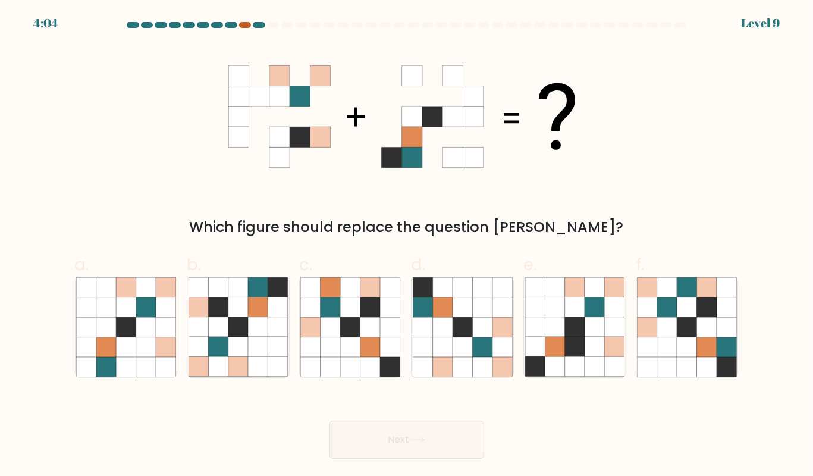
click at [248, 24] on div at bounding box center [245, 25] width 12 height 6
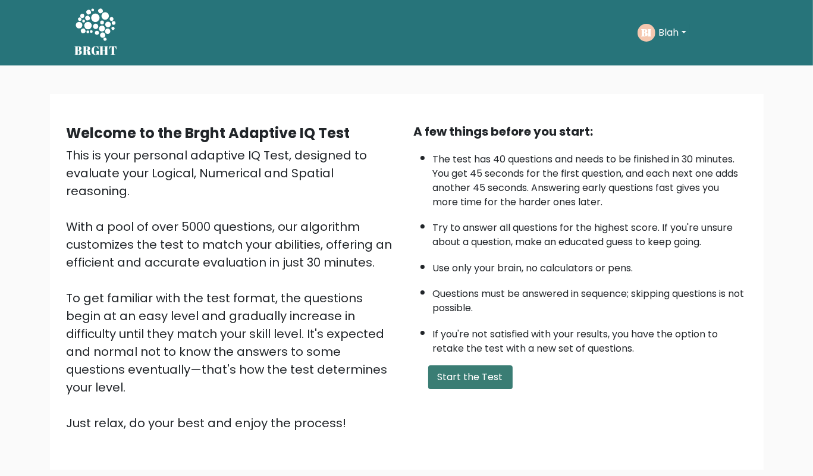
click at [484, 389] on button "Start the Test" at bounding box center [470, 377] width 84 height 24
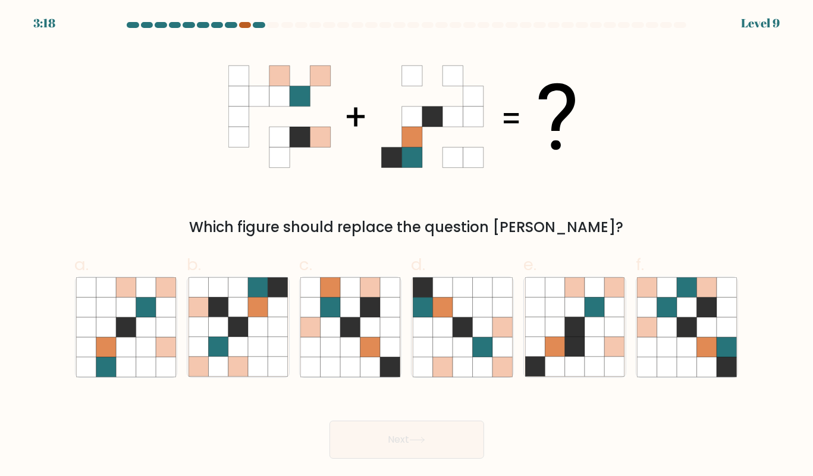
click at [245, 25] on div at bounding box center [245, 25] width 12 height 6
click at [547, 375] on icon at bounding box center [555, 367] width 20 height 20
click at [408, 246] on input "e." at bounding box center [407, 242] width 1 height 8
radio input "true"
click at [425, 440] on icon at bounding box center [417, 440] width 16 height 7
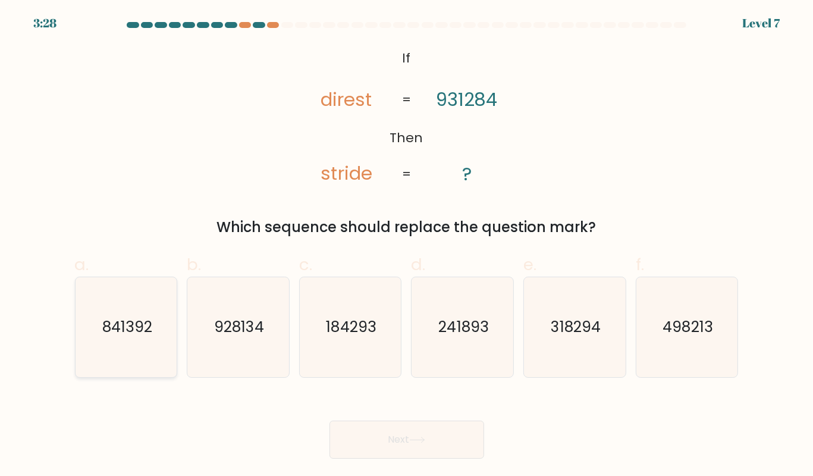
click at [127, 318] on text "841392" at bounding box center [127, 327] width 50 height 21
click at [407, 246] on input "a. 841392" at bounding box center [407, 242] width 1 height 8
radio input "true"
click at [420, 442] on icon at bounding box center [417, 440] width 16 height 7
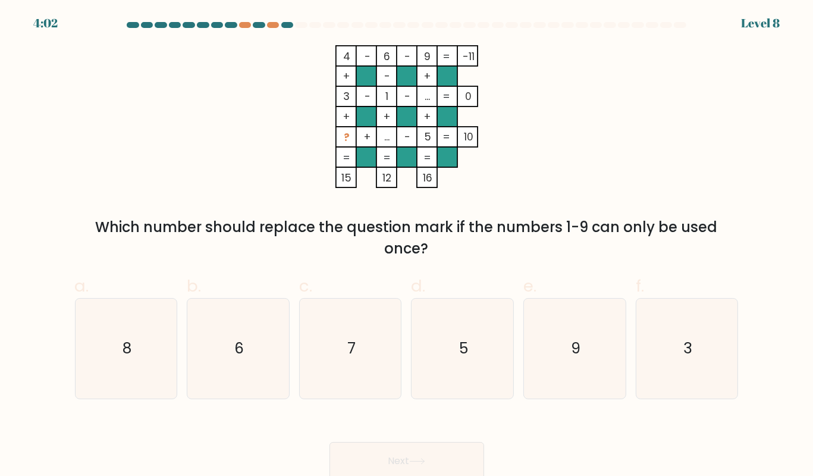
click at [48, 17] on div "4:02" at bounding box center [45, 23] width 24 height 18
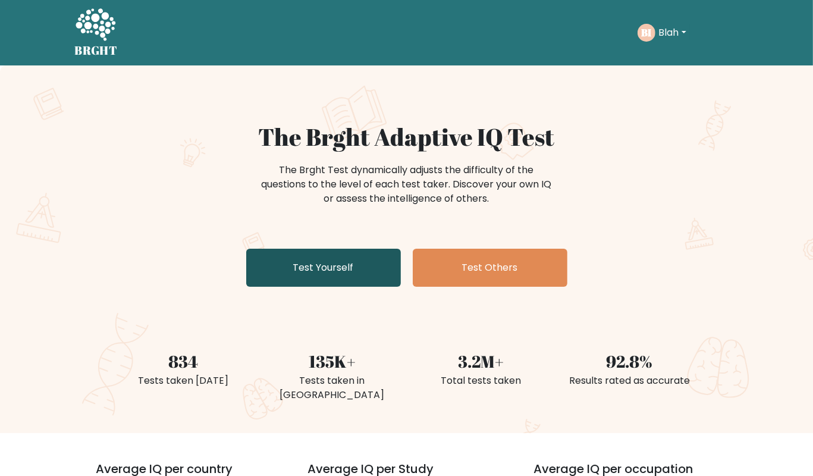
click at [359, 265] on link "Test Yourself" at bounding box center [323, 268] width 155 height 38
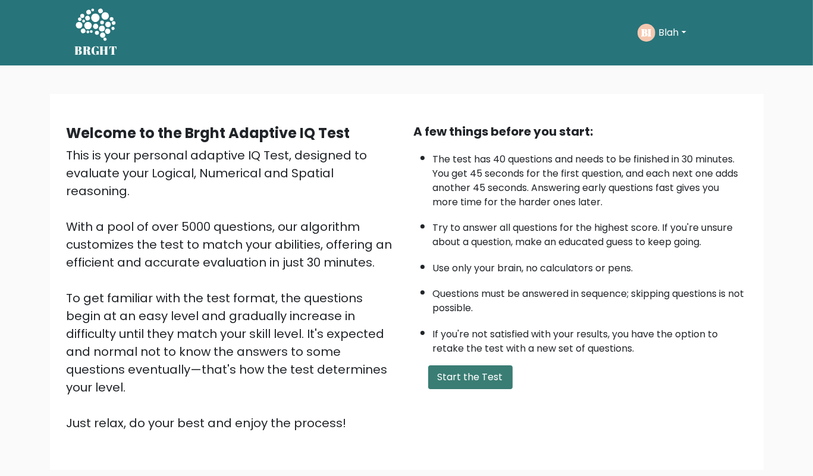
click at [461, 389] on button "Start the Test" at bounding box center [470, 377] width 84 height 24
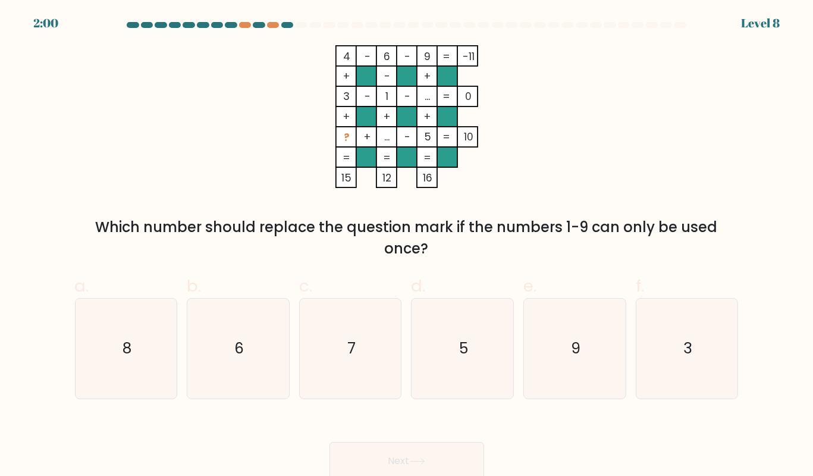
click at [52, 24] on form at bounding box center [406, 251] width 813 height 458
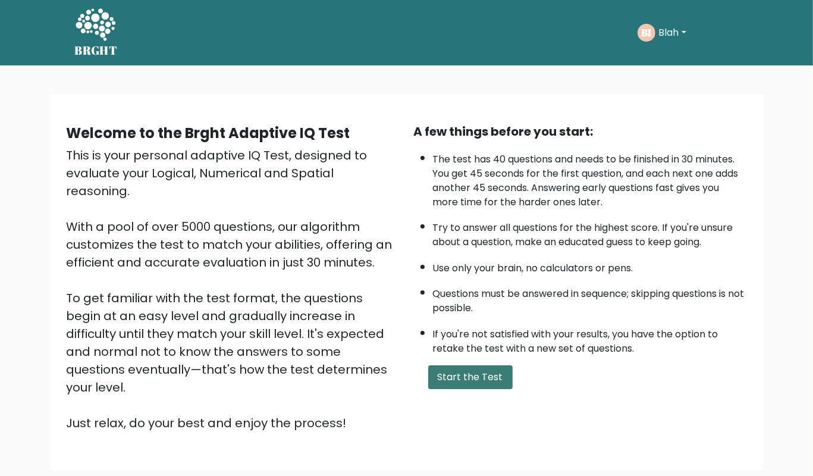
click at [486, 389] on button "Start the Test" at bounding box center [470, 377] width 84 height 24
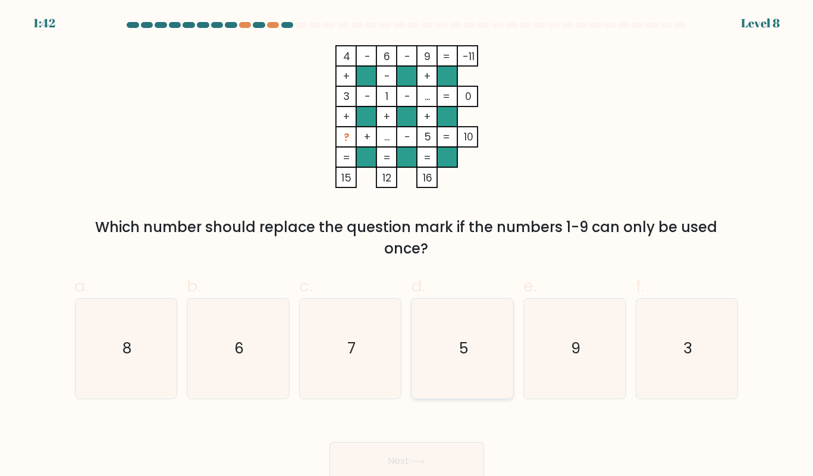
click at [494, 364] on icon "5" at bounding box center [463, 349] width 100 height 100
click at [408, 246] on input "d. 5" at bounding box center [407, 242] width 1 height 8
radio input "true"
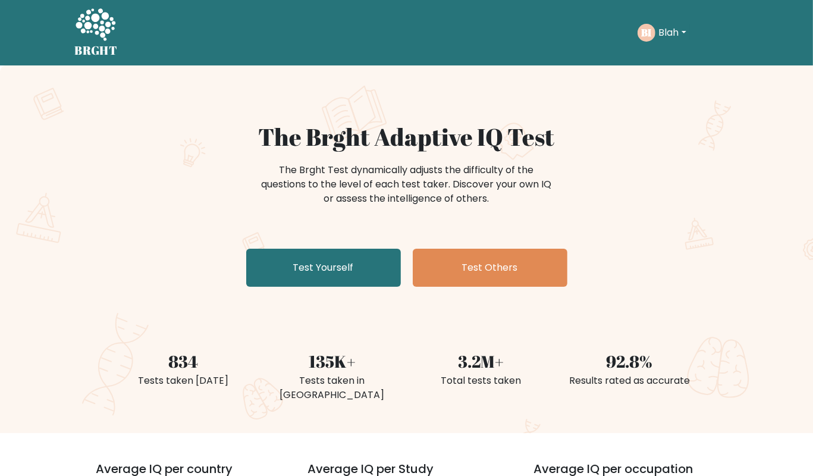
scroll to position [43, 0]
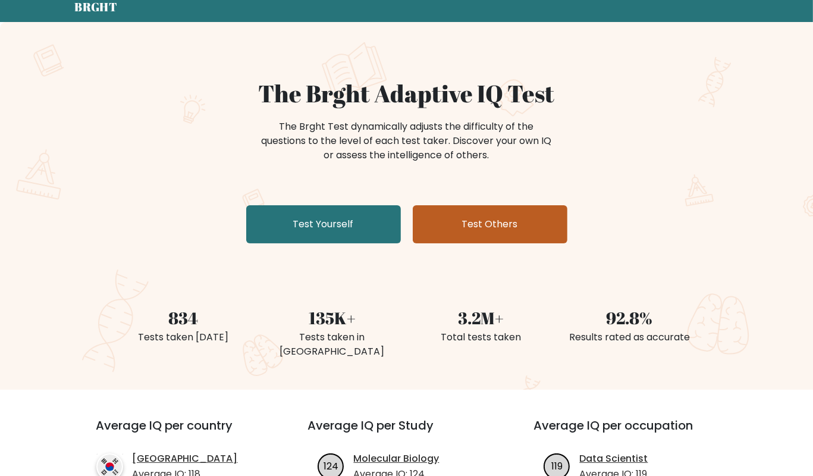
click at [501, 220] on link "Test Others" at bounding box center [490, 224] width 155 height 38
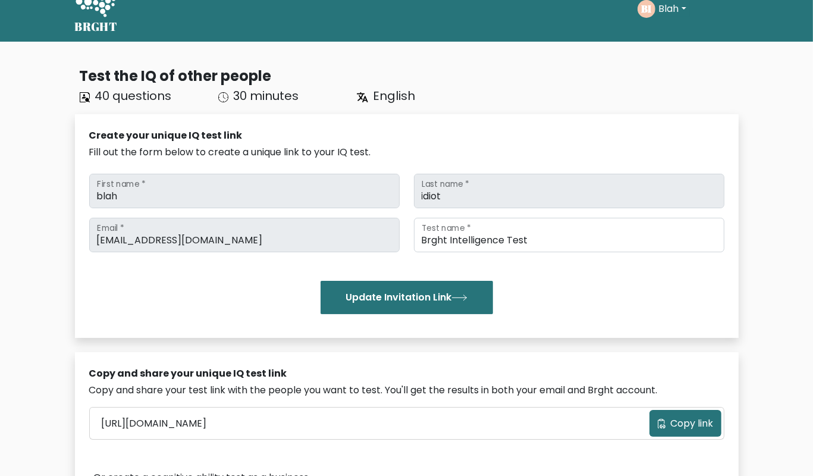
scroll to position [336, 0]
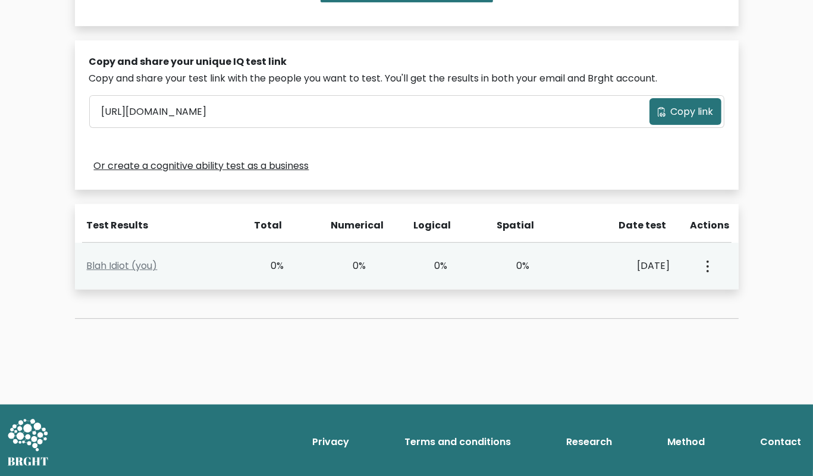
click at [701, 264] on div "View Profile" at bounding box center [707, 266] width 40 height 37
click at [709, 270] on button "button" at bounding box center [707, 266] width 10 height 37
click at [727, 296] on link "View Profile" at bounding box center [749, 300] width 94 height 19
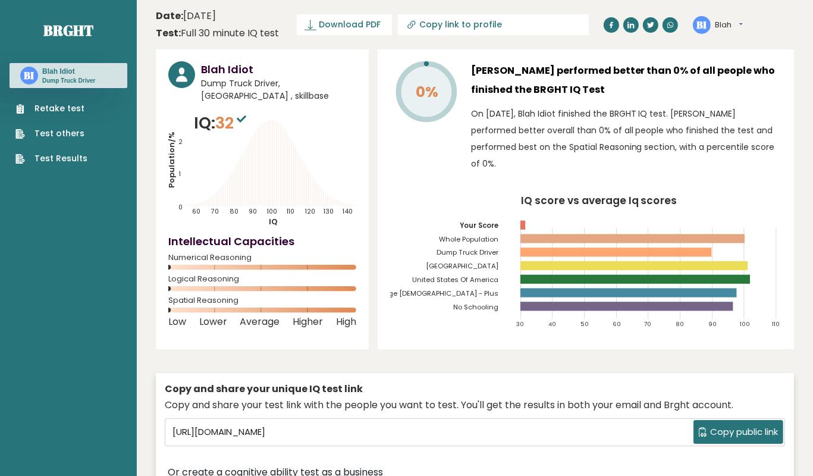
drag, startPoint x: 222, startPoint y: 76, endPoint x: 280, endPoint y: 104, distance: 63.9
click at [280, 104] on div "Blah Idiot Dump Truck Driver, United States of America , skillbase IQ: 32 Popul…" at bounding box center [262, 199] width 213 height 300
click at [270, 95] on span "Dump Truck Driver, United States of America , skillbase" at bounding box center [278, 89] width 155 height 25
click at [61, 24] on link "Brght" at bounding box center [68, 30] width 50 height 19
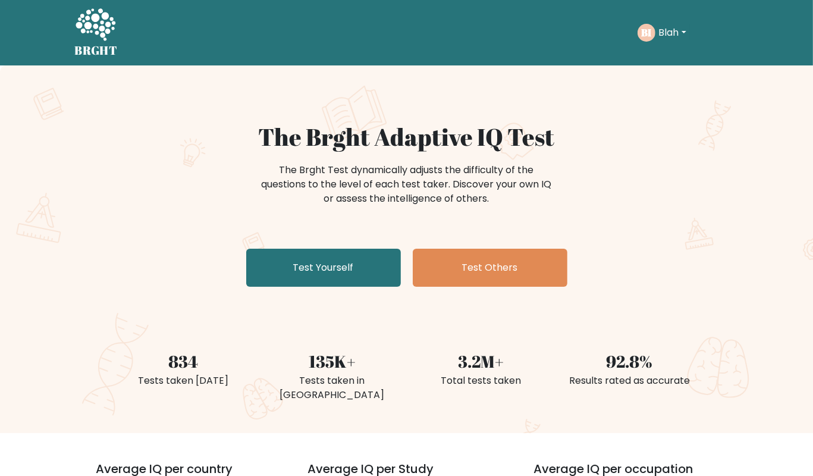
click at [678, 37] on button "Blah" at bounding box center [673, 32] width 35 height 15
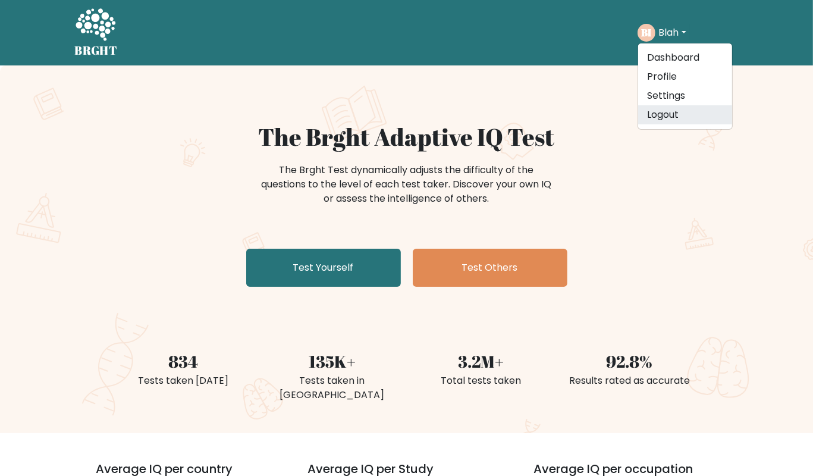
click at [661, 114] on link "Logout" at bounding box center [685, 114] width 94 height 19
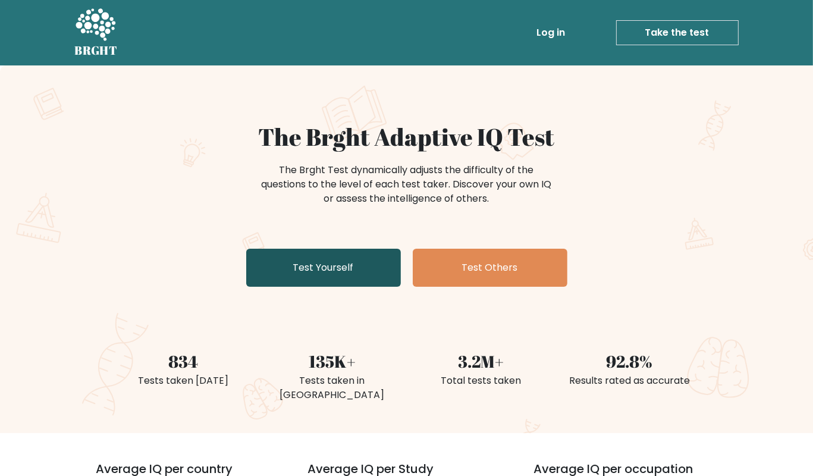
click at [352, 264] on link "Test Yourself" at bounding box center [323, 268] width 155 height 38
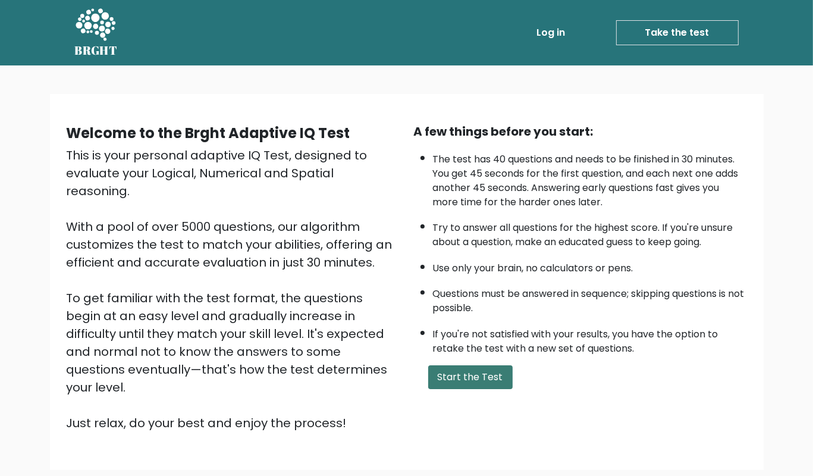
click at [492, 389] on button "Start the Test" at bounding box center [470, 377] width 84 height 24
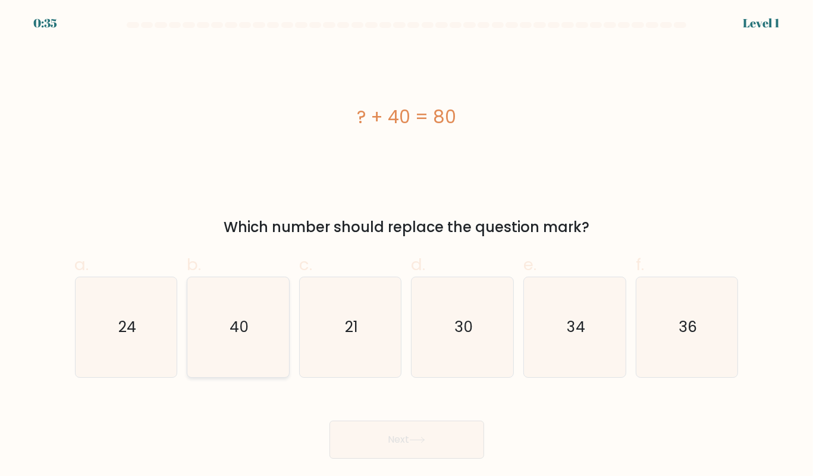
click at [262, 362] on icon "40" at bounding box center [239, 327] width 100 height 100
click at [407, 246] on input "b. 40" at bounding box center [407, 242] width 1 height 8
radio input "true"
click at [399, 444] on button "Next" at bounding box center [407, 440] width 155 height 38
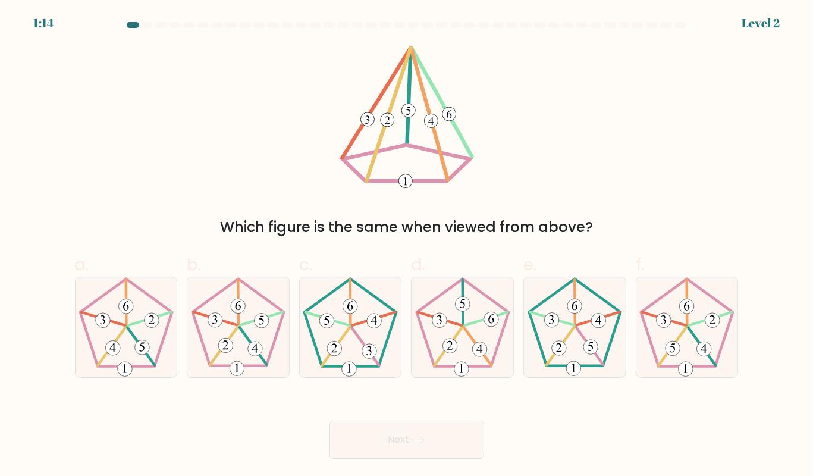
drag, startPoint x: 441, startPoint y: 223, endPoint x: 540, endPoint y: 230, distance: 99.6
click at [540, 230] on div "Which figure is the same when viewed from above?" at bounding box center [407, 227] width 650 height 21
click at [544, 230] on div "Which figure is the same when viewed from above?" at bounding box center [407, 227] width 650 height 21
click at [484, 325] on icon at bounding box center [463, 327] width 100 height 100
click at [443, 432] on button "Next" at bounding box center [407, 440] width 155 height 38
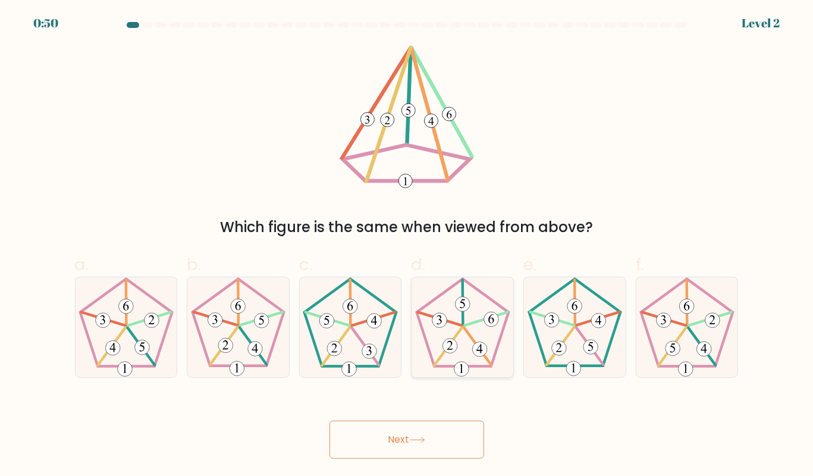
click at [458, 333] on 626 at bounding box center [448, 346] width 28 height 38
click at [408, 246] on input "d." at bounding box center [407, 242] width 1 height 8
radio input "true"
click at [439, 443] on button "Next" at bounding box center [407, 440] width 155 height 38
